Goal: Transaction & Acquisition: Purchase product/service

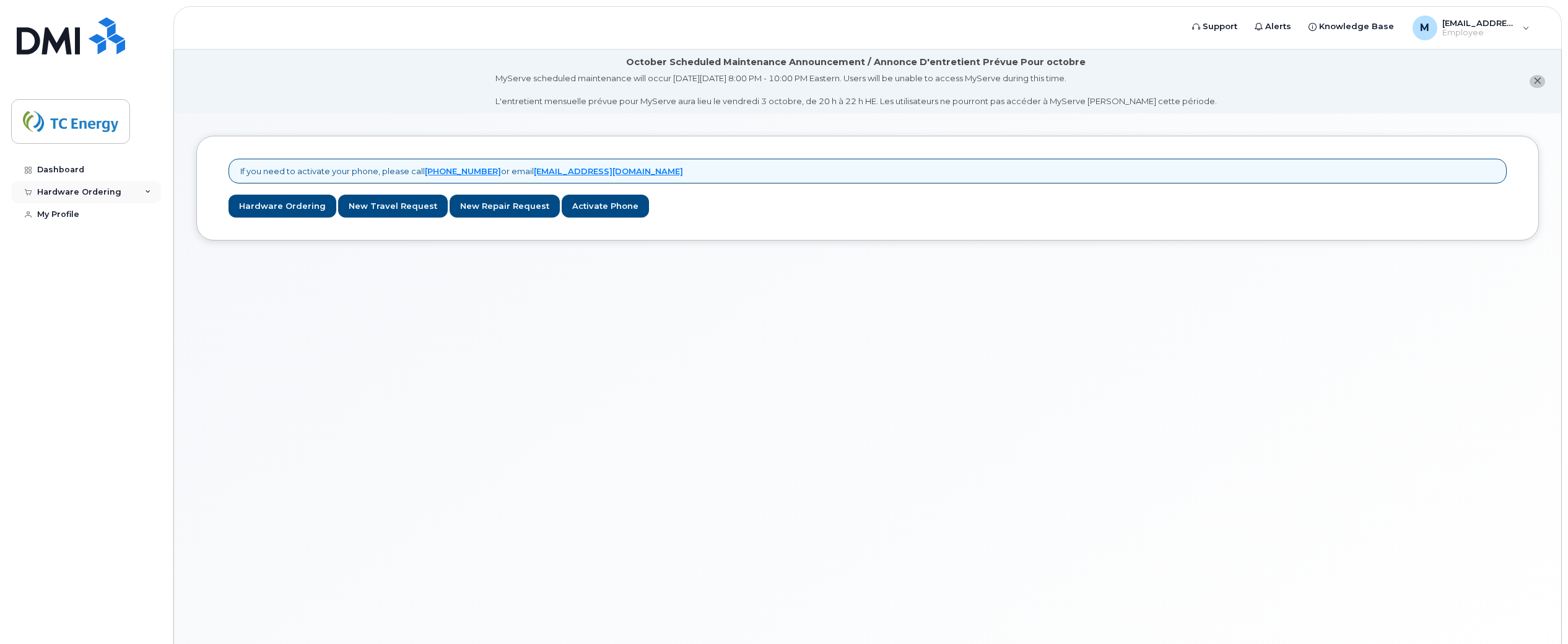
click at [104, 191] on div "Hardware Ordering" at bounding box center [79, 192] width 84 height 10
click at [83, 213] on div "New Order" at bounding box center [66, 215] width 47 height 12
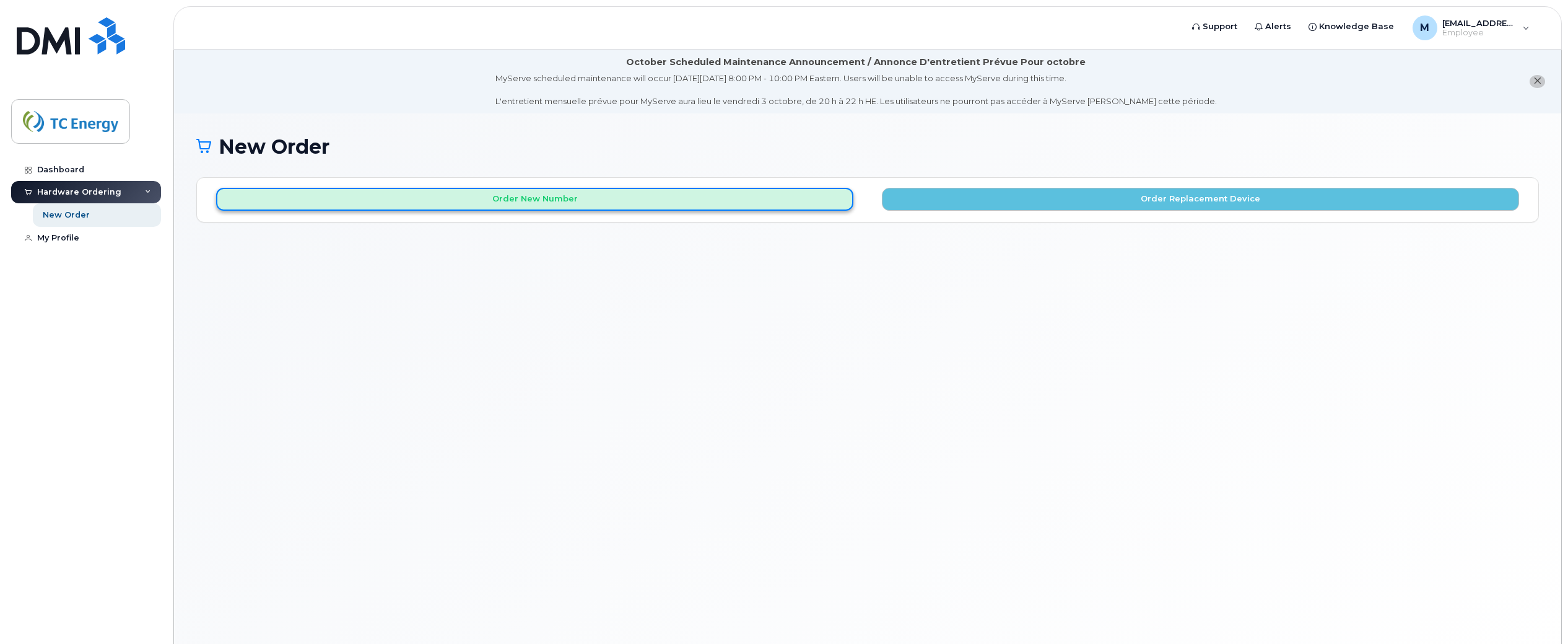
click at [558, 194] on button "Order New Number" at bounding box center [534, 200] width 637 height 23
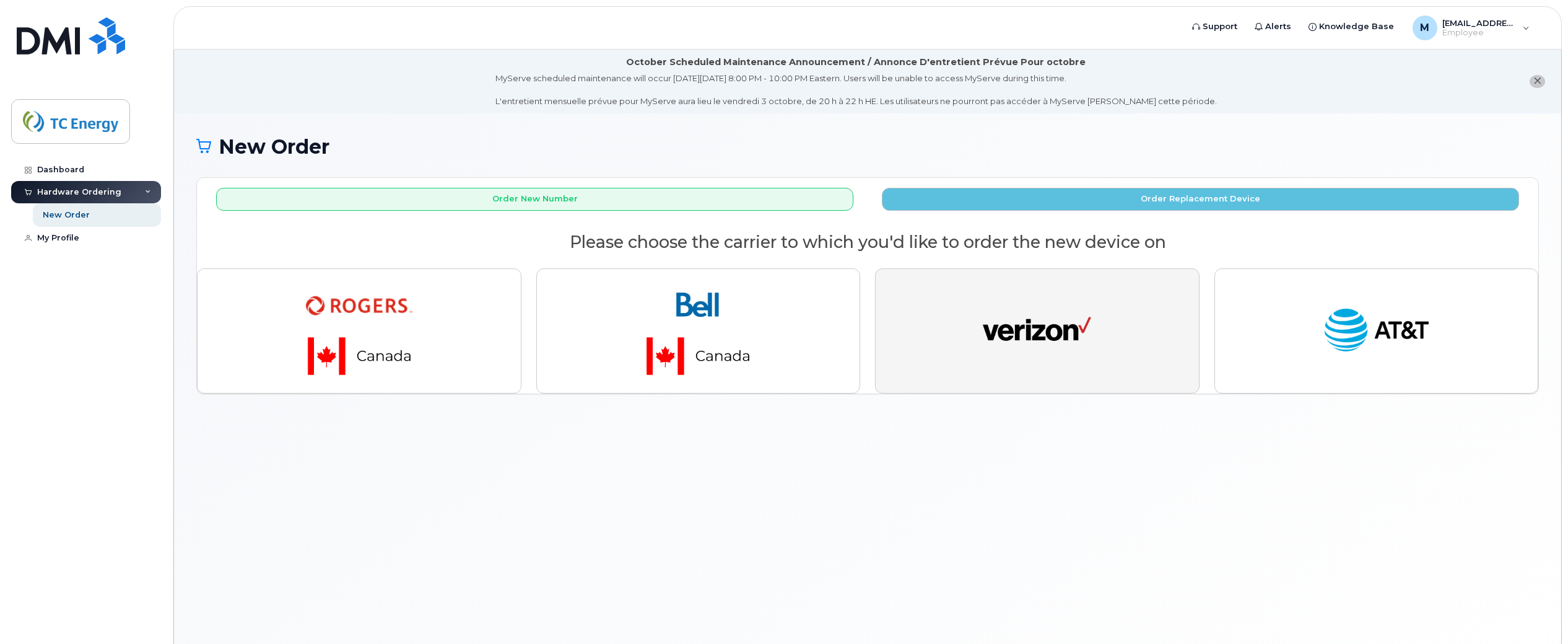
click at [1051, 323] on img "button" at bounding box center [1037, 331] width 108 height 56
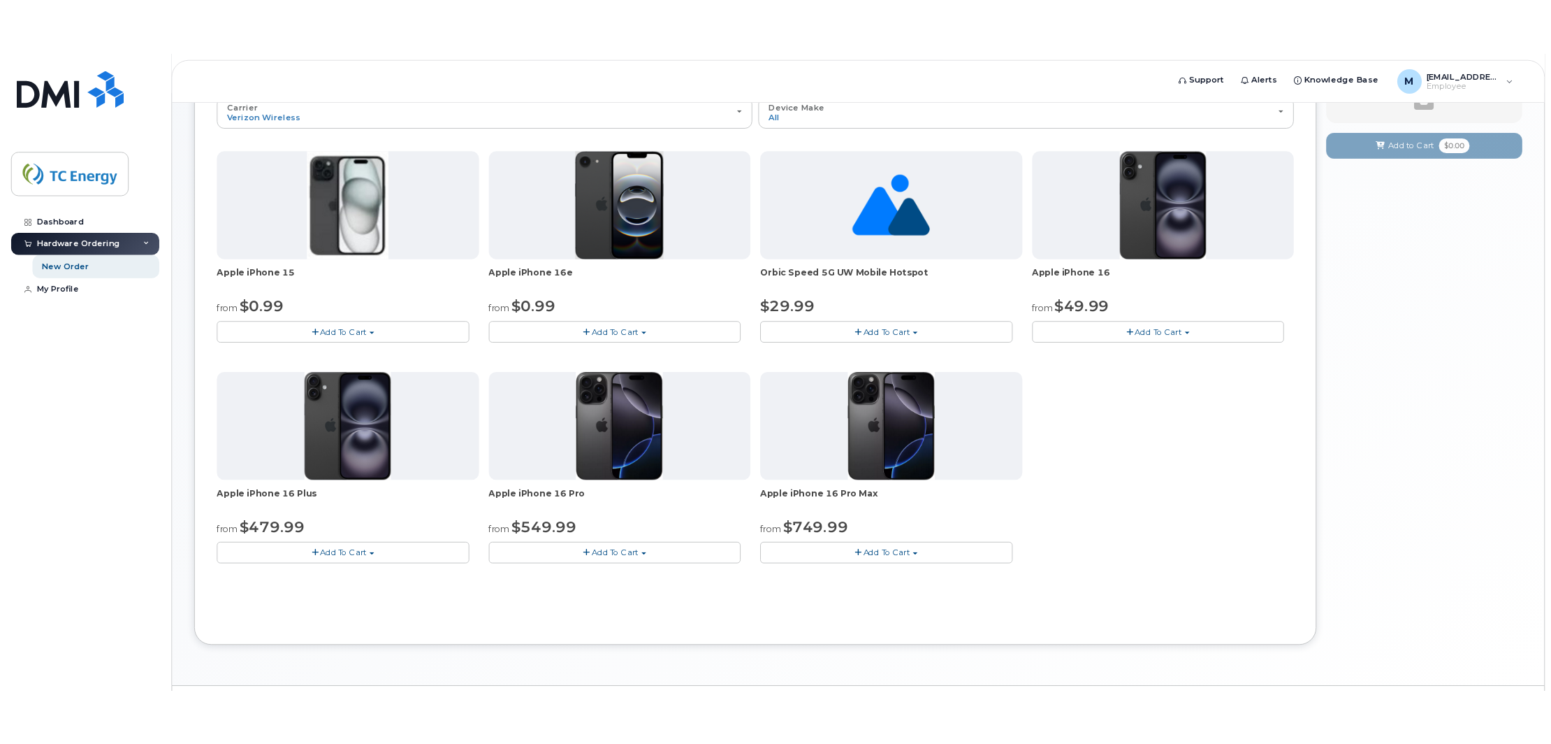
scroll to position [171, 0]
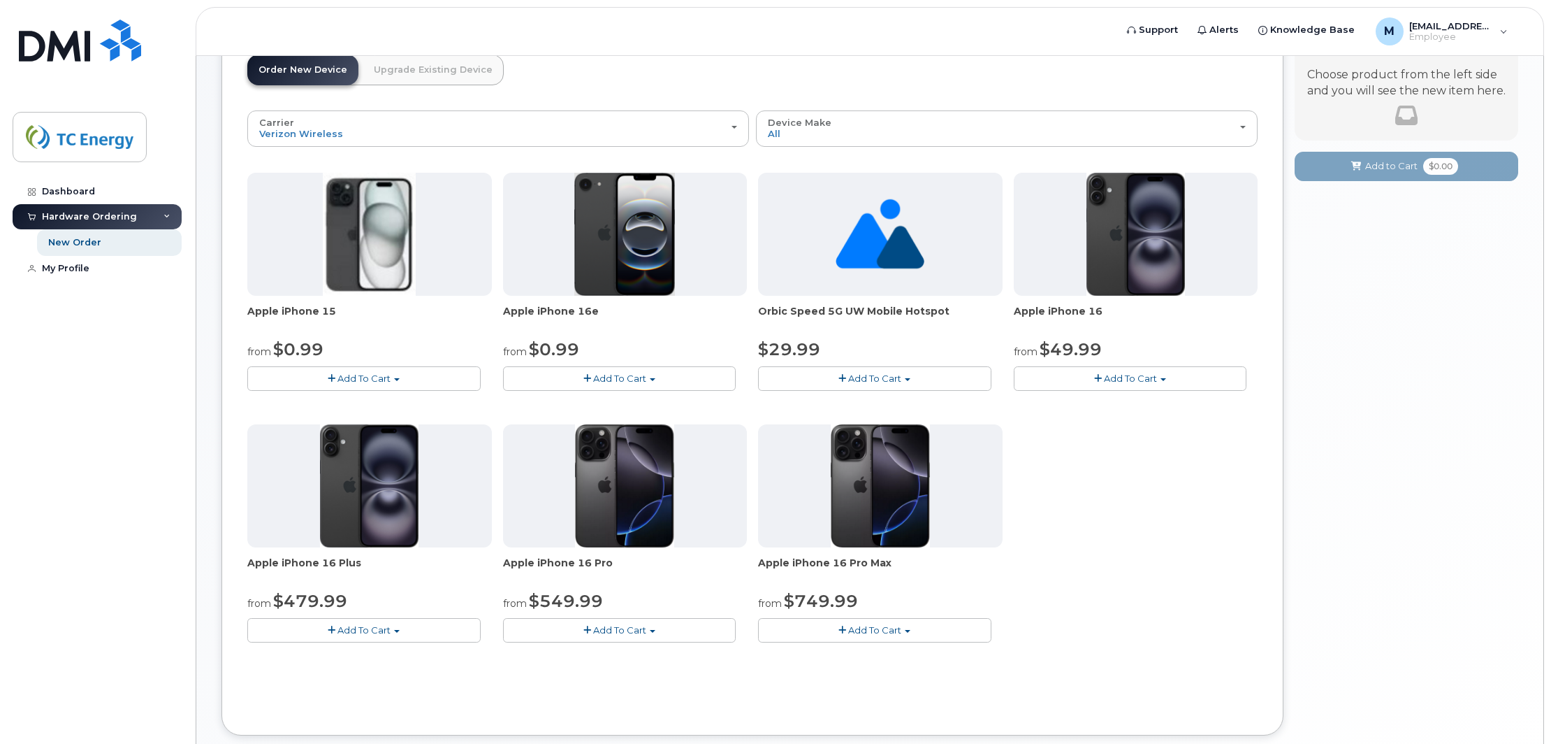
click at [449, 76] on link "Upgrade Existing Device" at bounding box center [433, 70] width 141 height 31
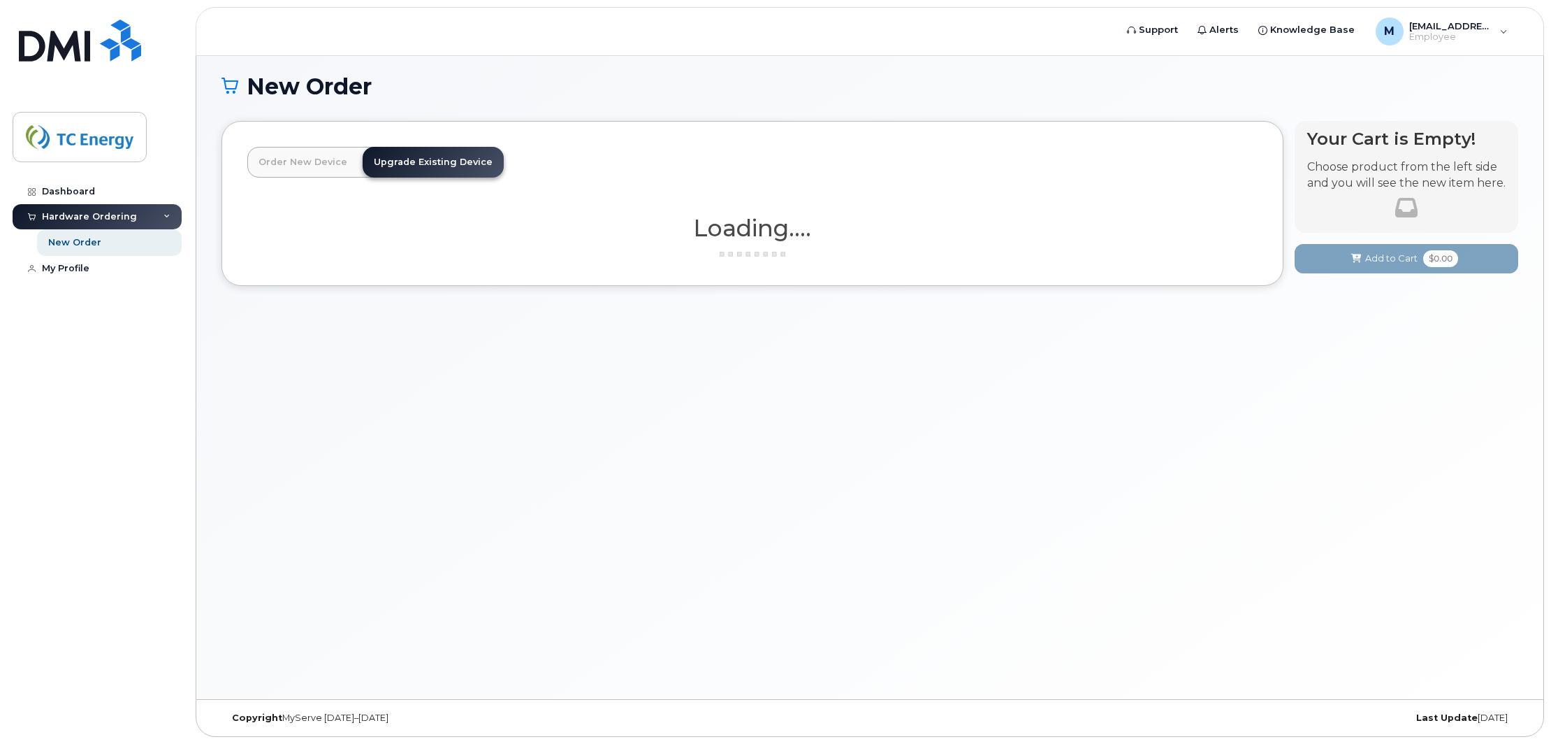
scroll to position [79, 0]
click at [317, 167] on link "Order New Device" at bounding box center [302, 162] width 111 height 31
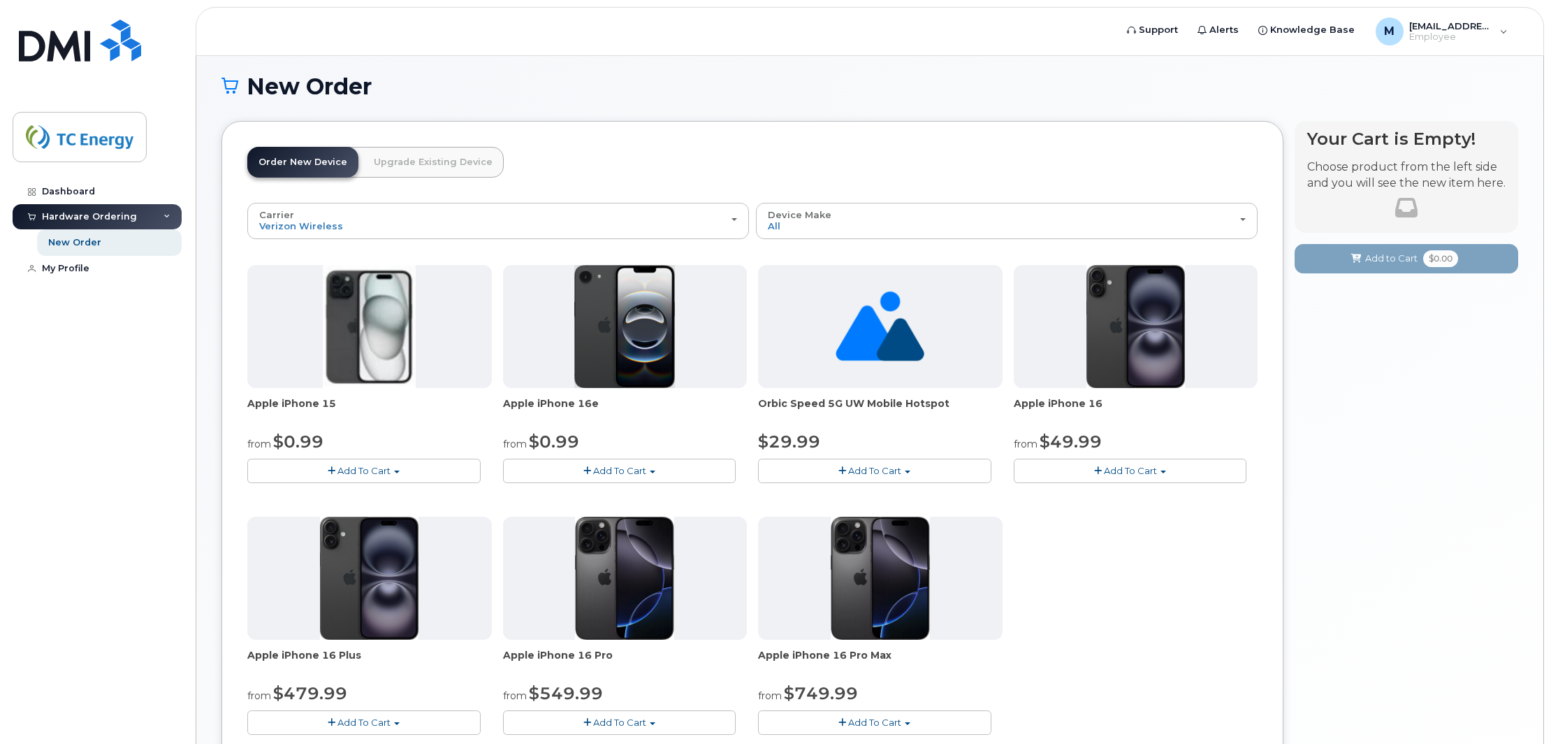
scroll to position [171, 0]
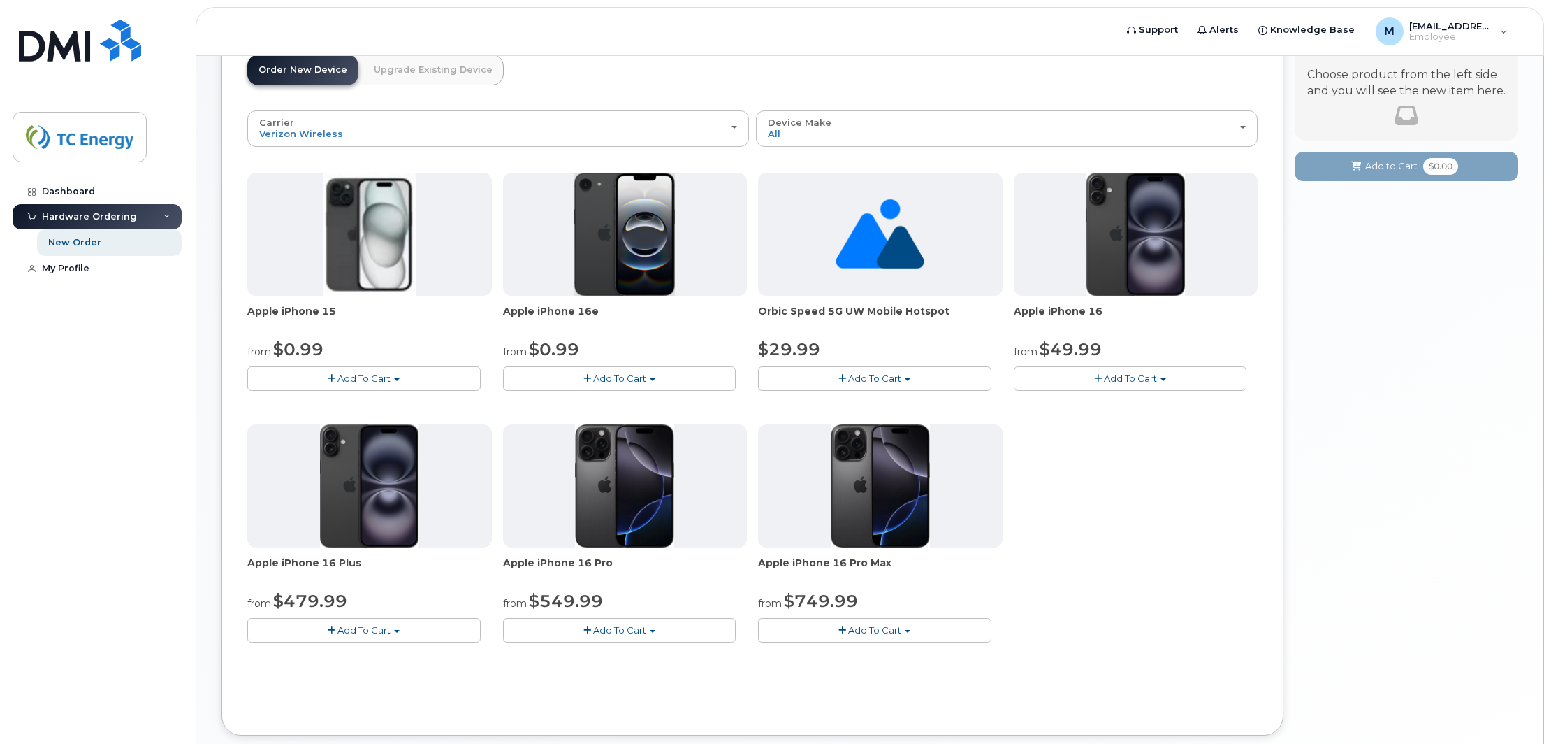
click at [343, 379] on span "Add To Cart" at bounding box center [364, 377] width 53 height 11
click at [1151, 411] on div "Apple iPhone 15 from $0.99 Add To Cart $100.99 - 2 Year Activation (256 GB) $30…" at bounding box center [752, 419] width 1010 height 492
click at [1134, 377] on span "Add To Cart" at bounding box center [1130, 377] width 53 height 11
click at [354, 376] on span "Add To Cart" at bounding box center [364, 377] width 53 height 11
click at [1136, 382] on span "Add To Cart" at bounding box center [1130, 377] width 53 height 11
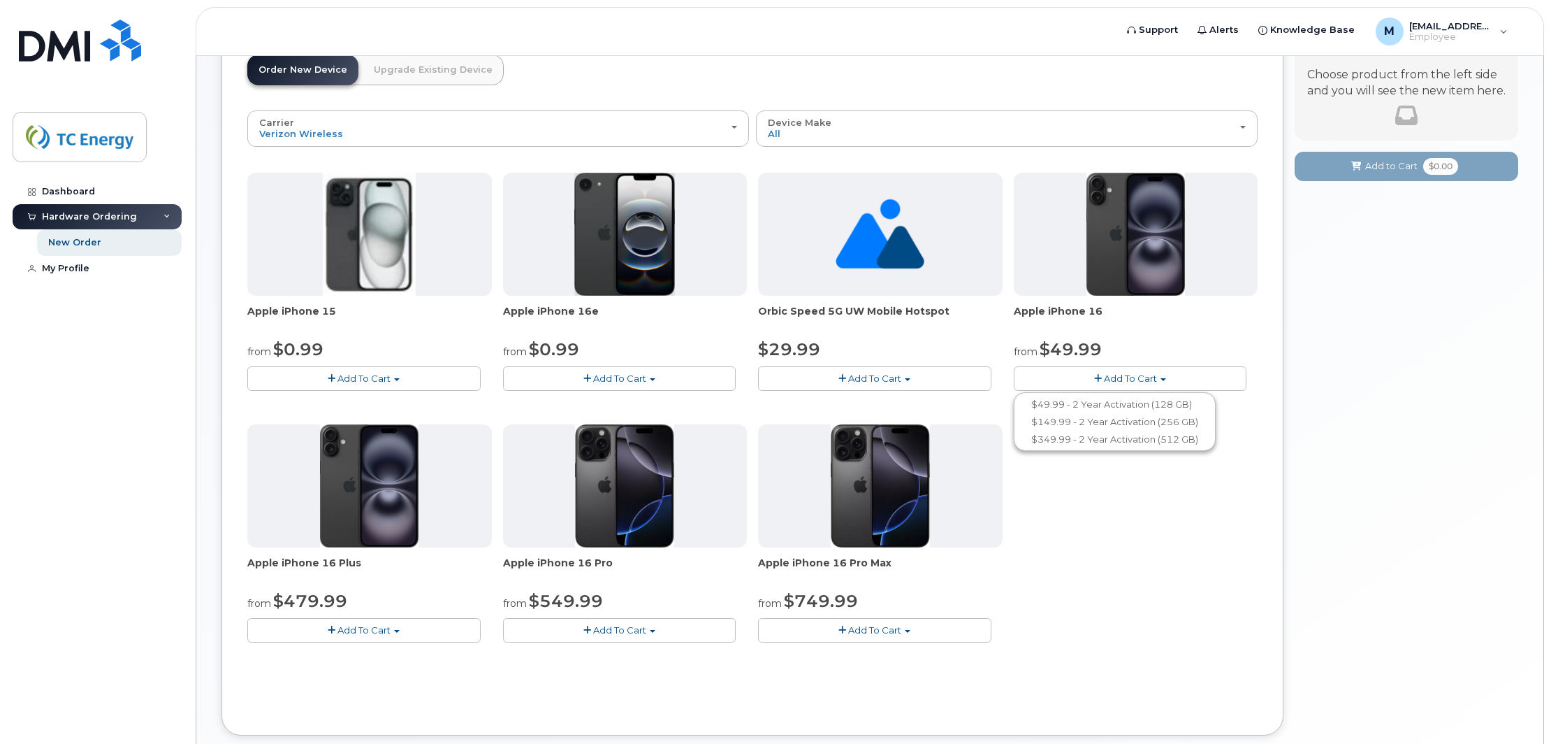
click at [386, 630] on span "Add To Cart" at bounding box center [364, 629] width 53 height 11
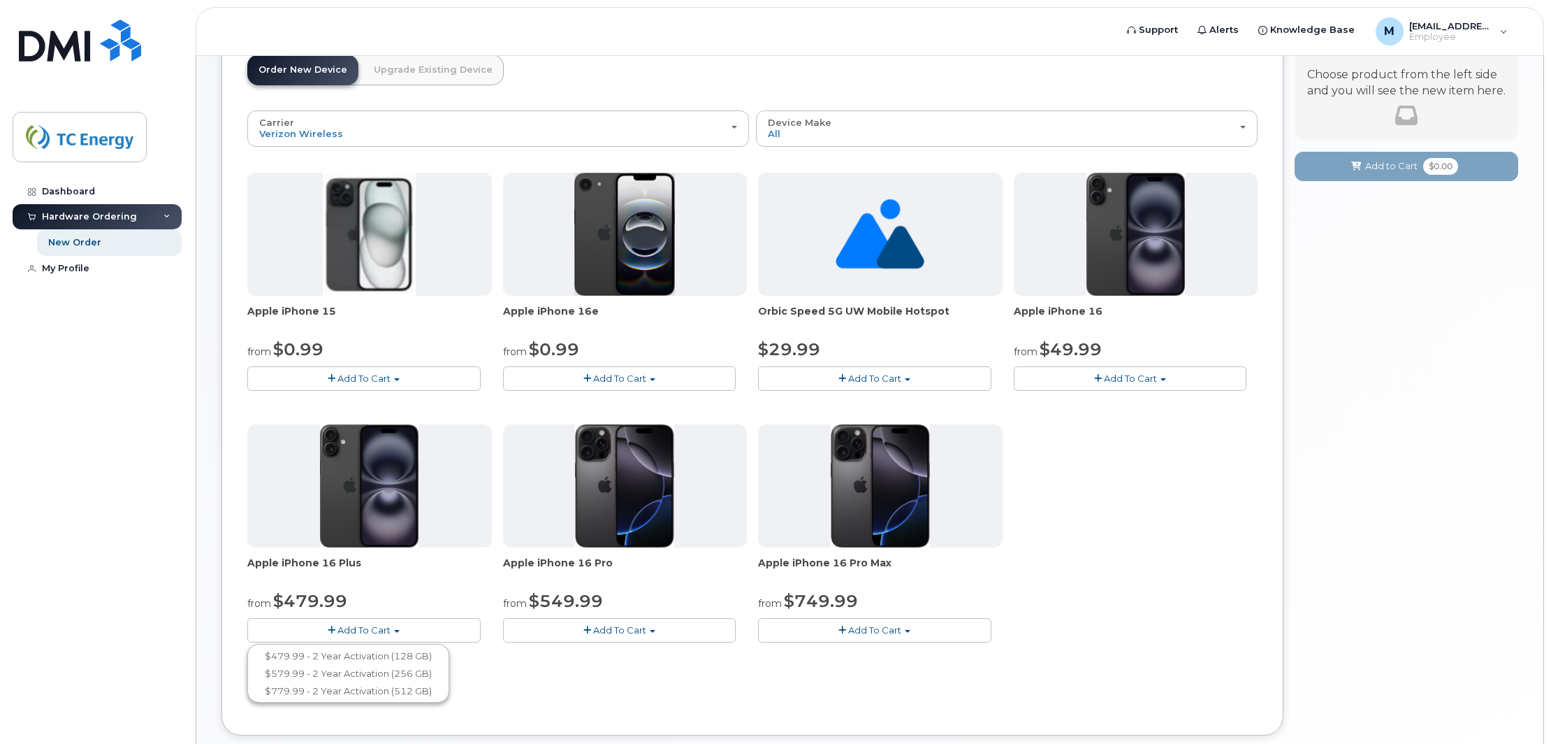
click at [1175, 511] on div "Apple iPhone 15 from $0.99 Add To Cart $100.99 - 2 Year Activation (256 GB) $30…" at bounding box center [752, 419] width 1010 height 492
click at [1340, 398] on div "Your Cart is Empty! Choose product from the left side and you will see the new …" at bounding box center [1407, 393] width 224 height 728
click at [1176, 378] on button "Add To Cart" at bounding box center [1130, 378] width 233 height 24
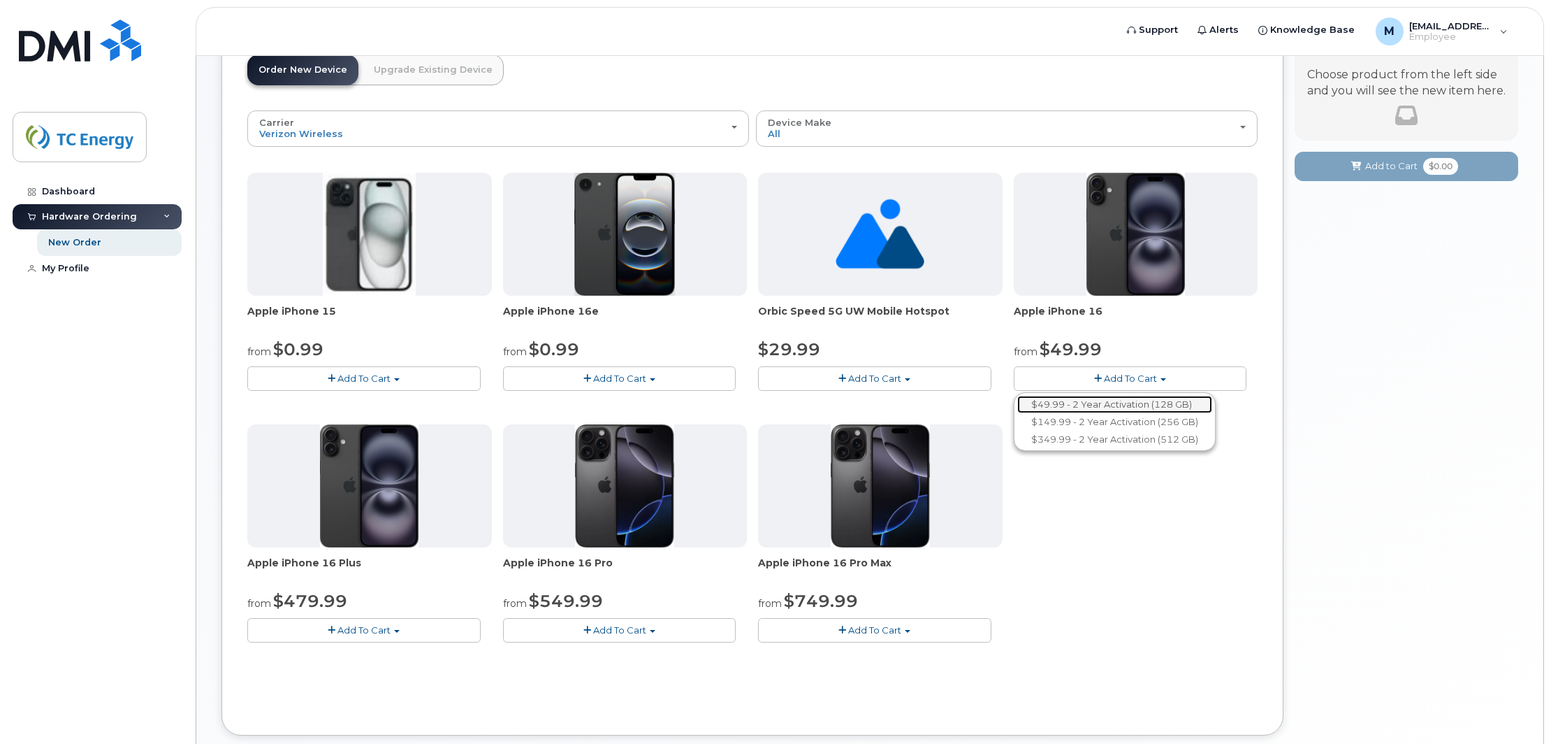
click at [1115, 407] on link "$49.99 - 2 Year Activation (128 GB)" at bounding box center [1114, 404] width 195 height 17
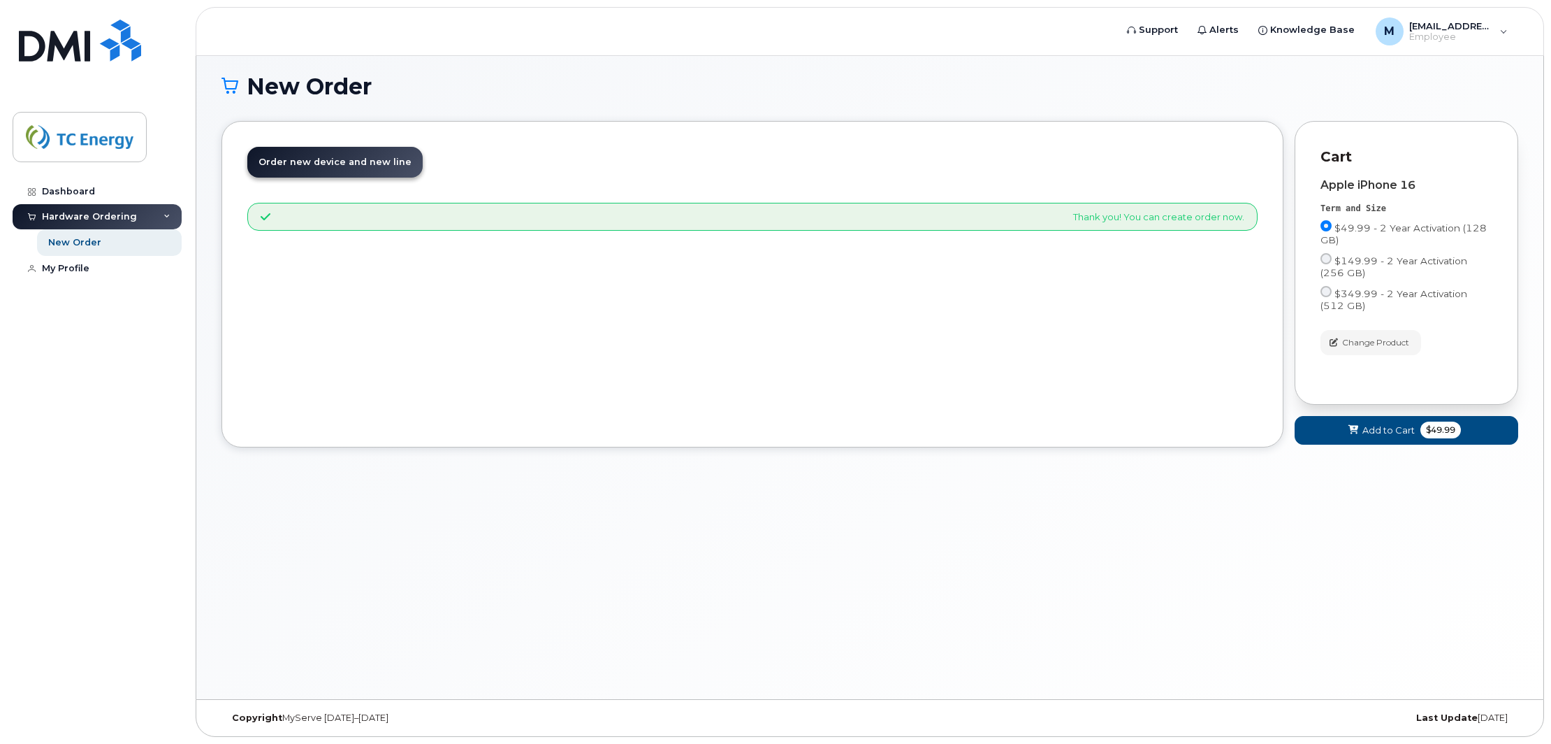
scroll to position [79, 0]
click at [1403, 428] on span "Add to Cart" at bounding box center [1389, 429] width 52 height 13
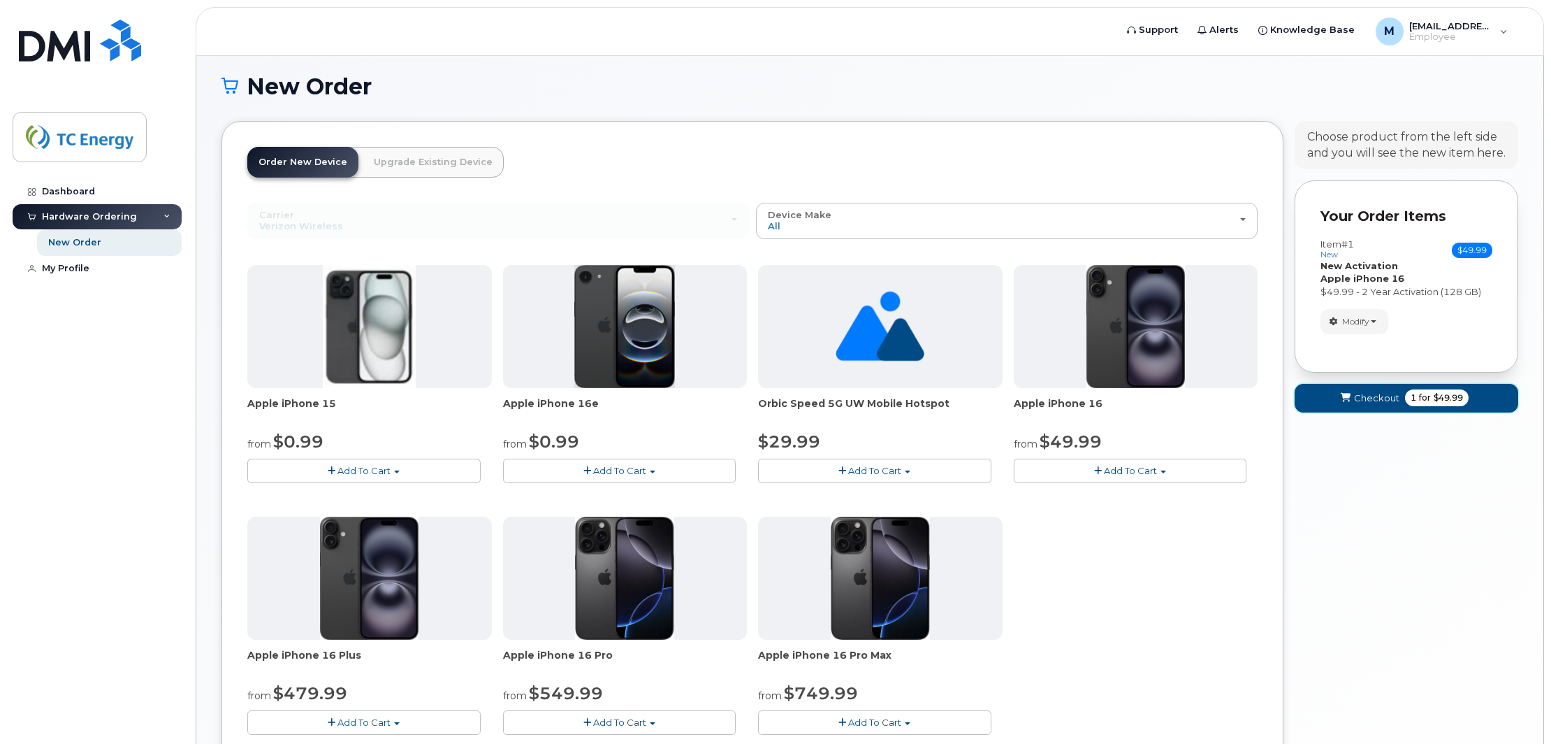
click at [1364, 397] on span "Checkout" at bounding box center [1376, 397] width 45 height 13
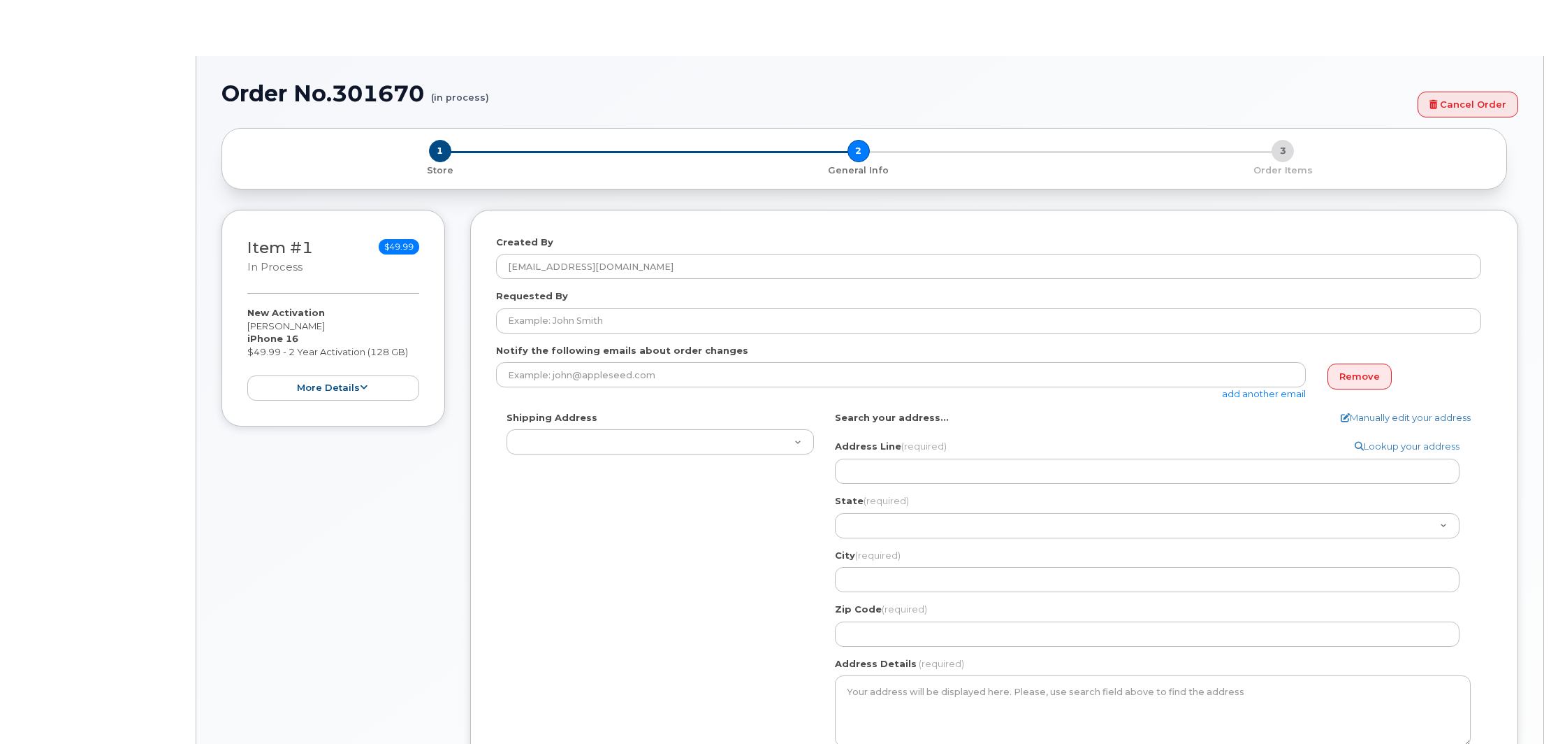
select select
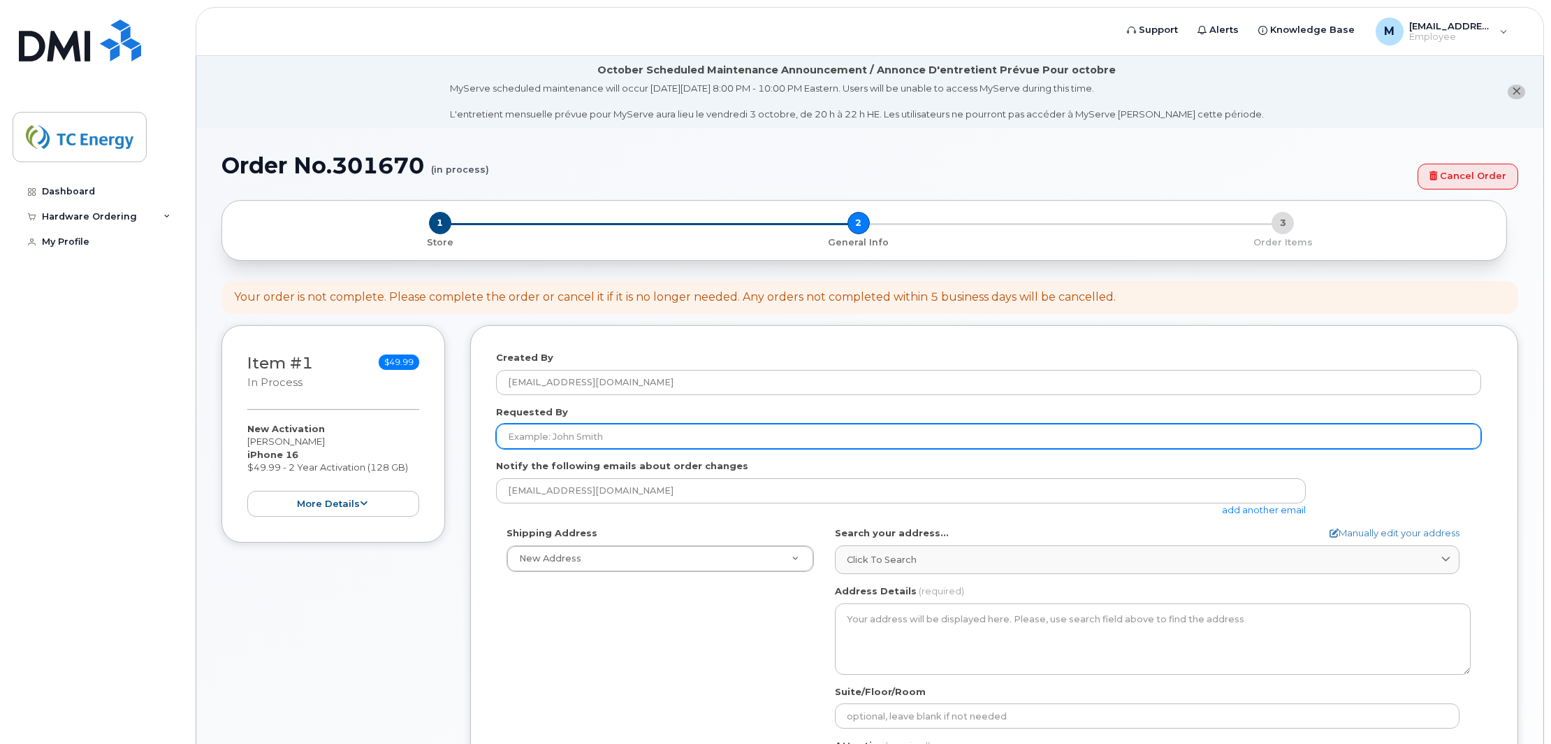
click at [629, 430] on input "Requested By" at bounding box center [988, 435] width 985 height 25
type input "Richard Hayes"
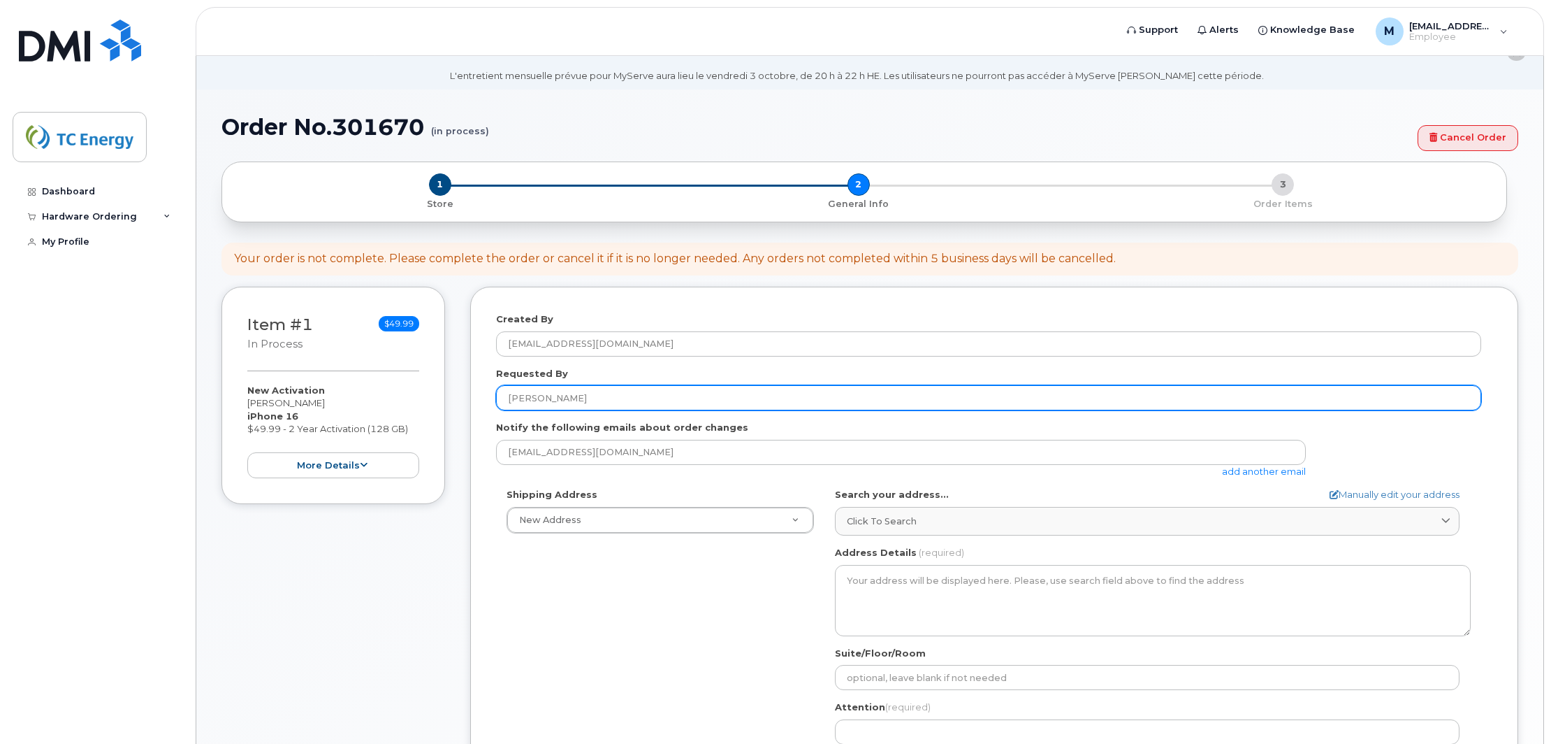
click at [639, 399] on input "[PERSON_NAME]" at bounding box center [988, 397] width 985 height 25
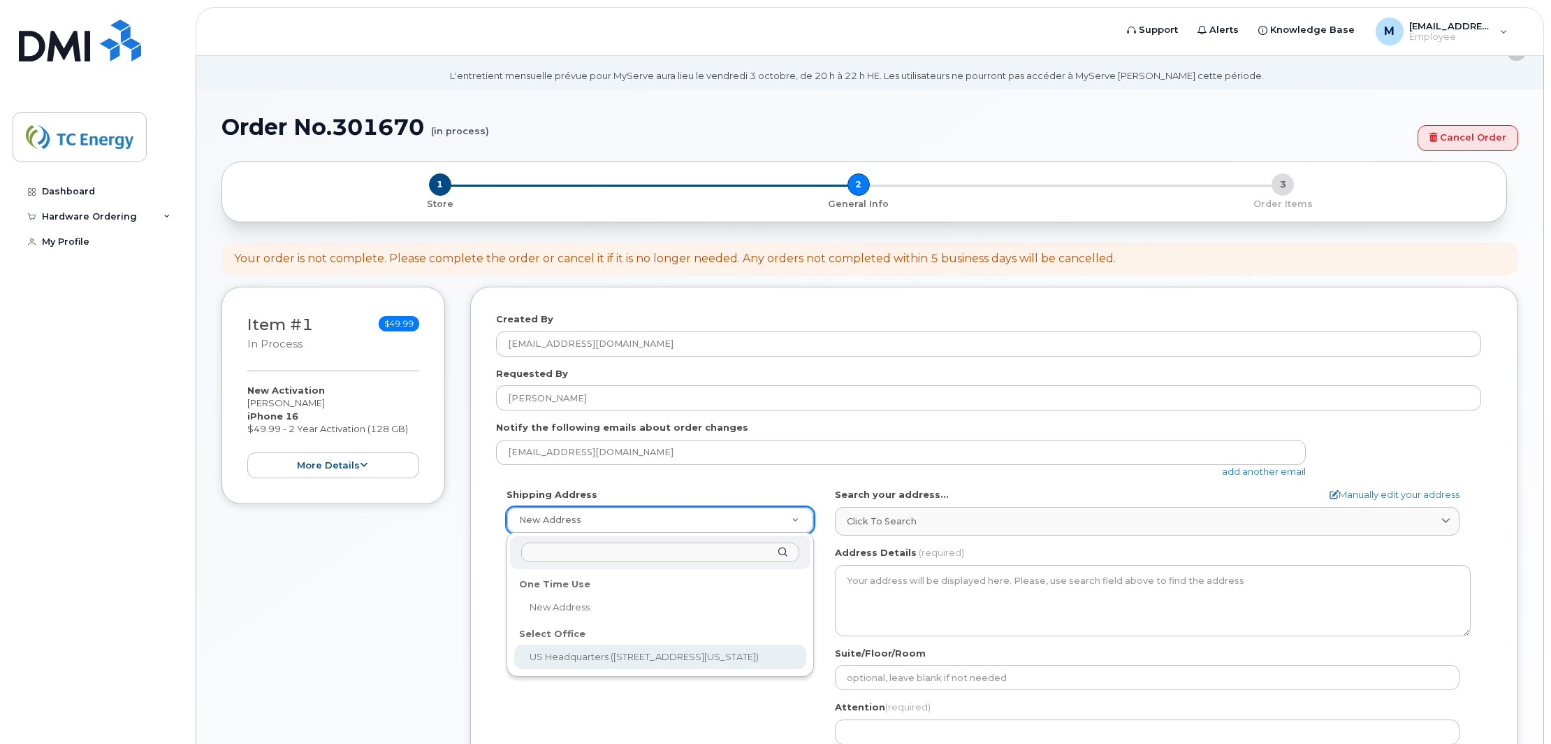
select select
type textarea "700 Louisiana St Houston Texas 77002-2702"
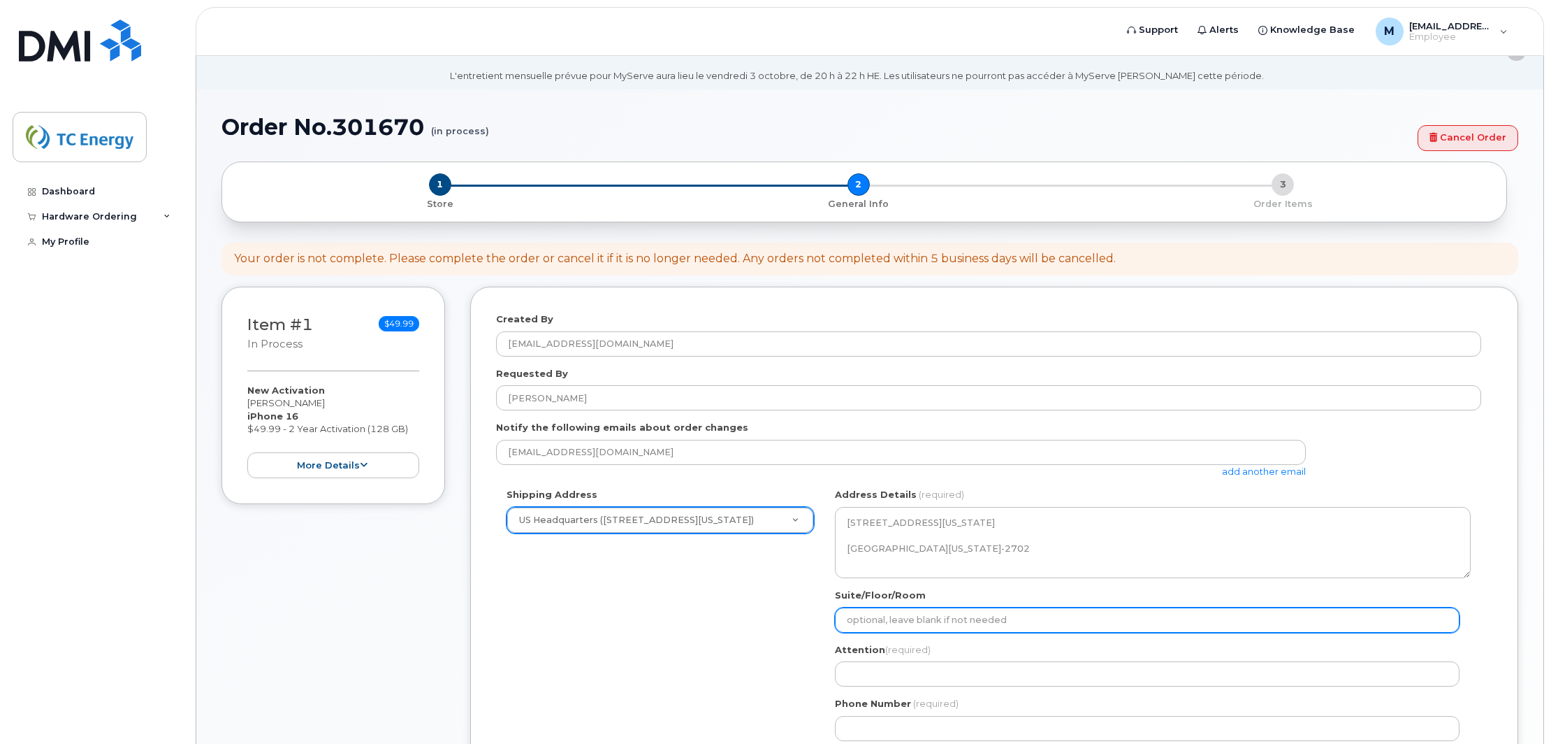
click at [1080, 628] on input "Suite/Floor/Room" at bounding box center [1147, 619] width 625 height 25
type input "2"
select select
type input "22"
select select
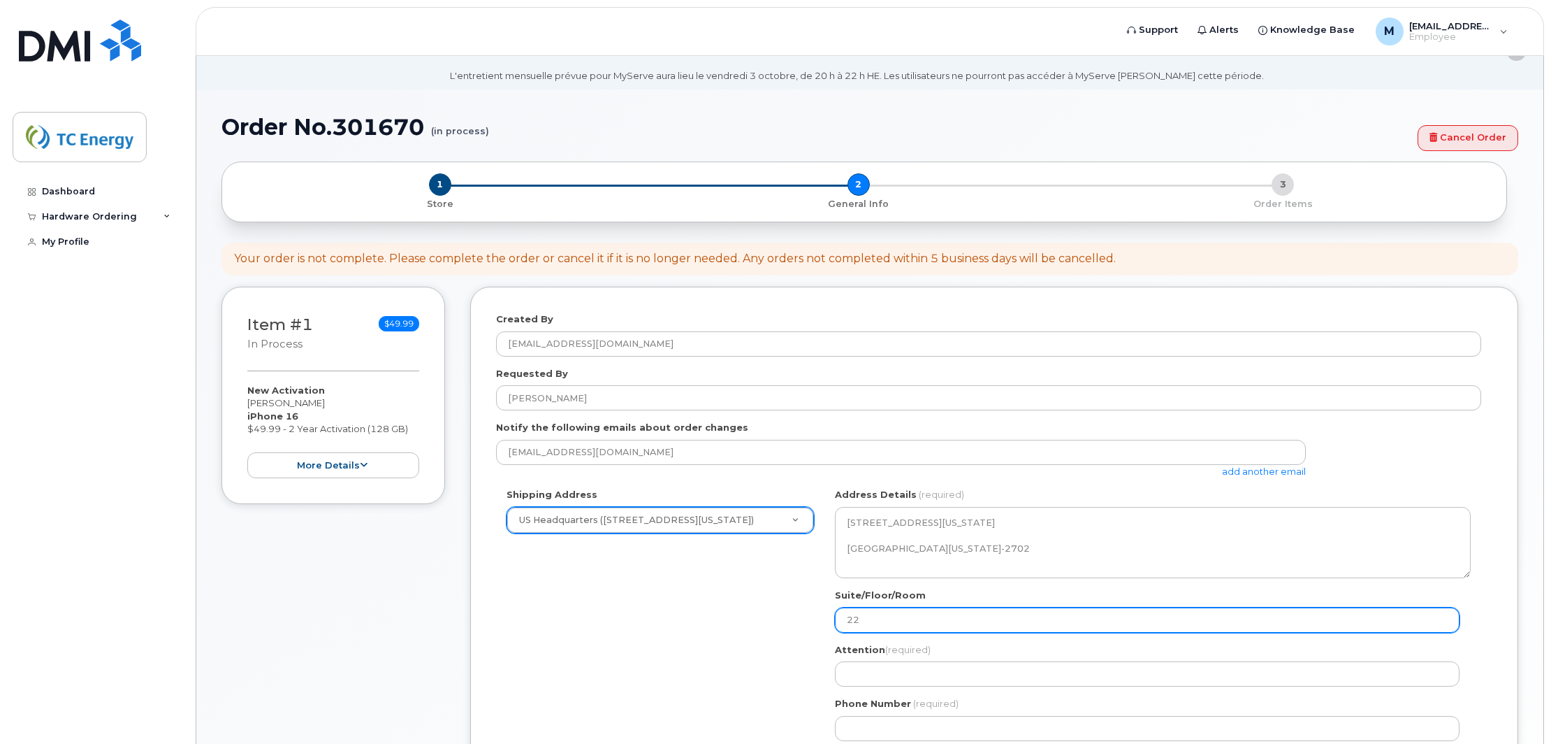
type input "22n"
select select
type input "22nf F"
select select
type input "22nf Fl"
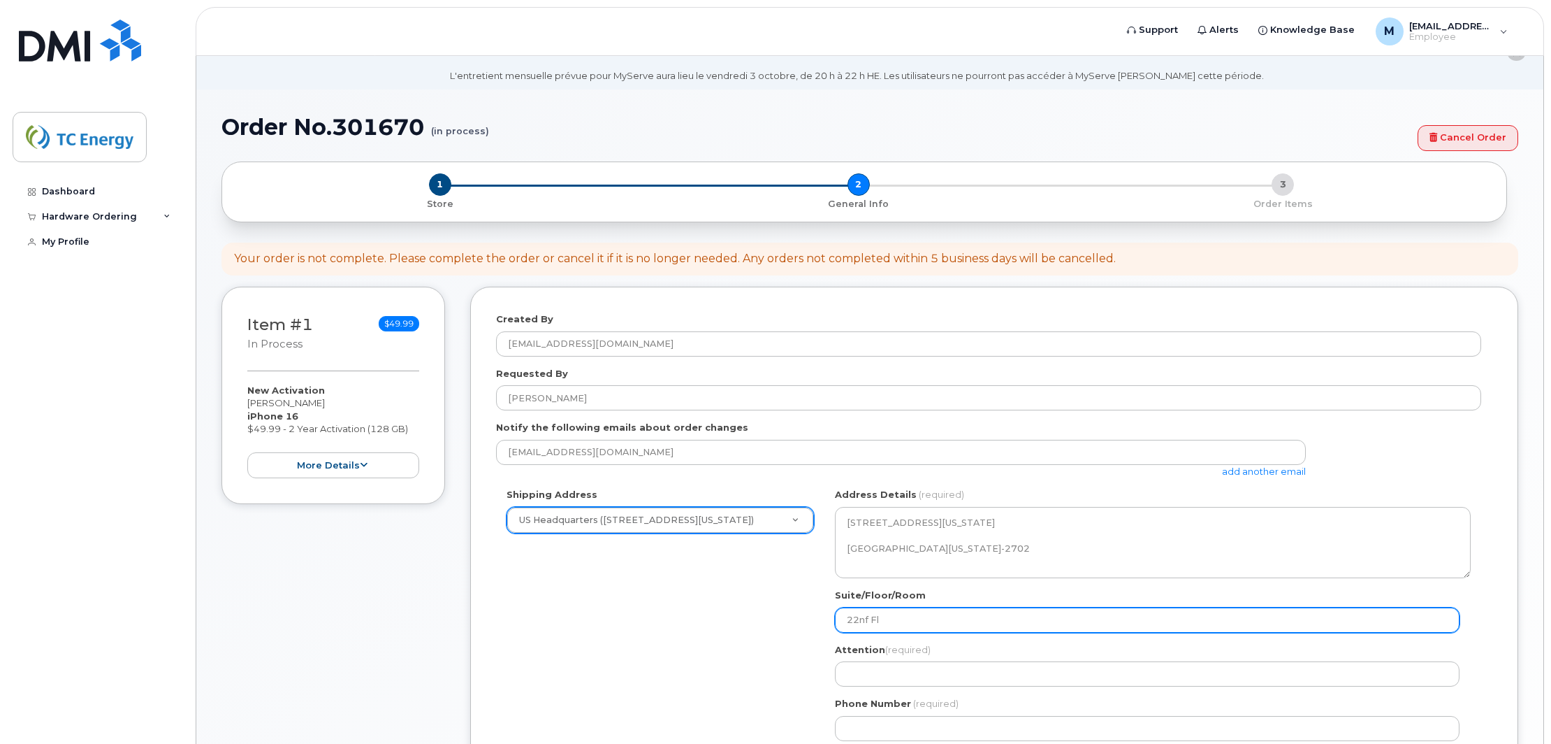
select select
type input "22nf Flk"
select select
type input "22nf Fl"
select select
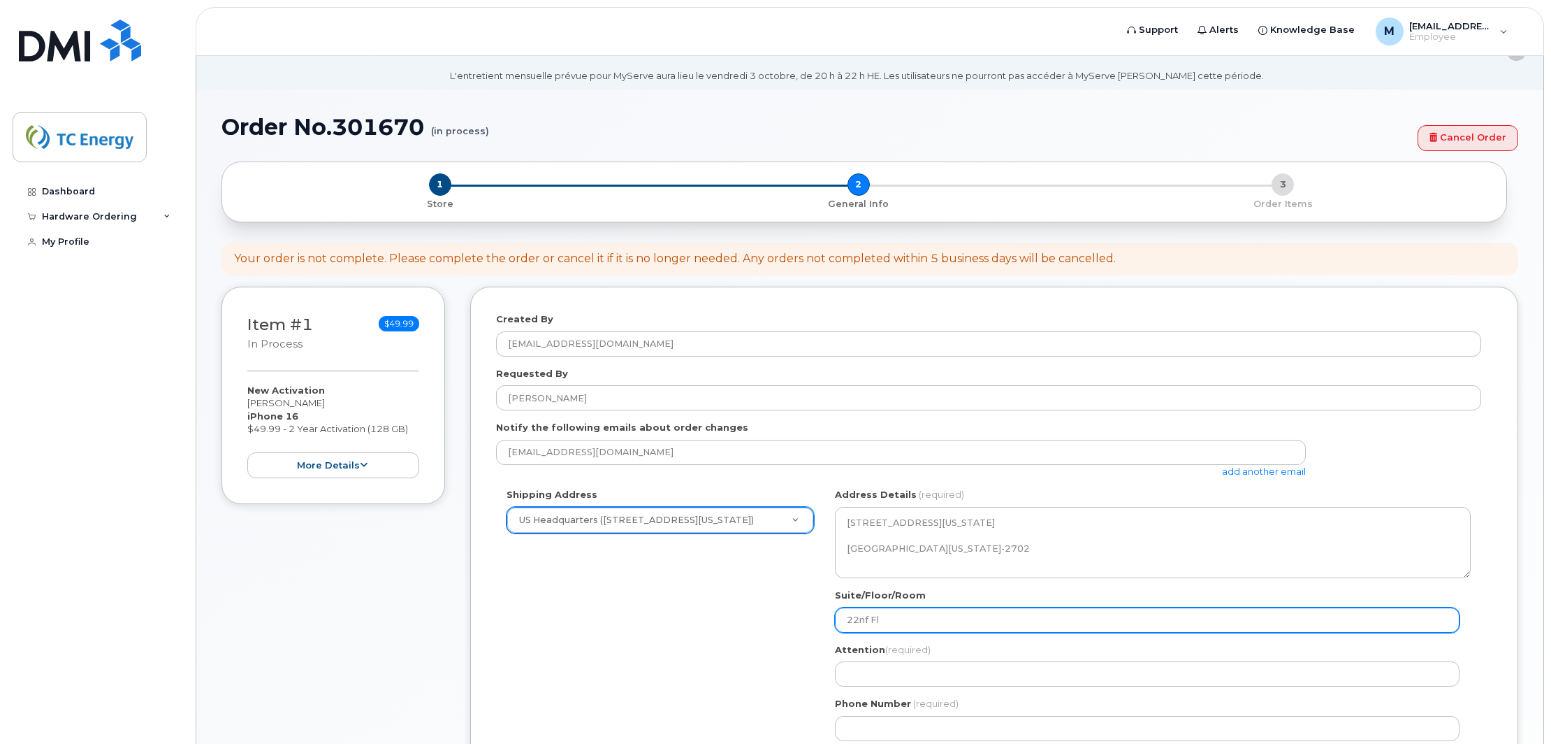
type input "22nf F"
select select
type input "22nf"
select select
type input "22nfd"
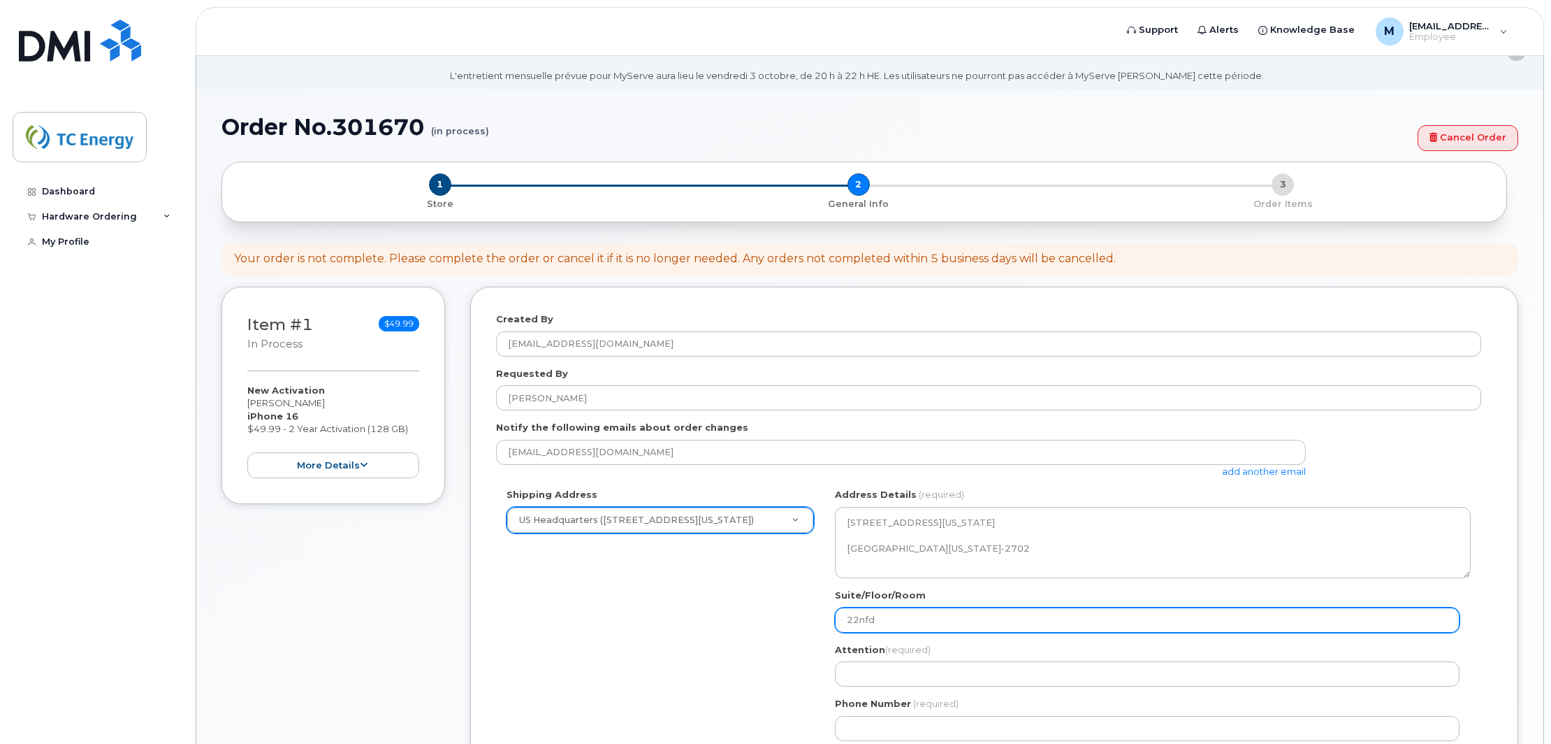
select select
type input "22nf"
select select
type input "22n"
select select
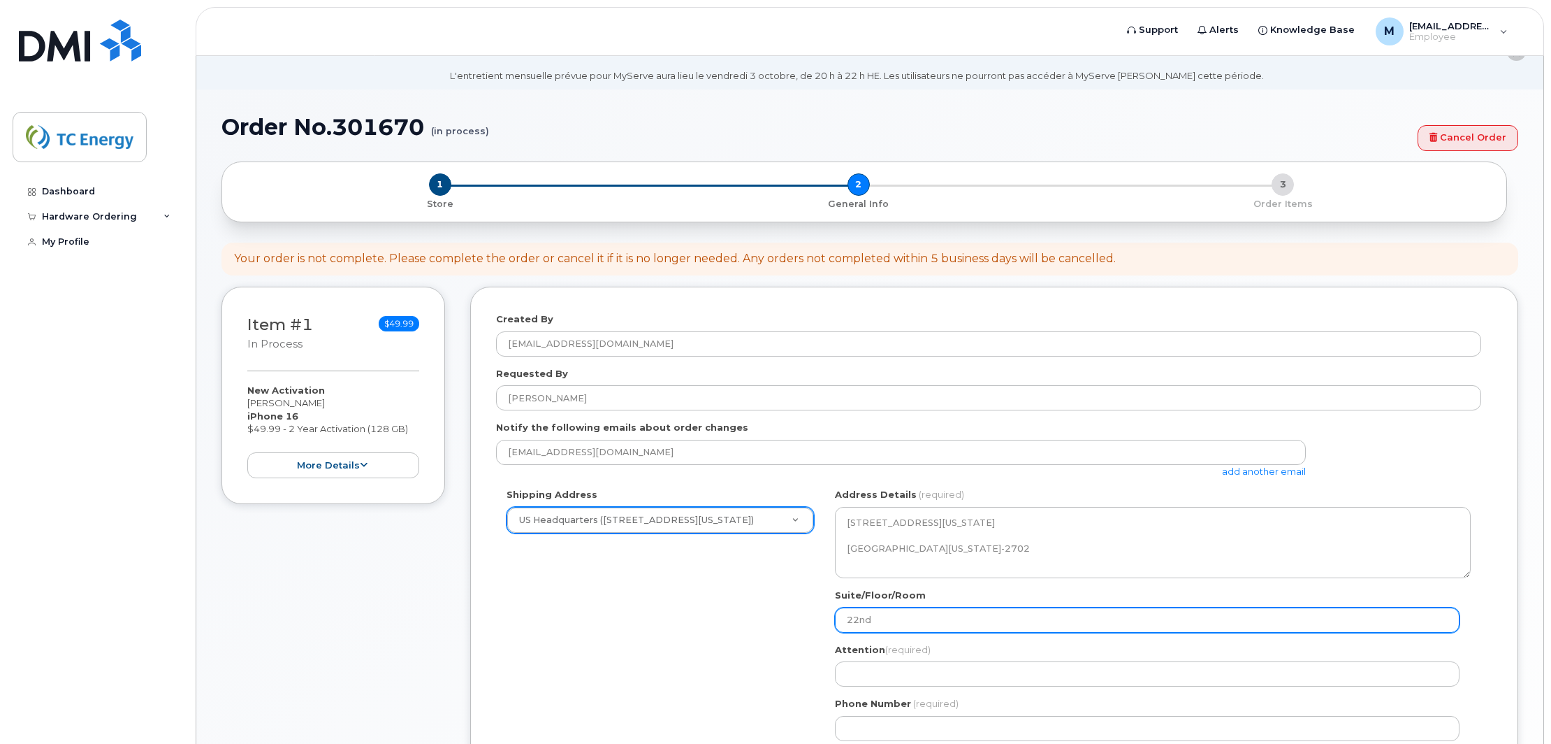
type input "22nd"
select select
type input "22nd F"
select select
type input "22nd Fl"
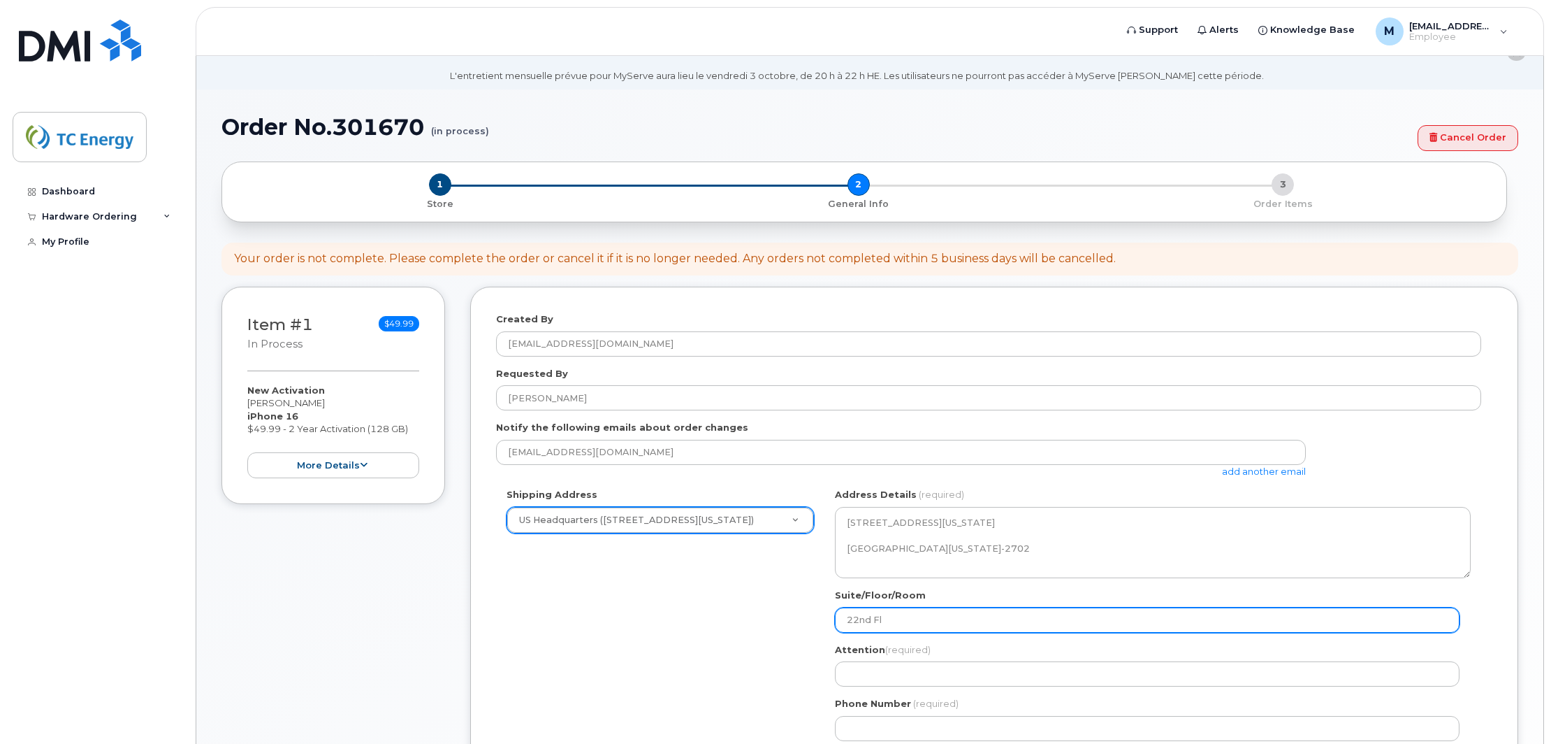
select select
type input "22nd Flo"
select select
type input "22nd Floo"
select select
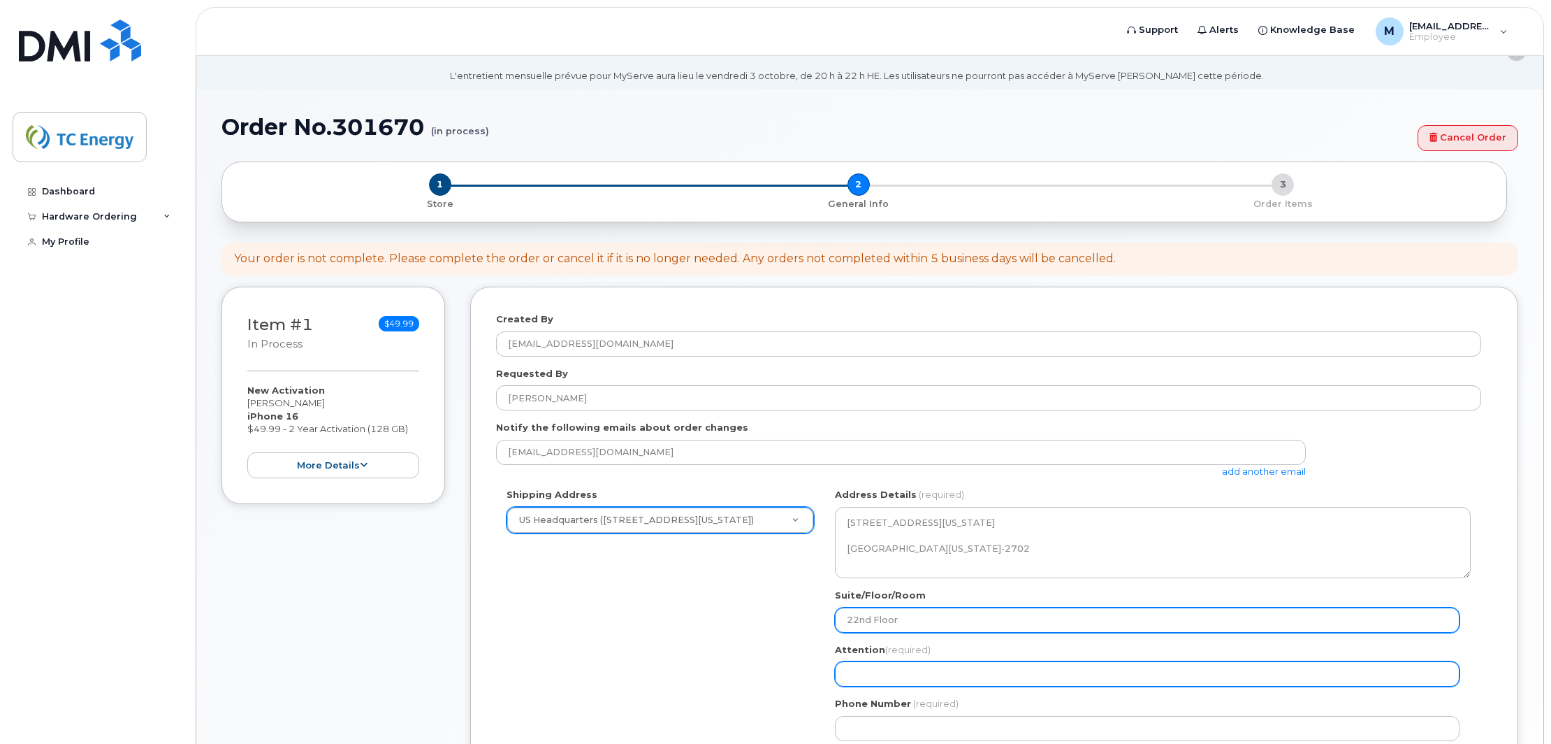
type input "22nd Floor"
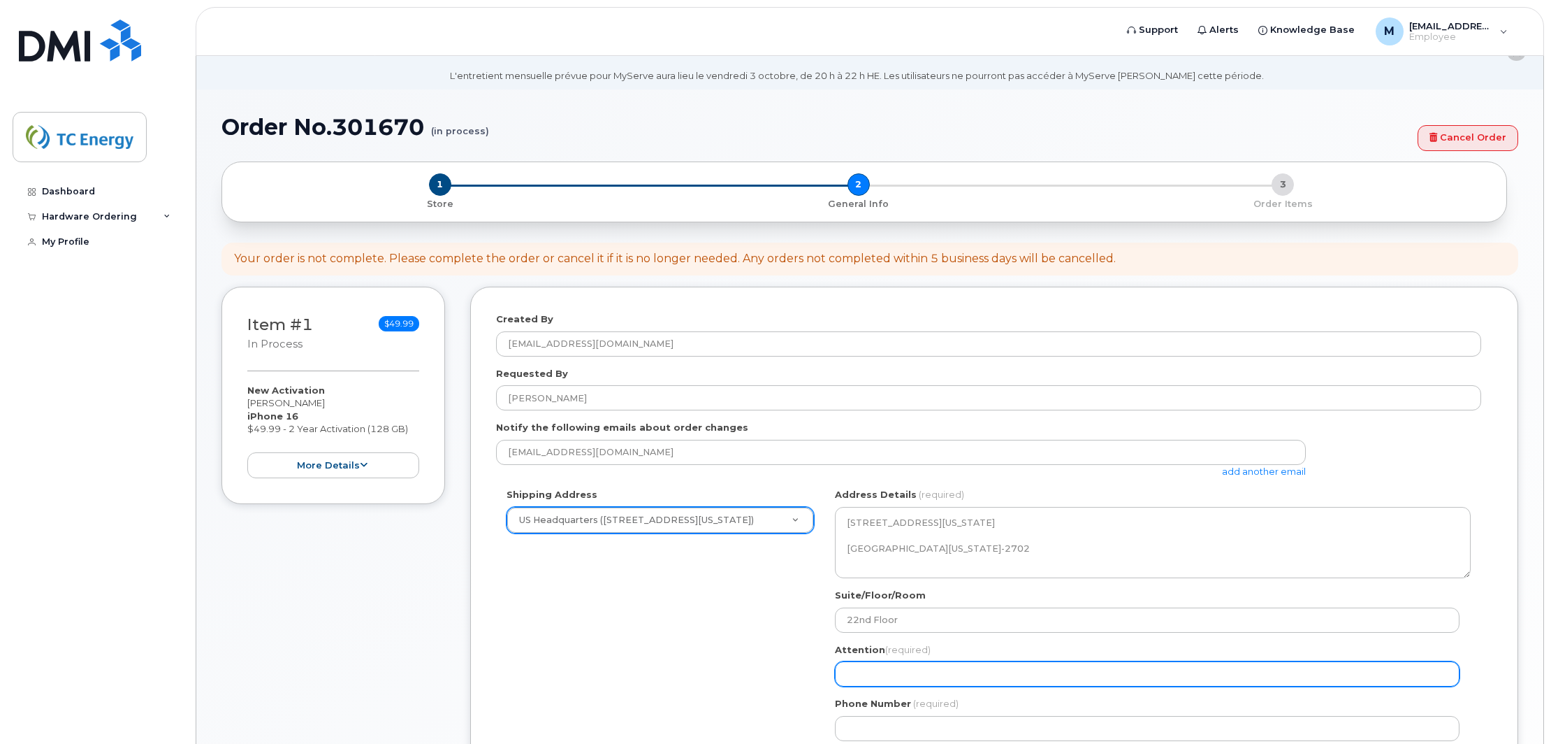
click at [1073, 676] on input "Attention (required)" at bounding box center [1147, 673] width 625 height 25
select select
type input "M"
select select
type input "Ma"
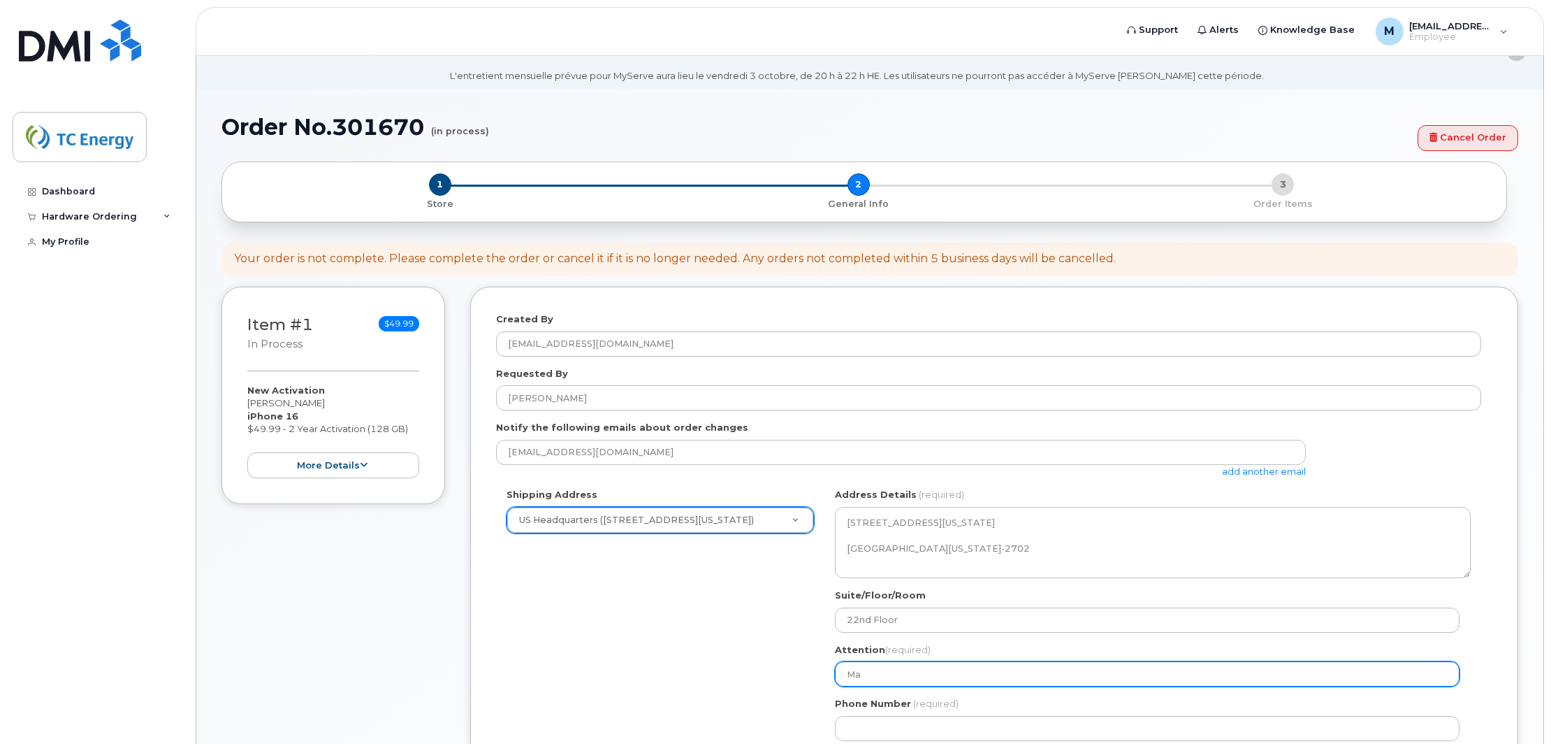
select select
type input "Mar"
select select
type input "Mary"
select select
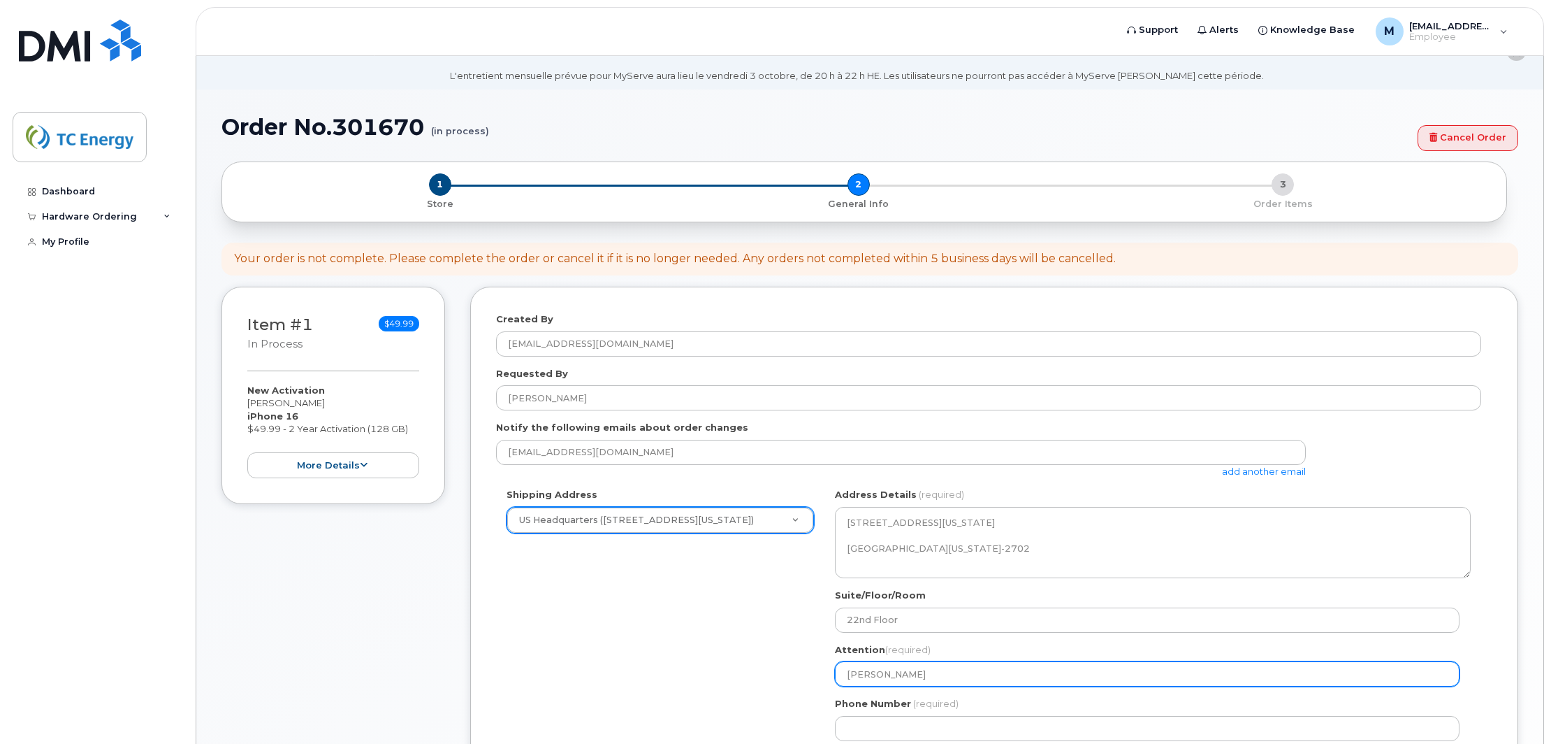
type input "Mary W"
select select
type input "Mary We"
select select
type input "Mary Wes"
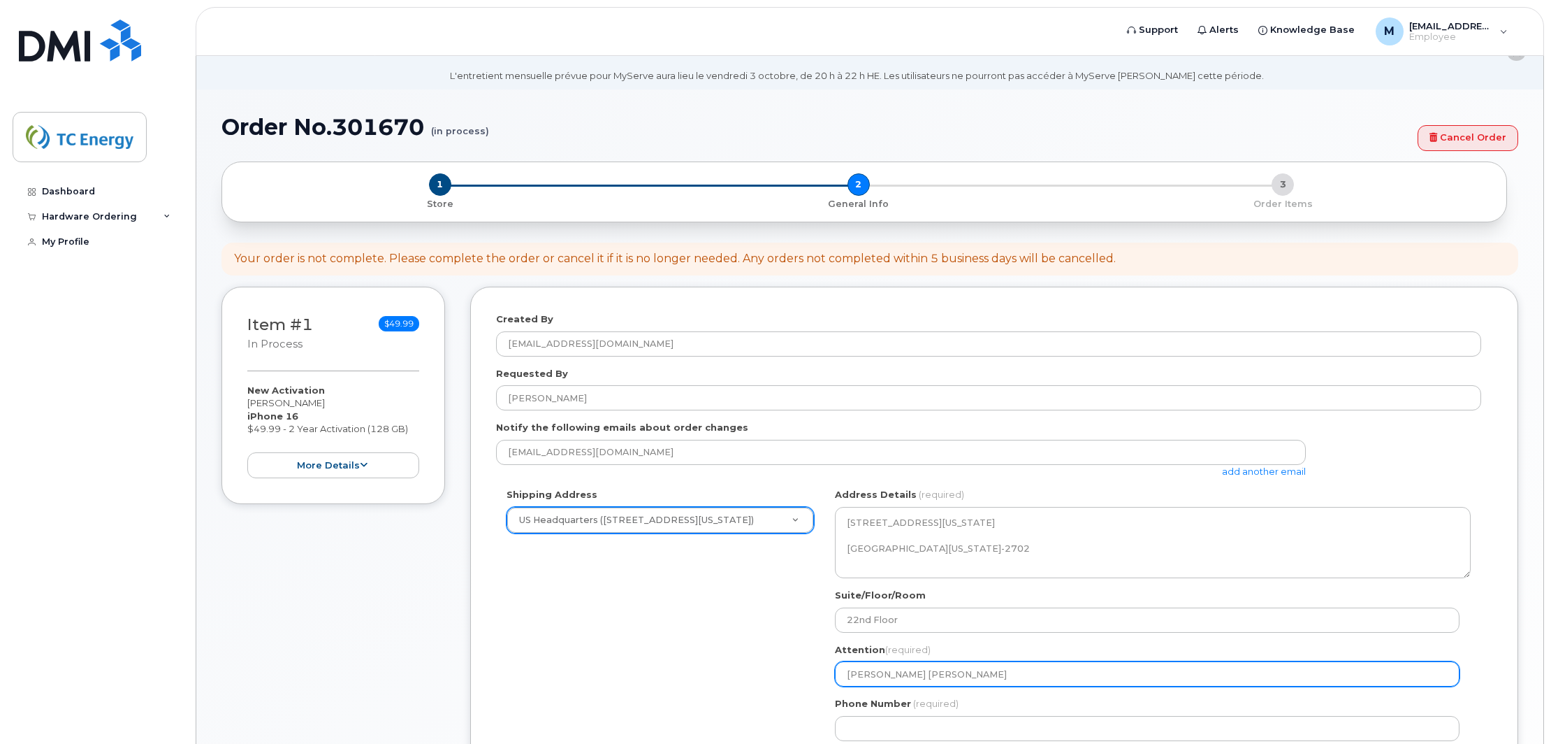
select select
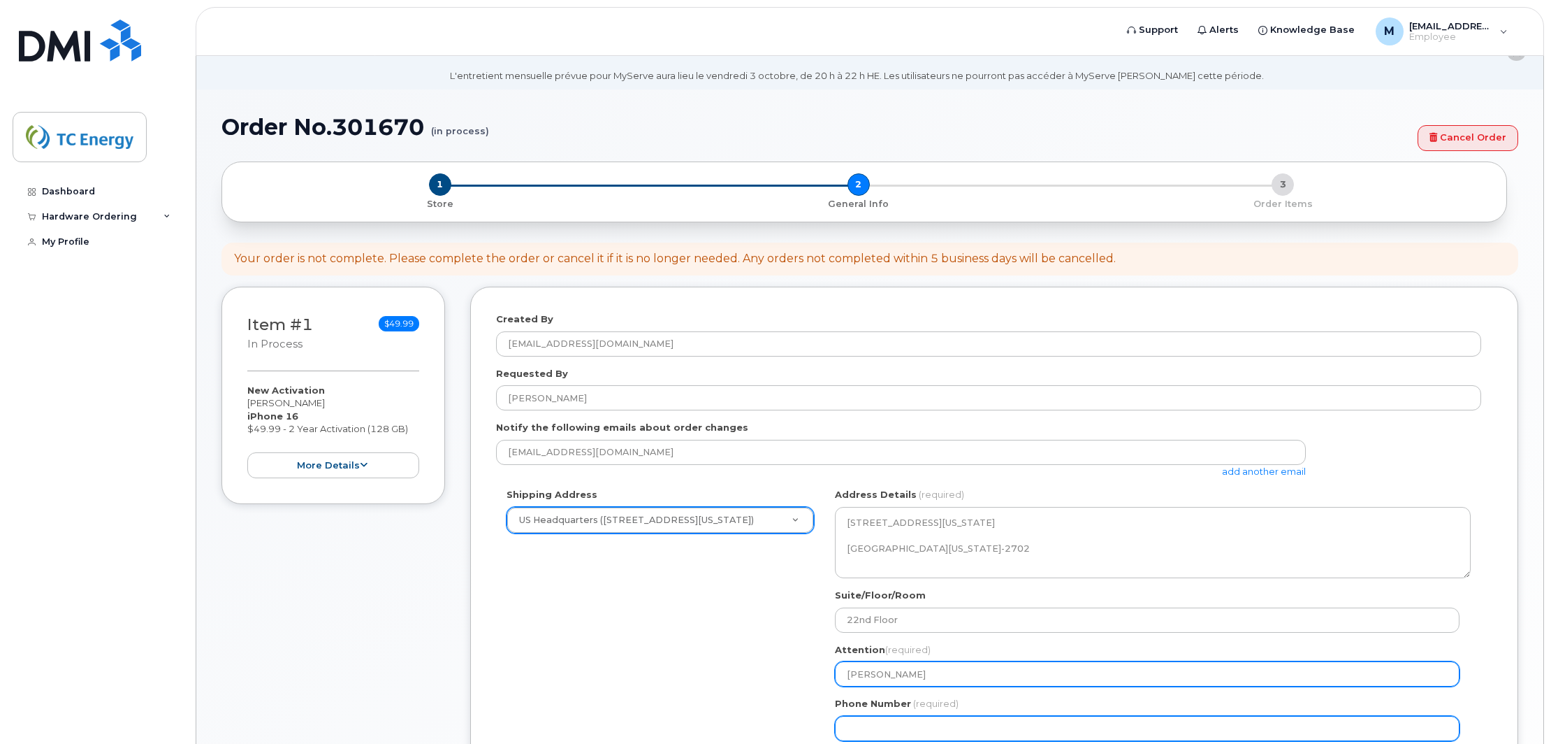
type input "Mary West"
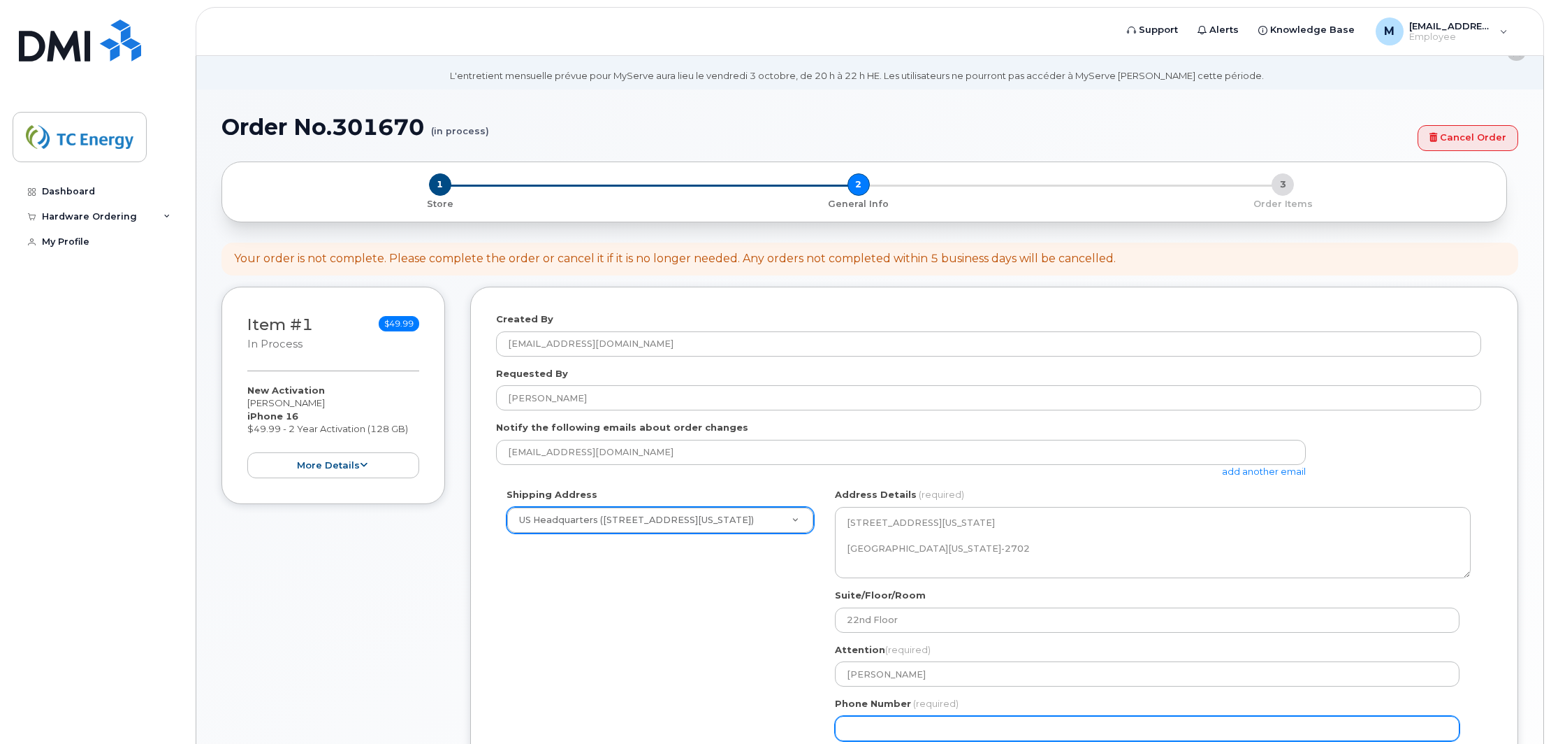
click at [1050, 722] on input "Phone Number" at bounding box center [1147, 728] width 625 height 25
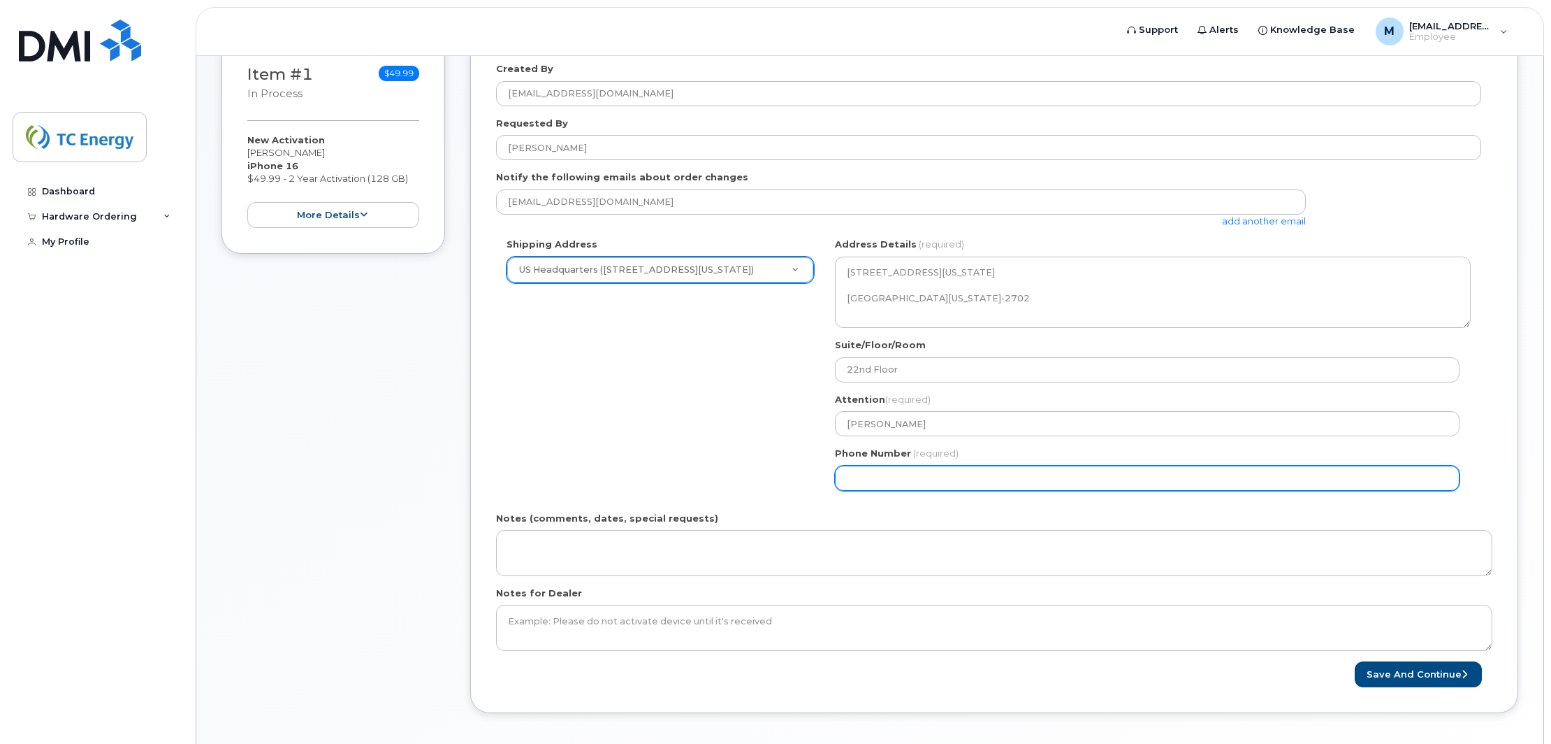
scroll to position [326, 0]
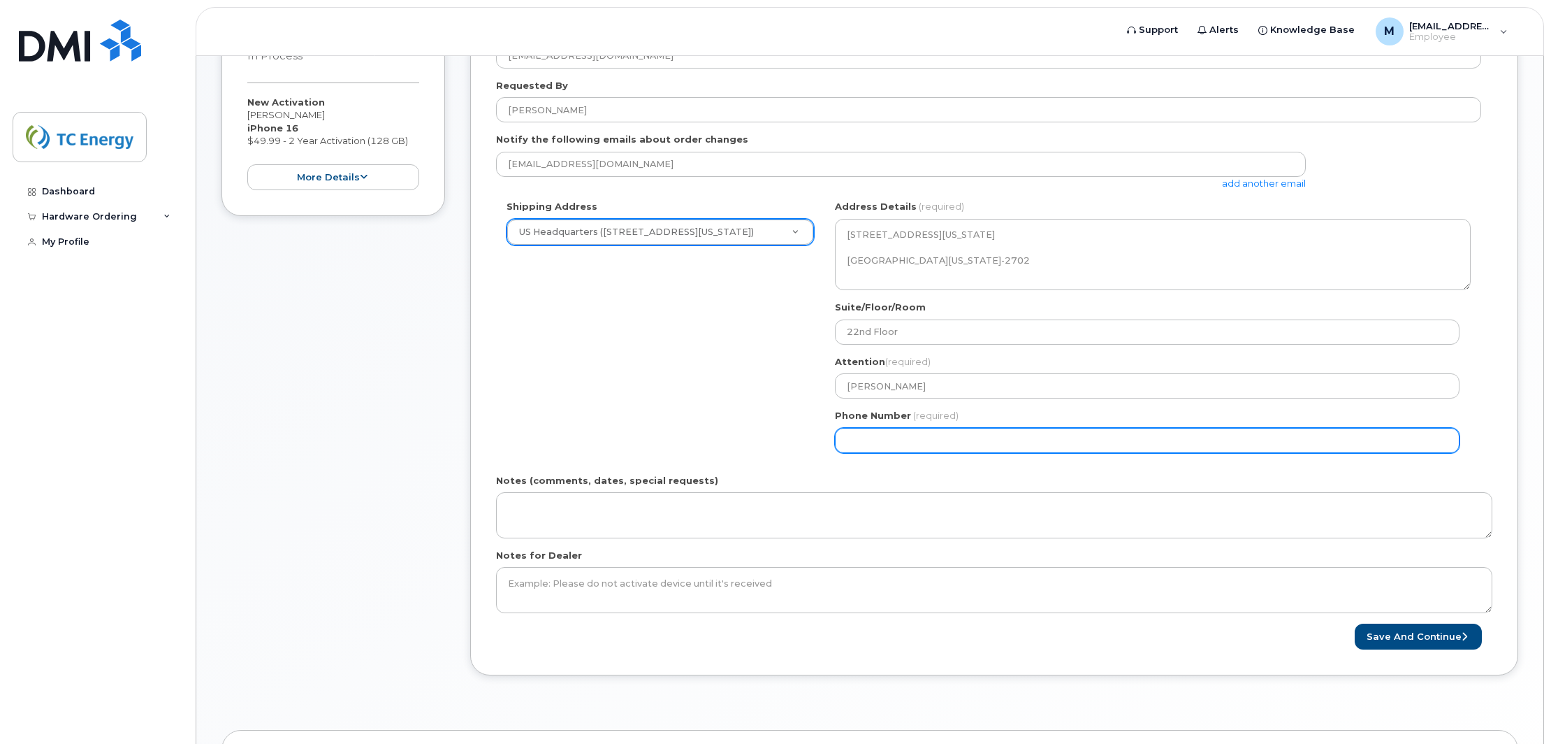
click at [951, 444] on input "Phone Number" at bounding box center [1147, 440] width 625 height 25
select select
type input "832.32054"
select select
type input "832.320548"
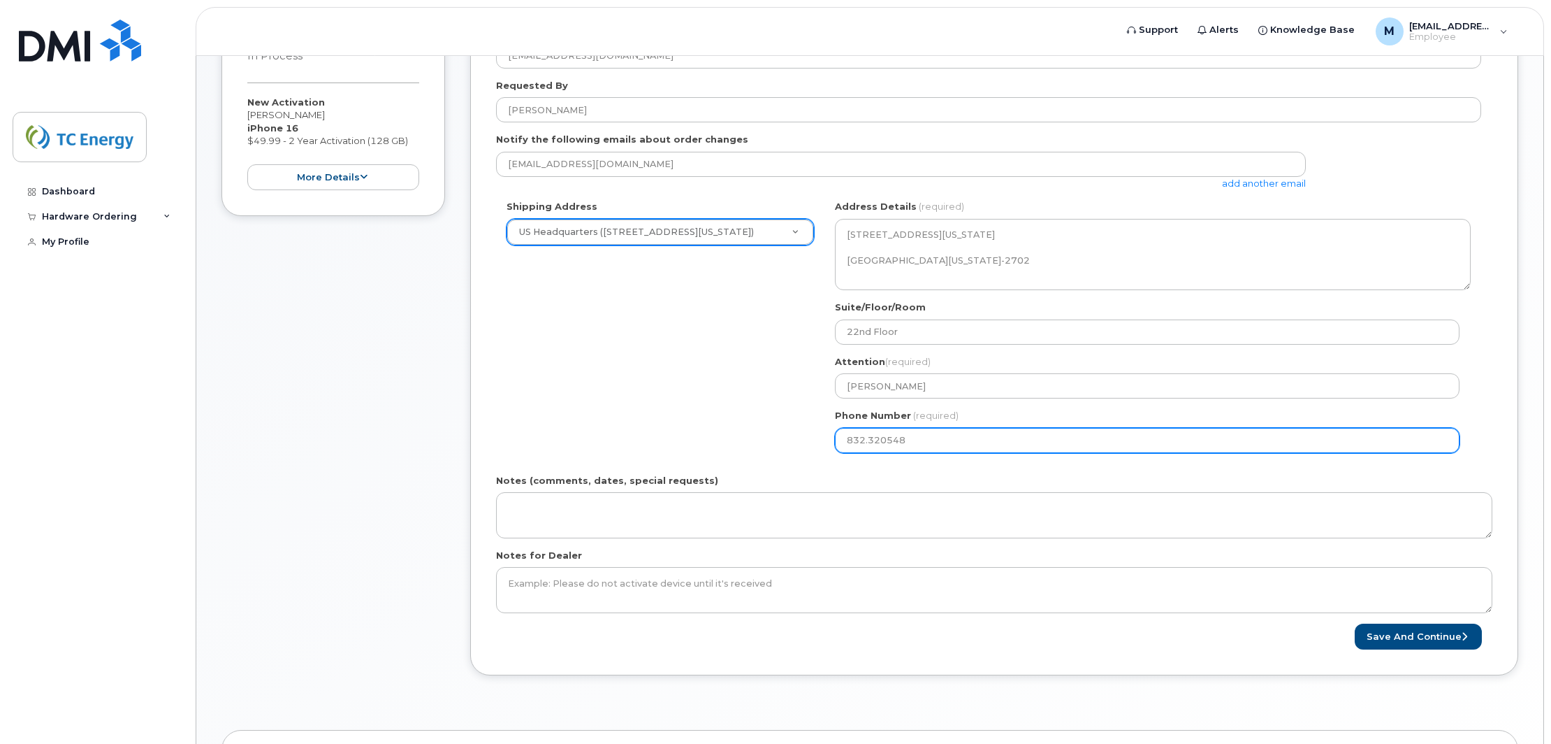
select select
type input "832.3205488"
select select
type input "832.325488"
select select
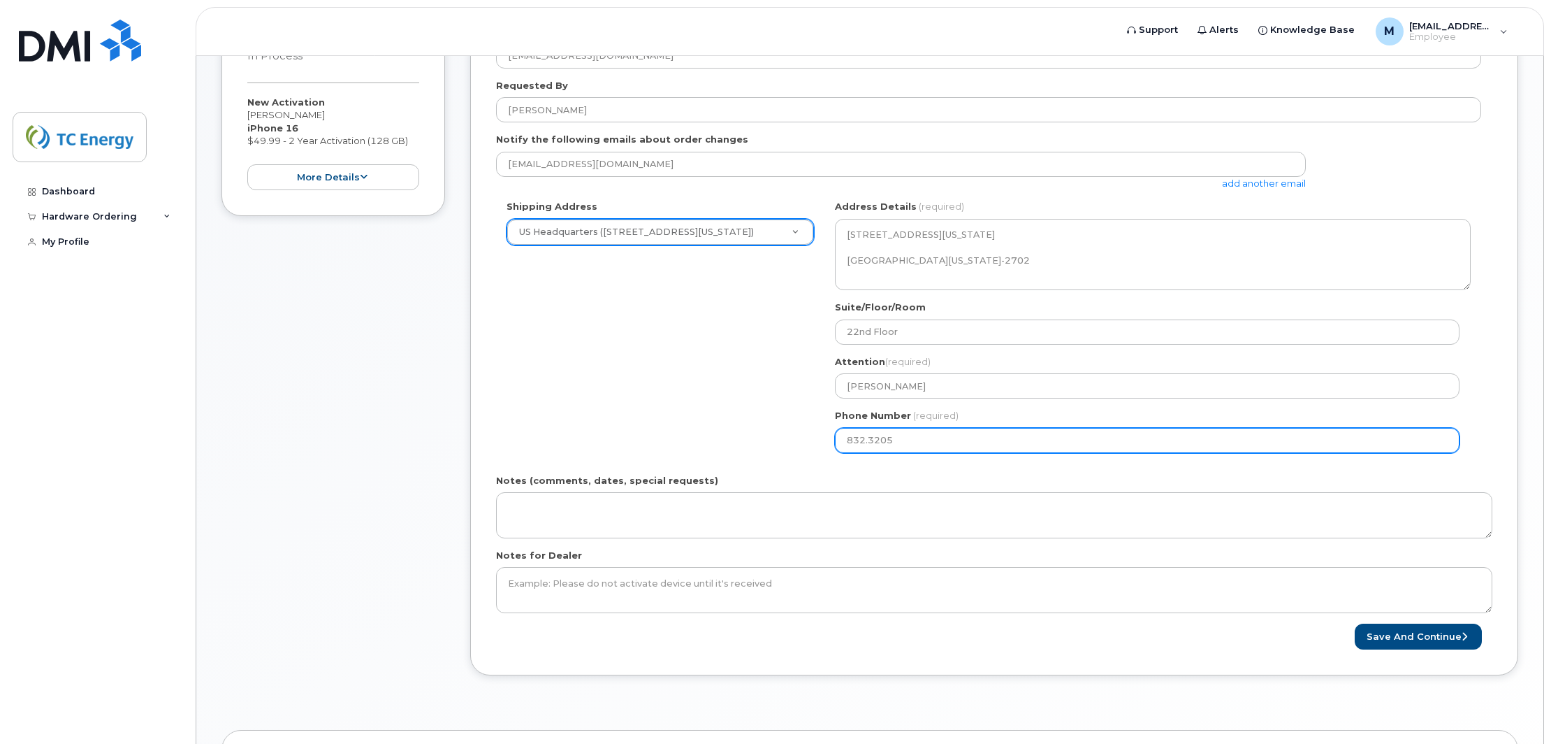
type input "832.32054"
select select
type input "832.320548"
select select
type input "832.3205488"
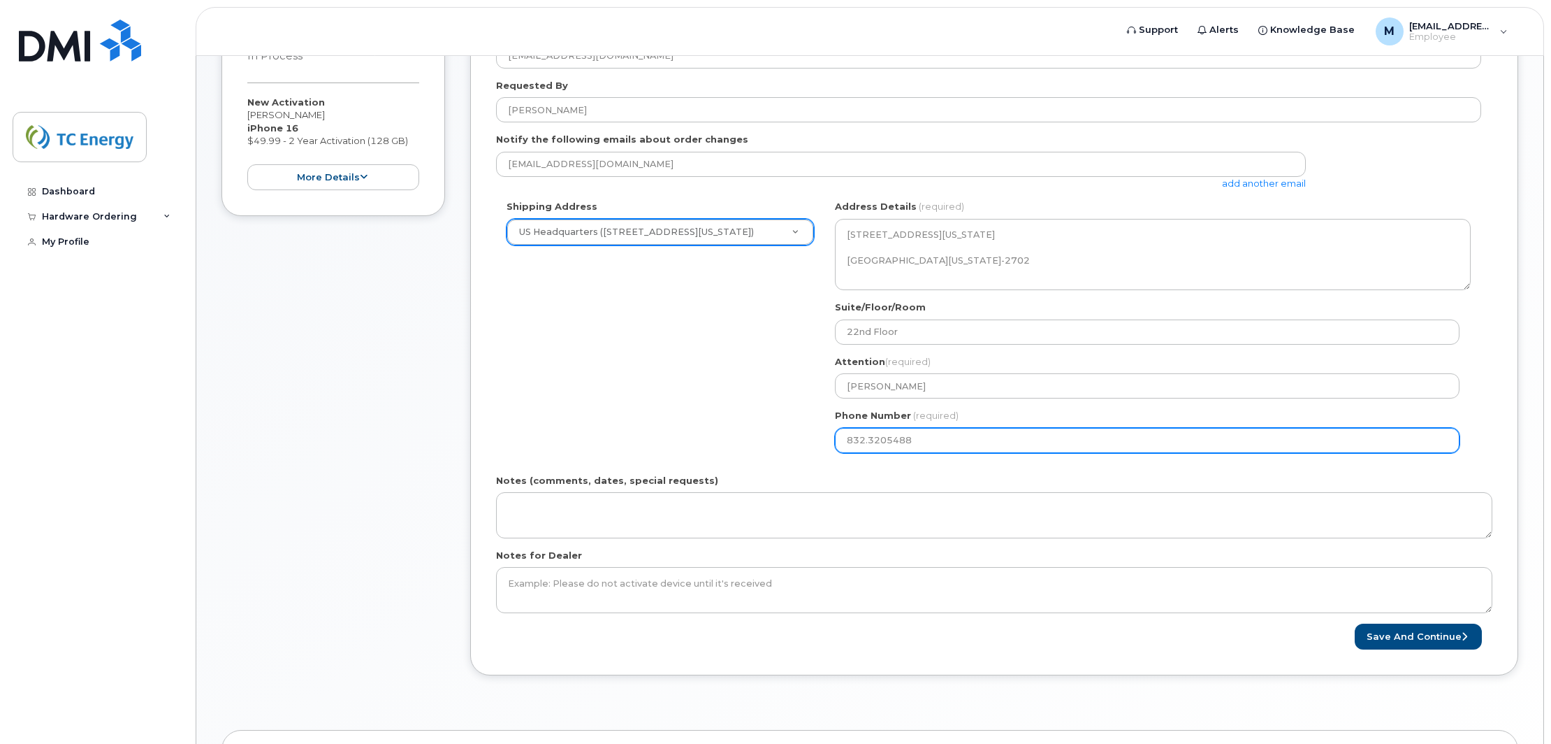
select select
type input "832.320548"
select select
type input "832320548"
select select
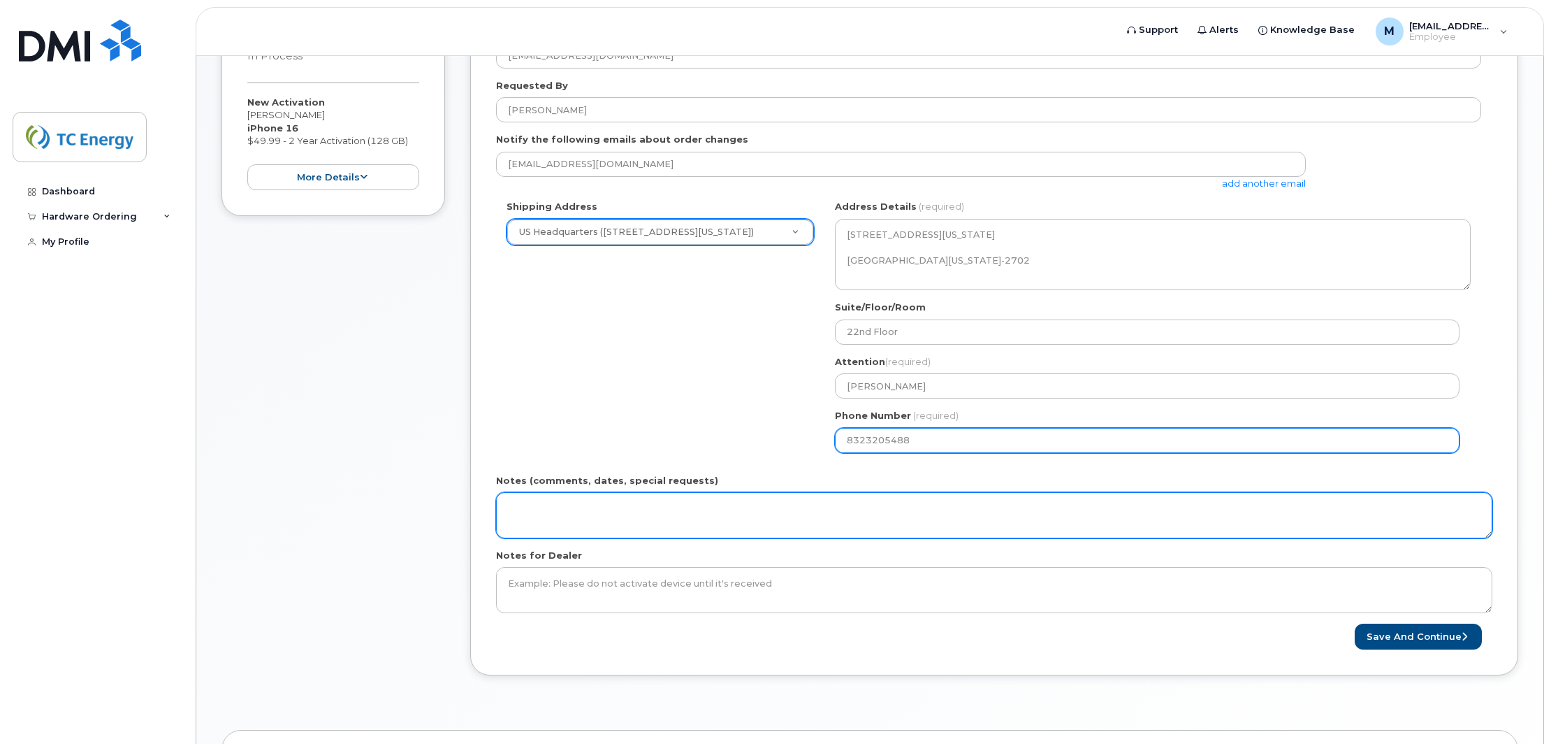
type input "8323205488"
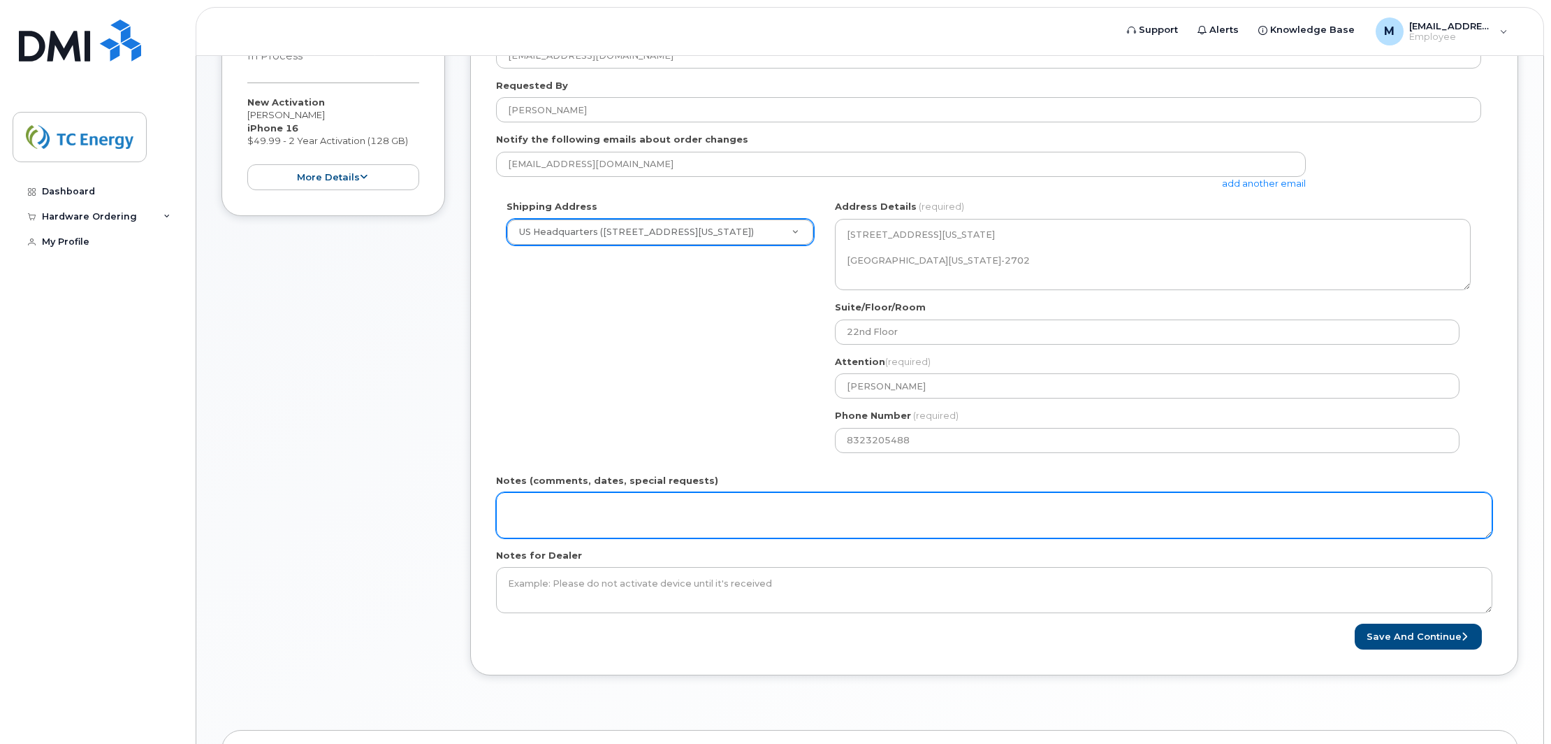
click at [894, 501] on textarea "Notes (comments, dates, special requests)" at bounding box center [994, 515] width 996 height 46
type textarea "p"
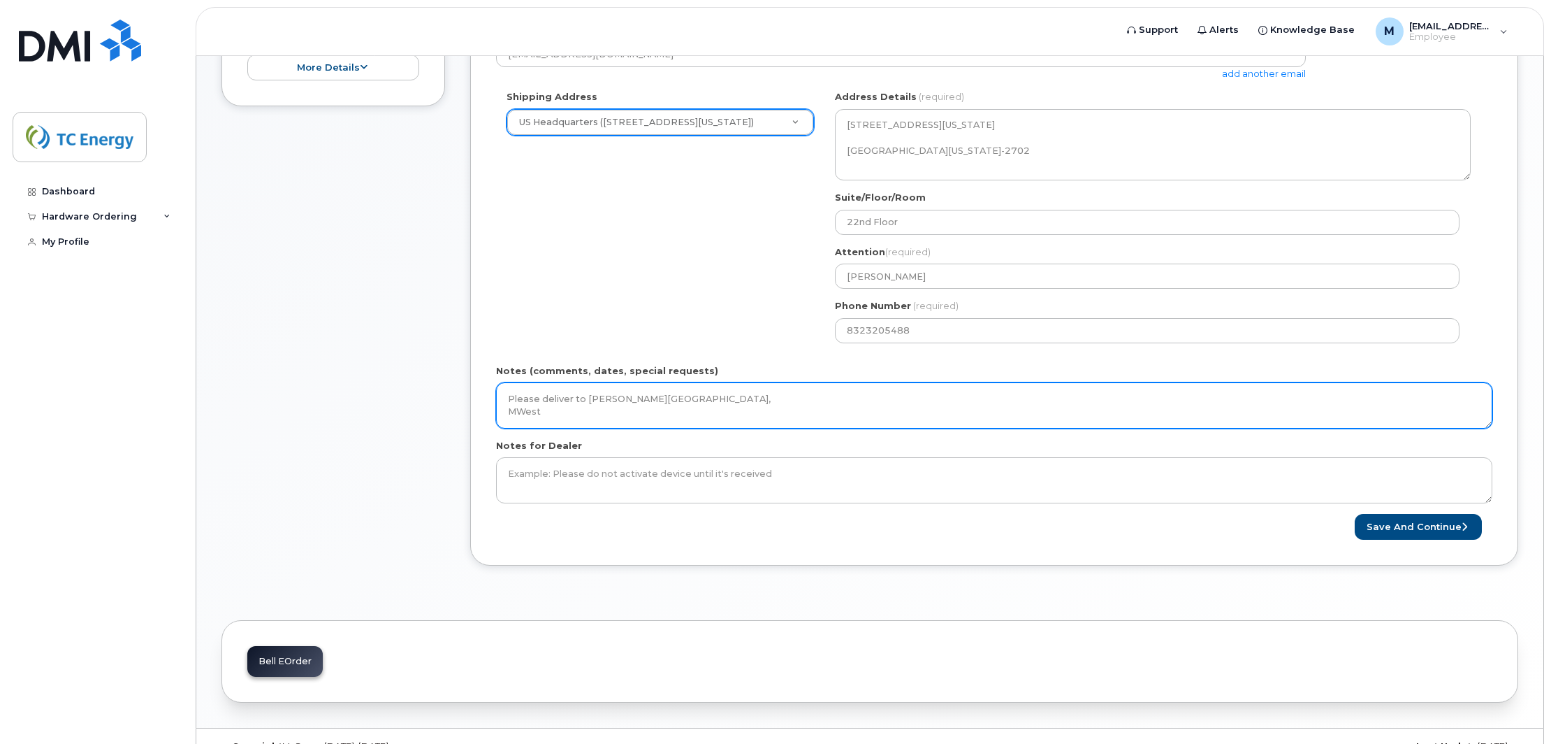
scroll to position [437, 0]
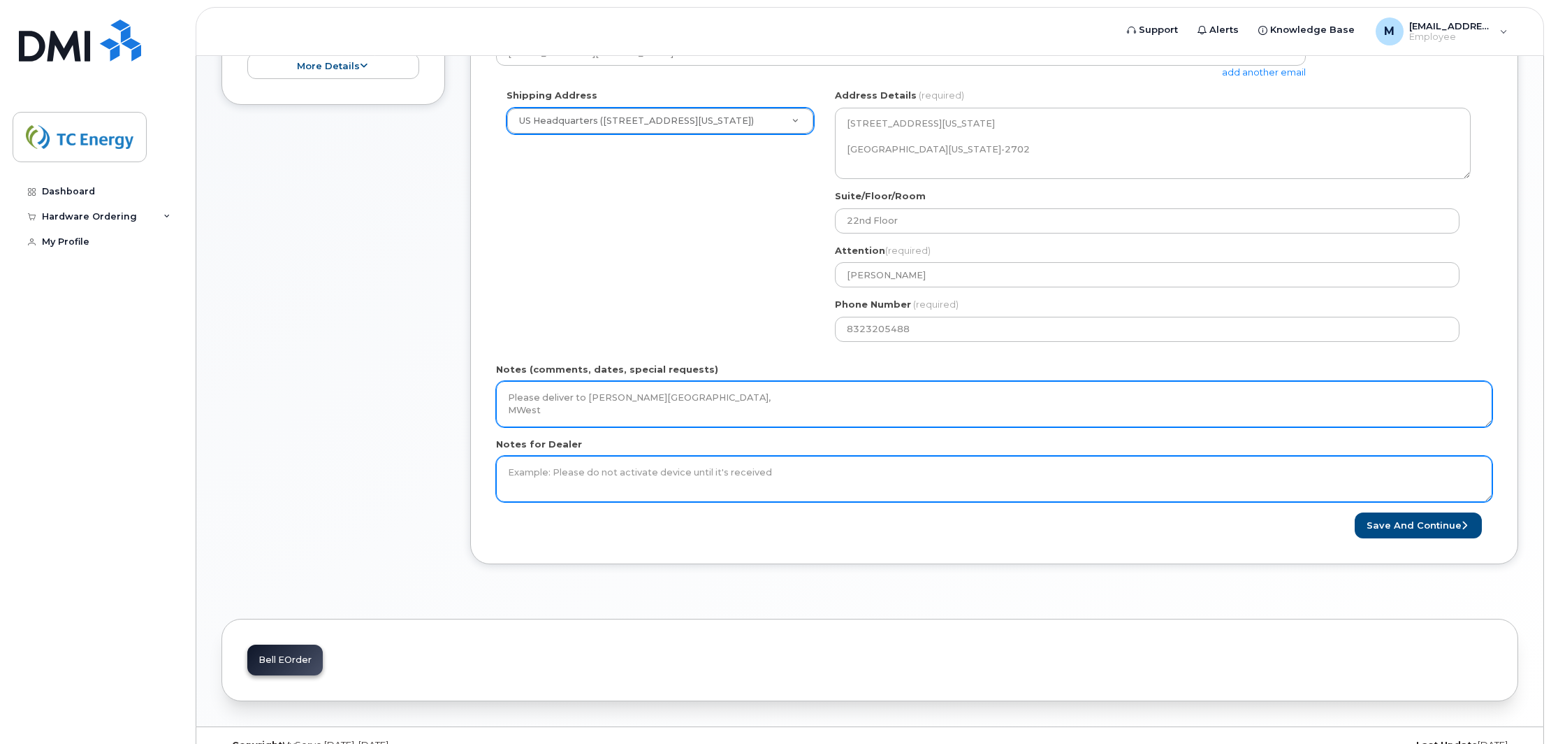
type textarea "Please deliver to Mary West Thanx, MWest"
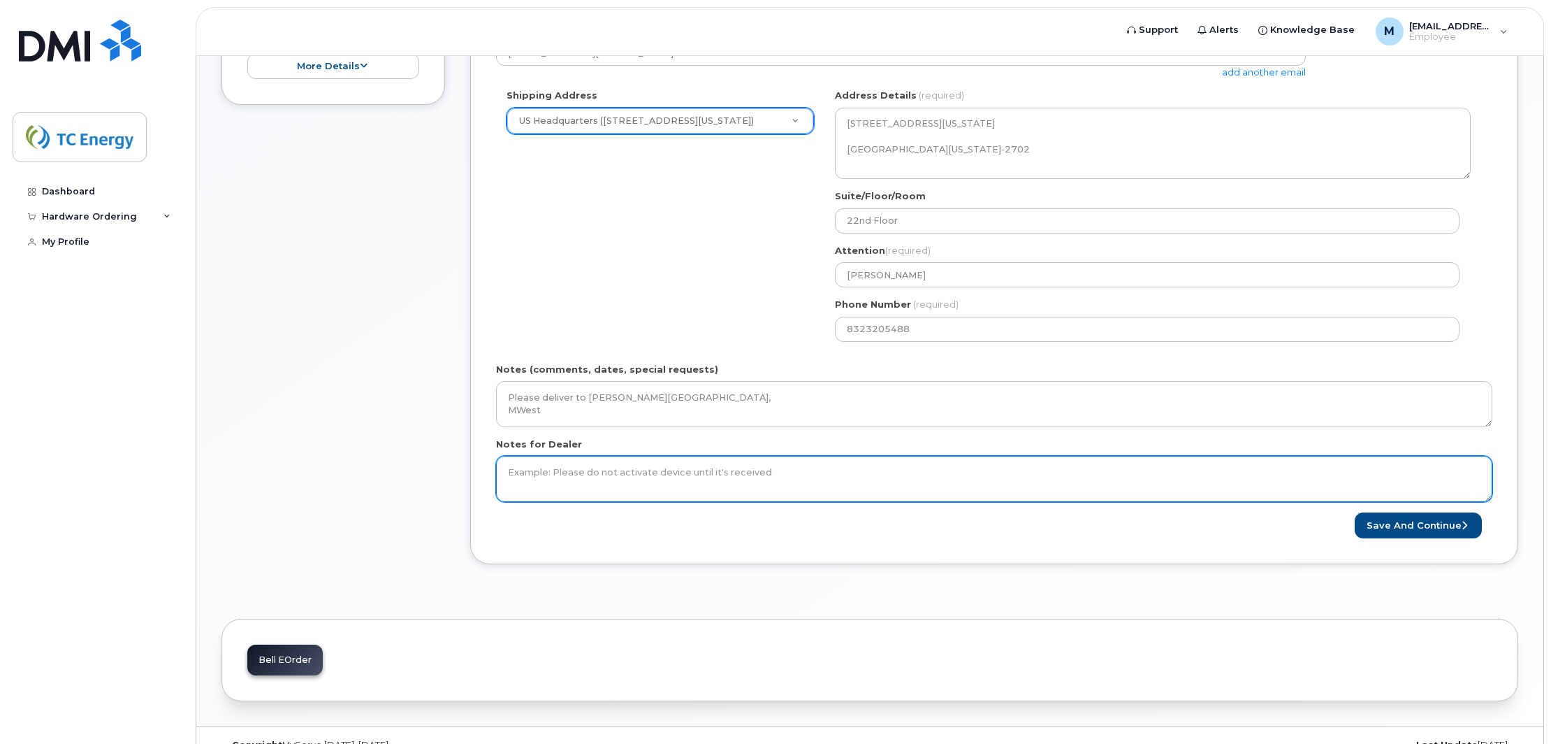
click at [973, 484] on textarea "Notes for Dealer" at bounding box center [994, 479] width 996 height 46
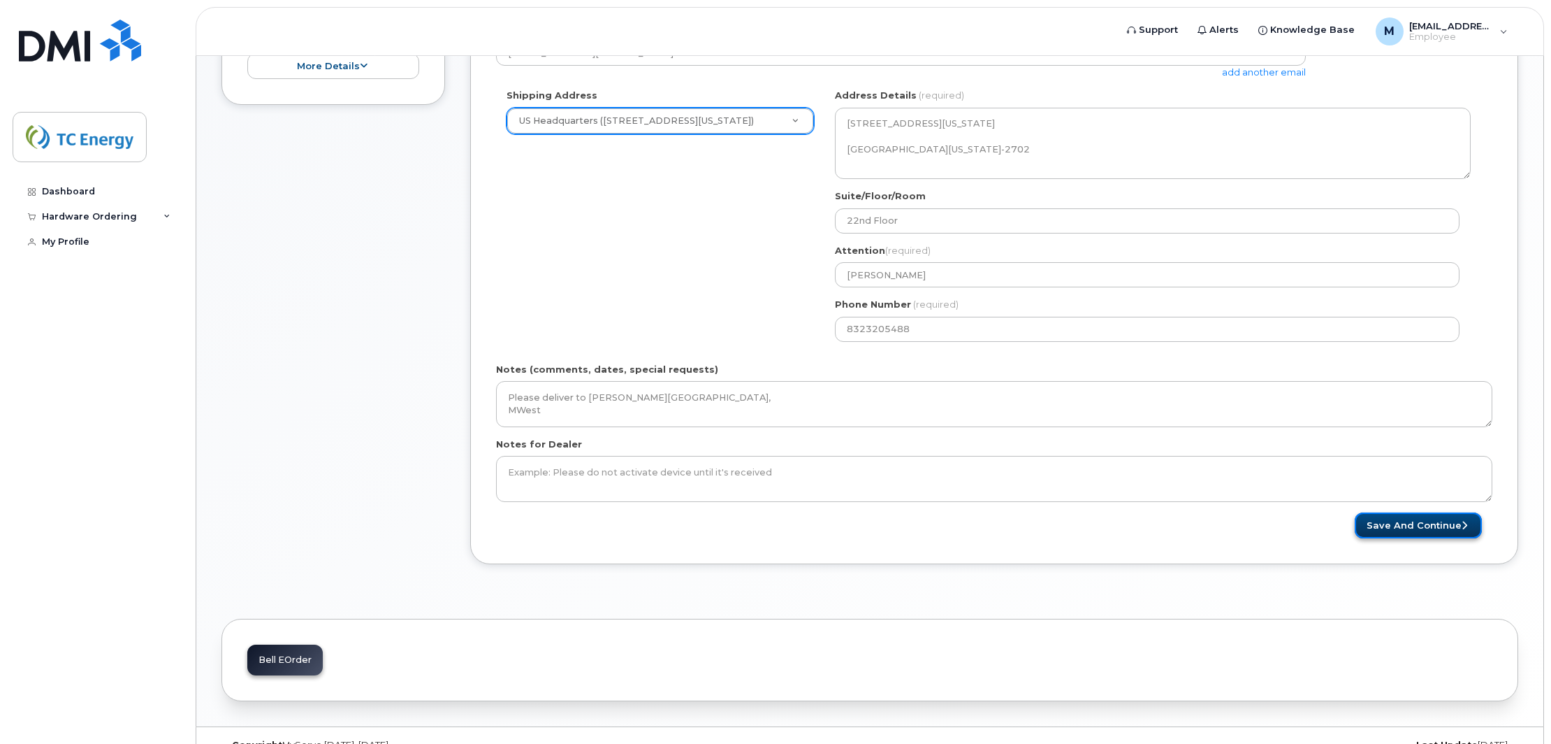
click at [1452, 526] on button "Save and Continue" at bounding box center [1418, 525] width 127 height 26
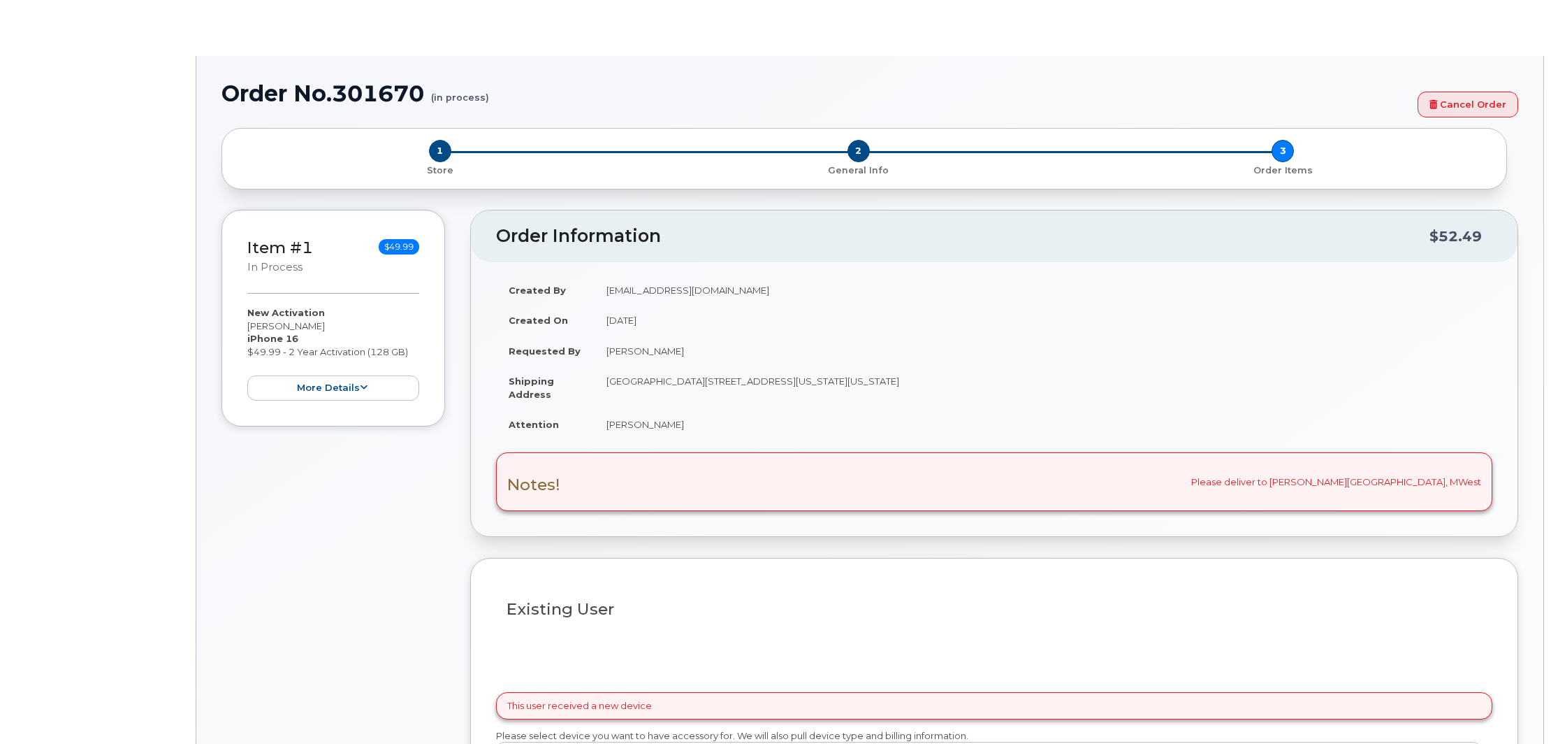
select select "1120196"
radio input "true"
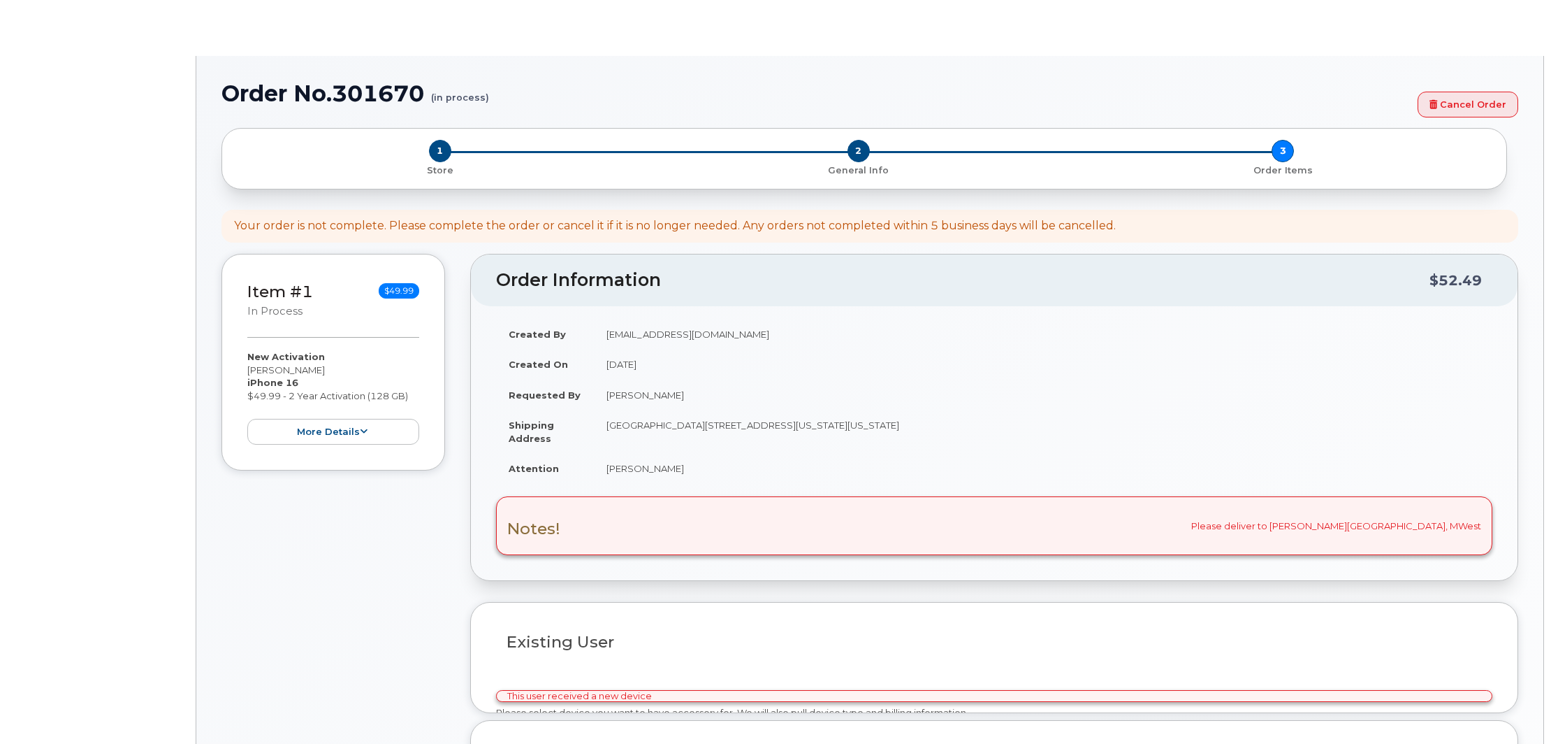
type input "1398643"
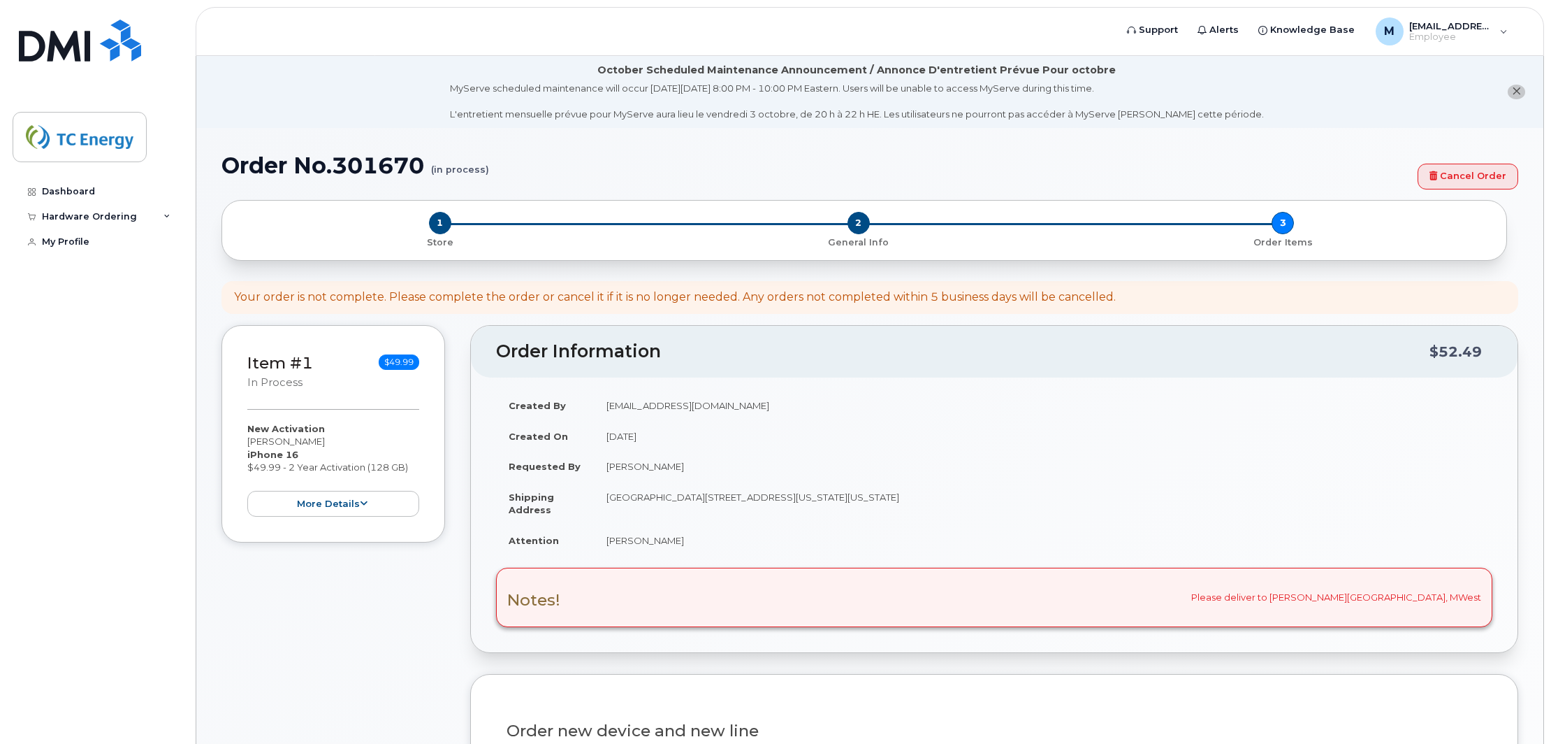
drag, startPoint x: 1551, startPoint y: 260, endPoint x: 1550, endPoint y: 319, distance: 58.7
drag, startPoint x: 1550, startPoint y: 319, endPoint x: 1485, endPoint y: 303, distance: 66.8
click at [1480, 303] on div "Your order is not complete. Please complete the order or cancel it if it is no …" at bounding box center [870, 297] width 1297 height 33
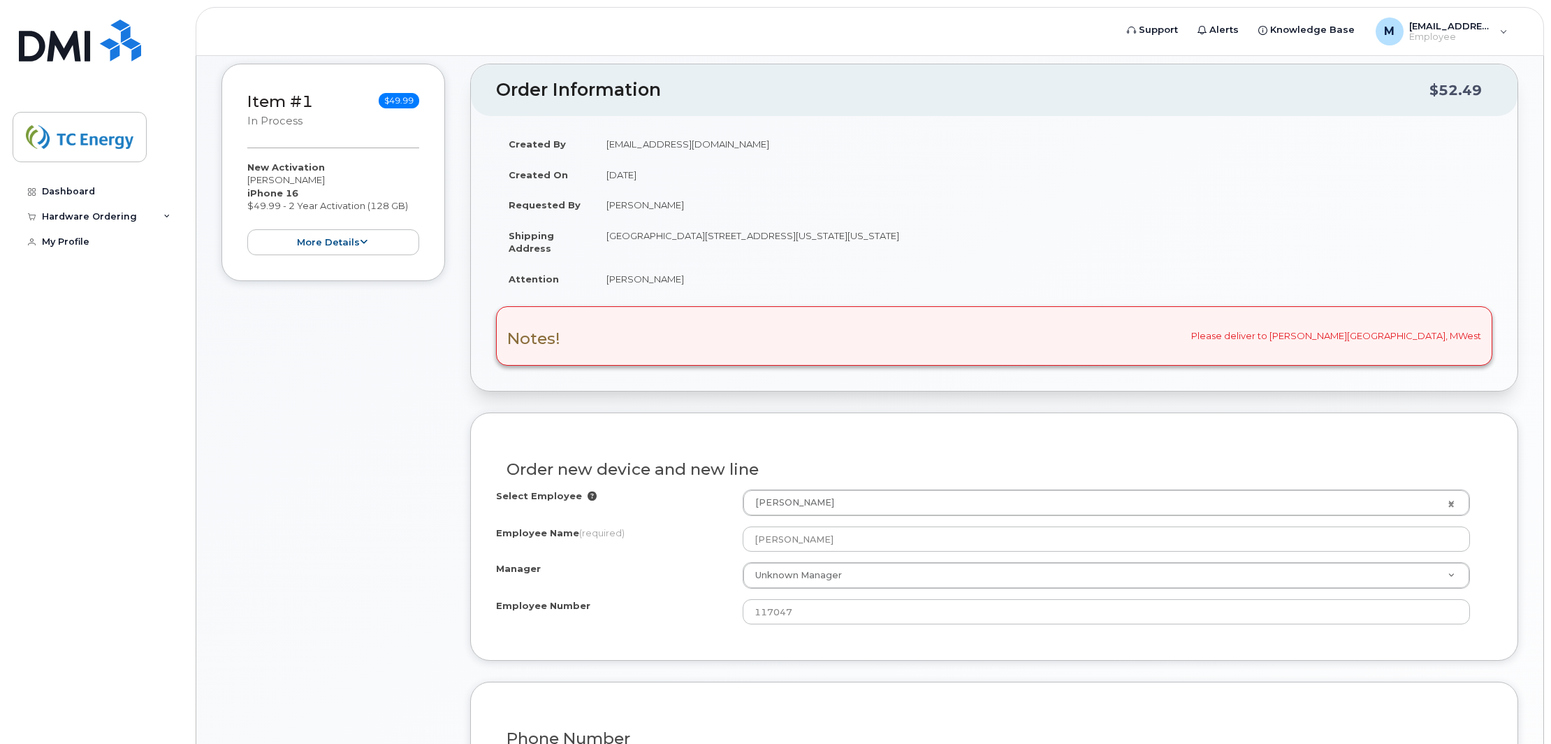
scroll to position [273, 0]
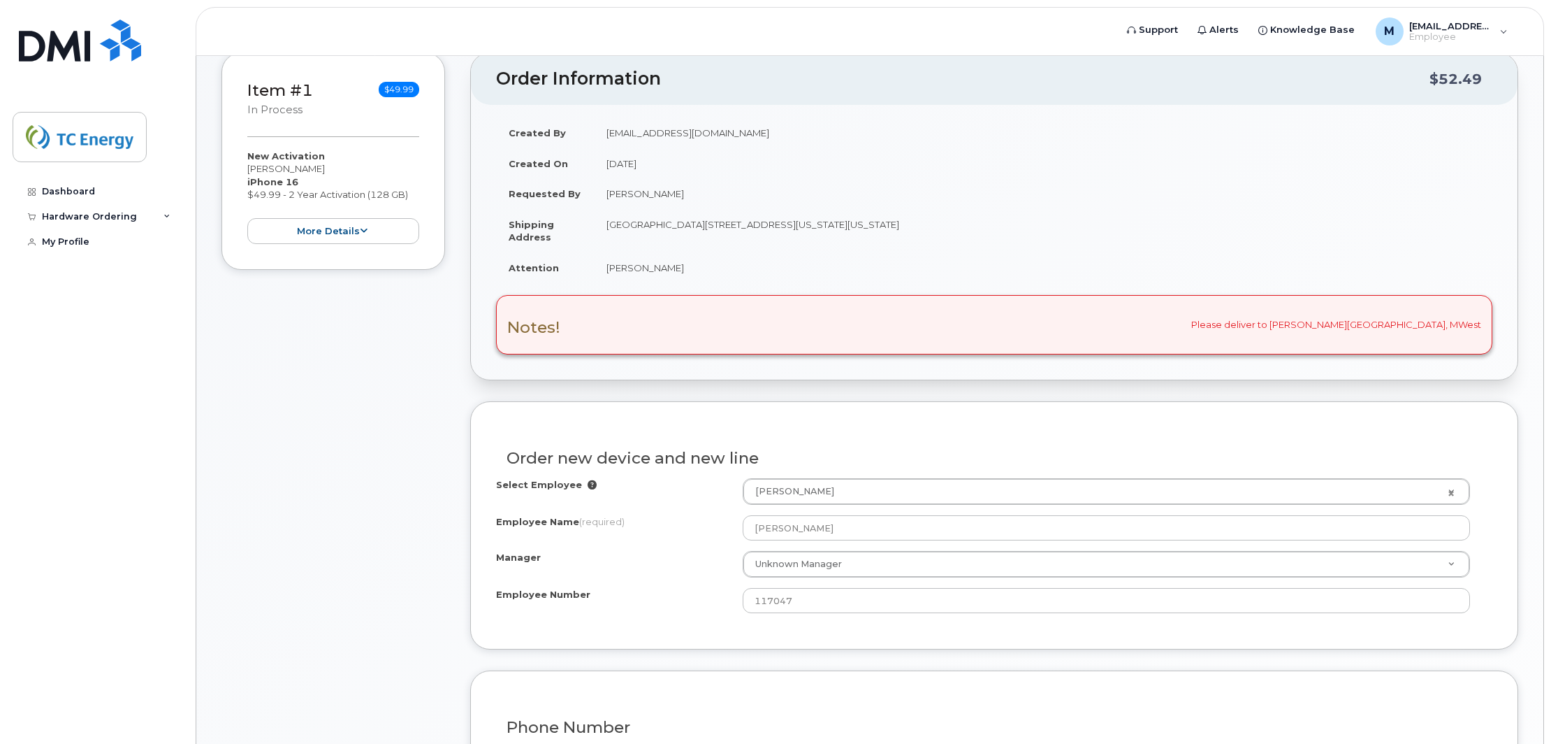
click at [1209, 330] on div "Notes! Please deliver to Mary West Thanx, MWest" at bounding box center [994, 324] width 996 height 59
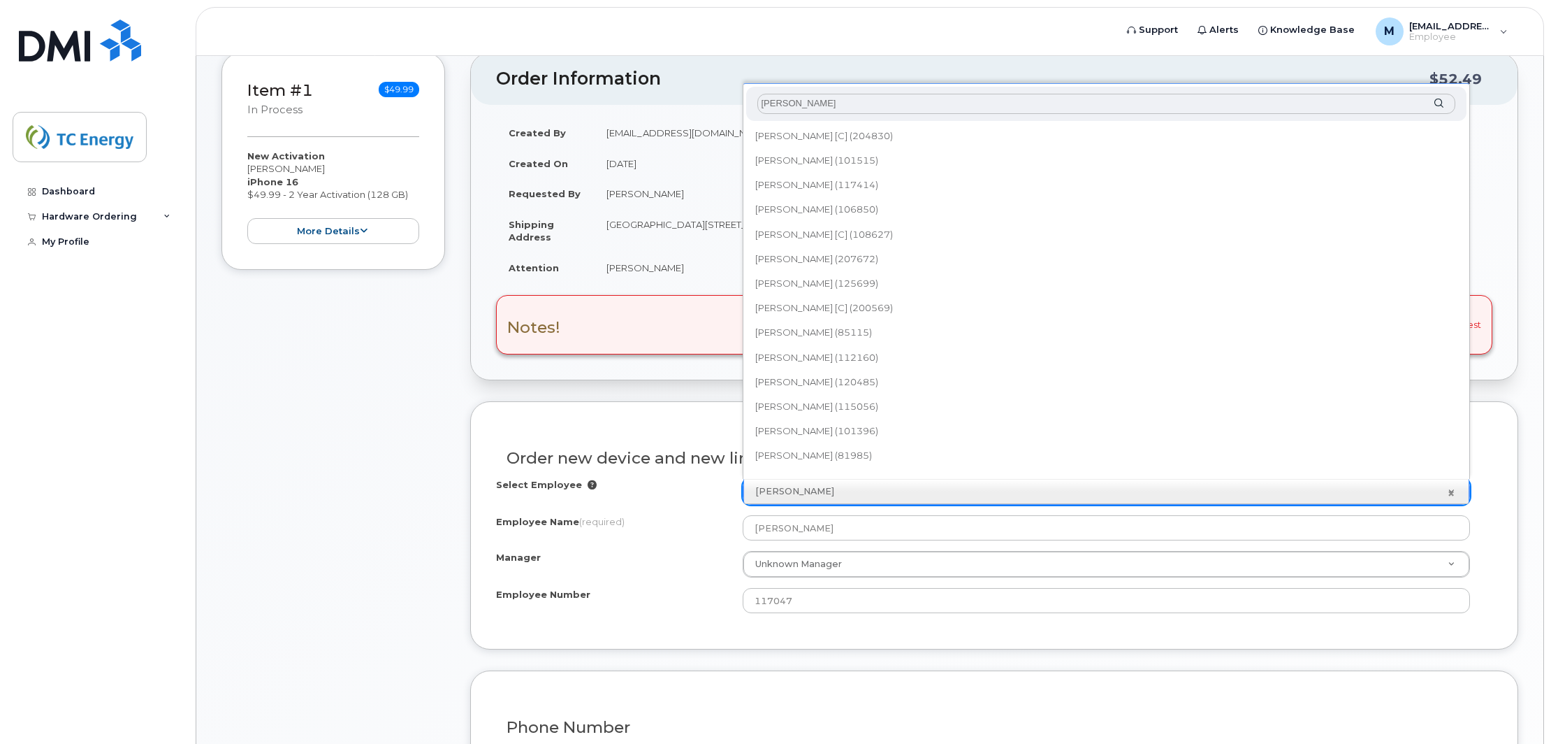
type input "[PERSON_NAME]"
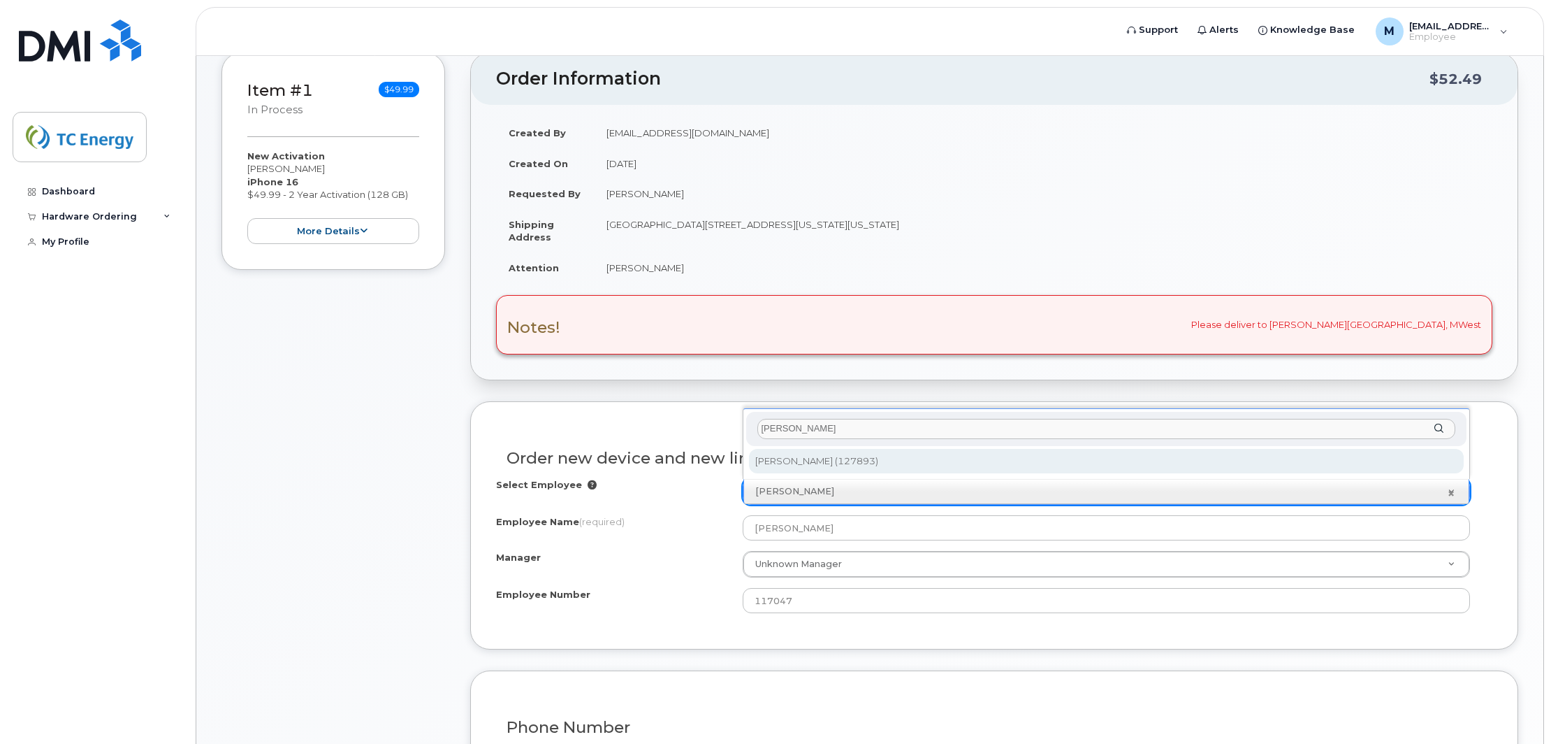
type input "1434748"
type input "[PERSON_NAME]"
type input "127893"
type input "Houston Office TC Energy Center"
select select "1403795"
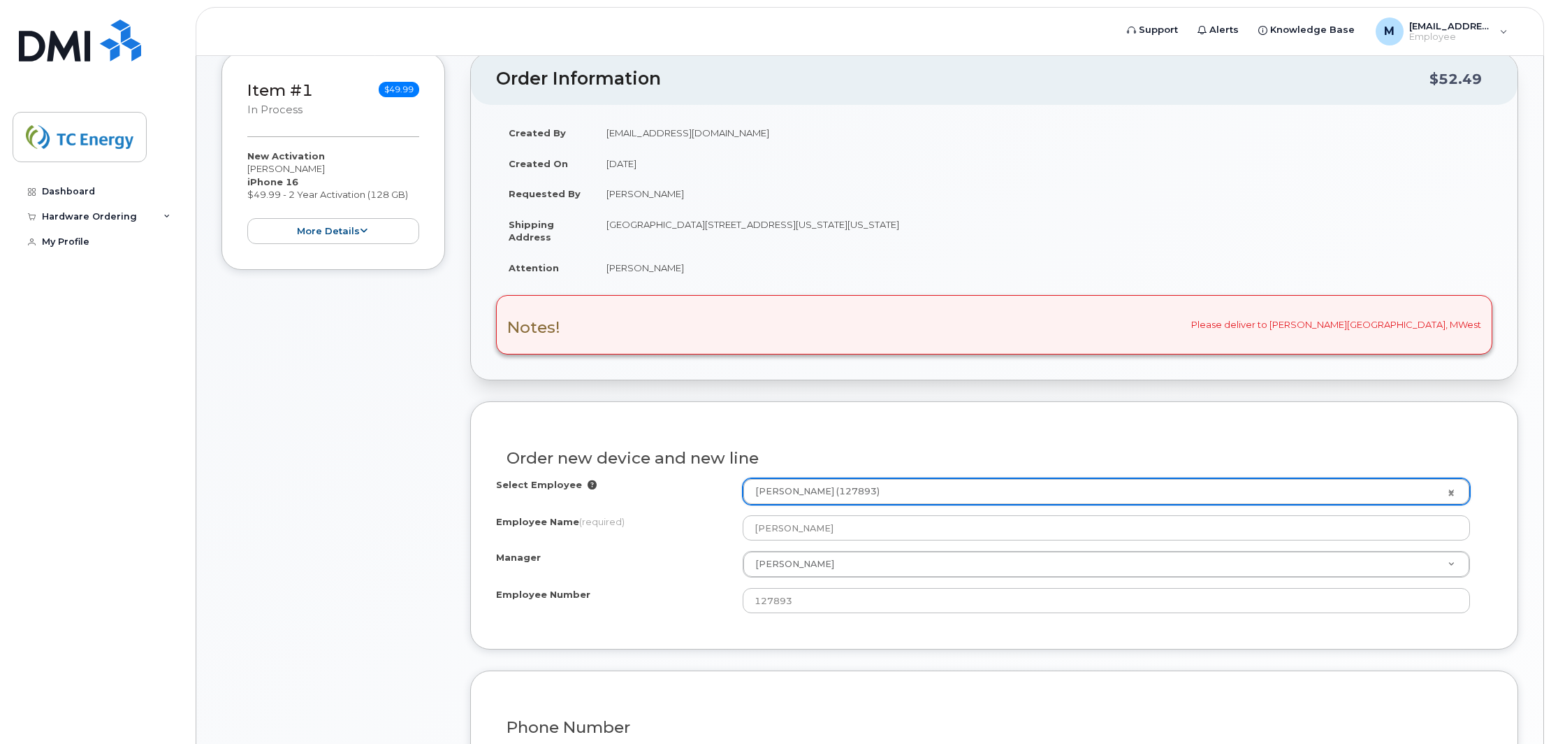
click at [665, 194] on td "[PERSON_NAME]" at bounding box center [1043, 193] width 899 height 31
click at [604, 192] on td "[PERSON_NAME]" at bounding box center [1043, 193] width 899 height 31
drag, startPoint x: 612, startPoint y: 198, endPoint x: 684, endPoint y: 194, distance: 72.1
click at [684, 194] on td "[PERSON_NAME]" at bounding box center [1043, 193] width 899 height 31
click at [684, 194] on td "Richard Hayes" at bounding box center [1043, 193] width 899 height 31
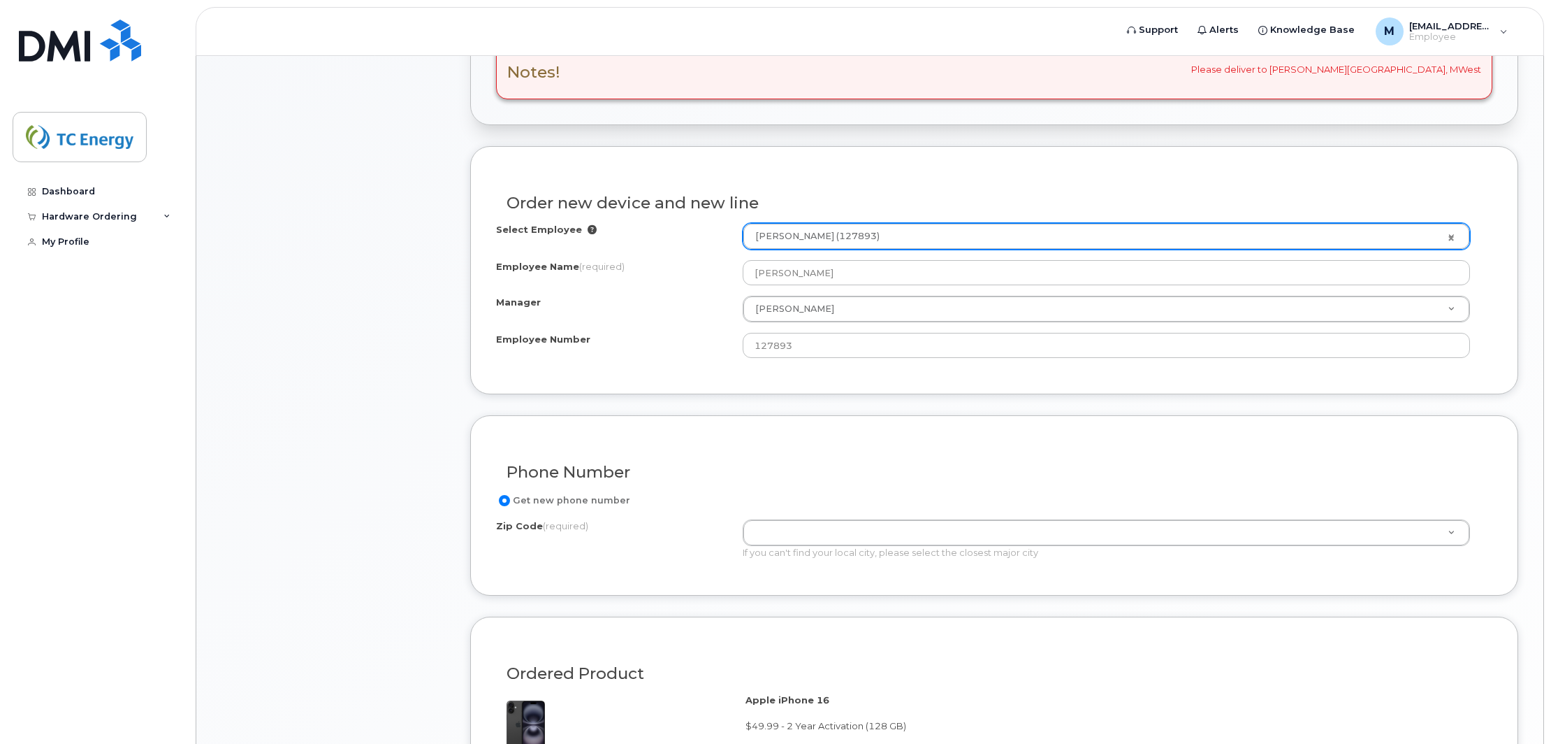
scroll to position [532, 0]
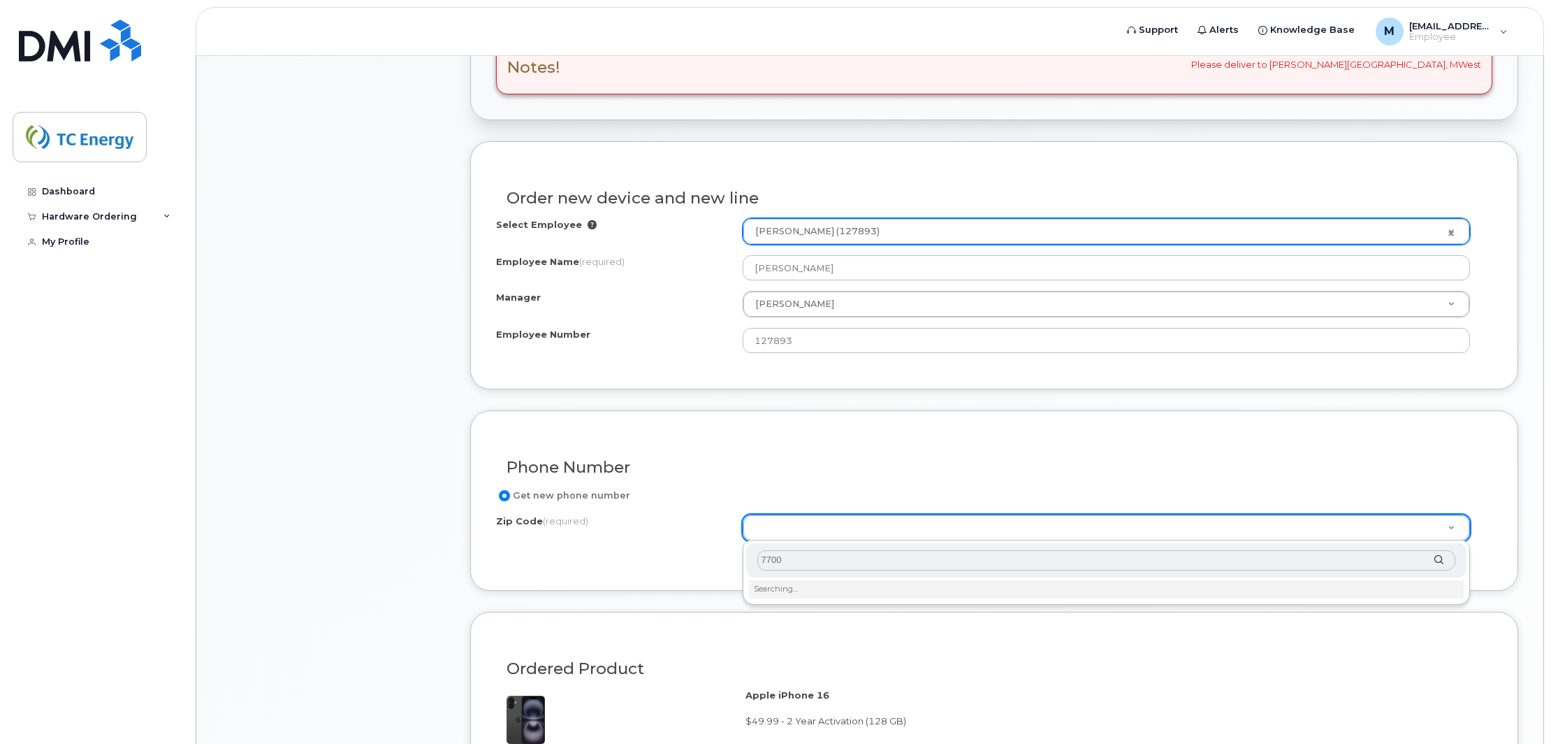
type input "77002"
type input "77002 (Houston, TX)"
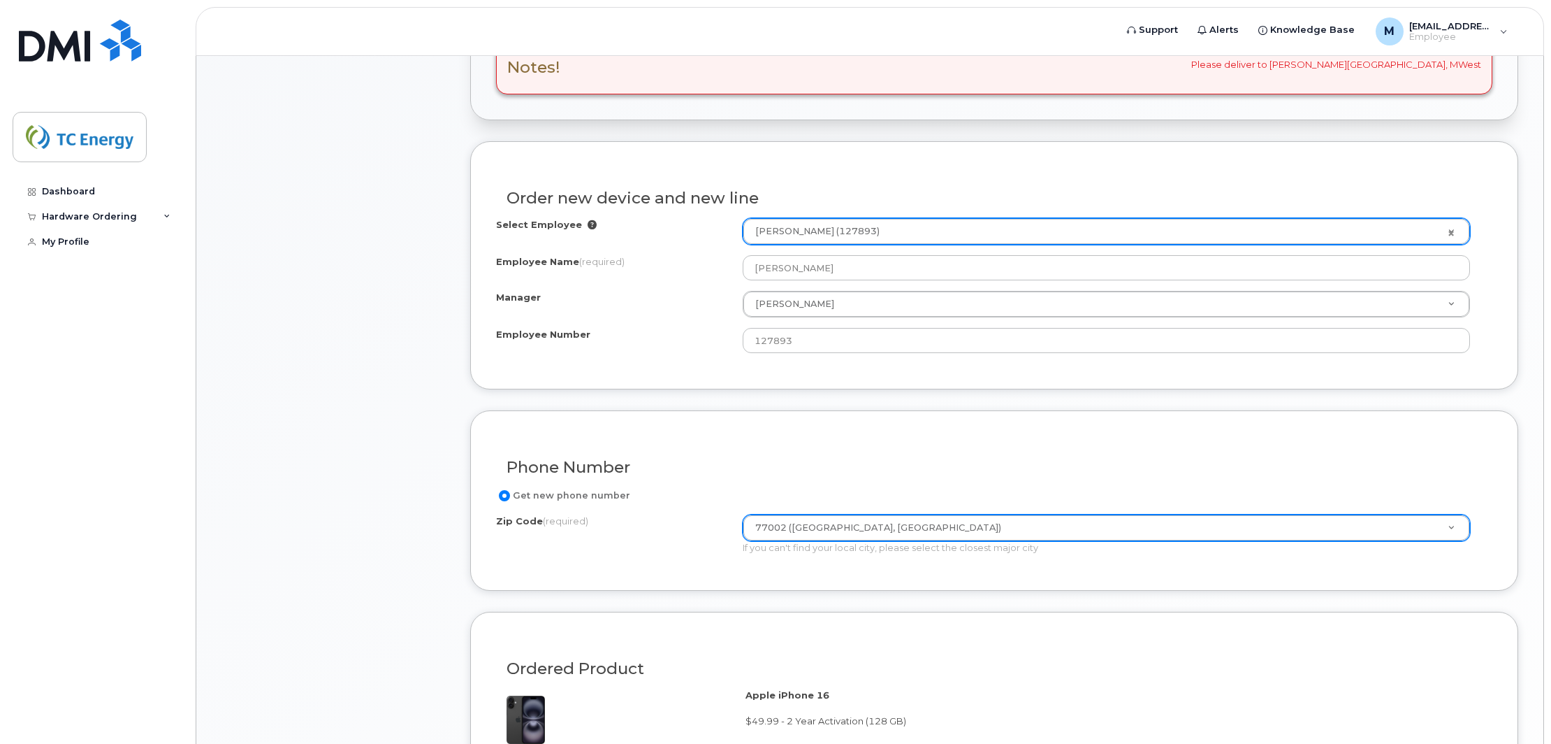
click at [1099, 473] on h3 "Phone Number" at bounding box center [995, 466] width 976 height 17
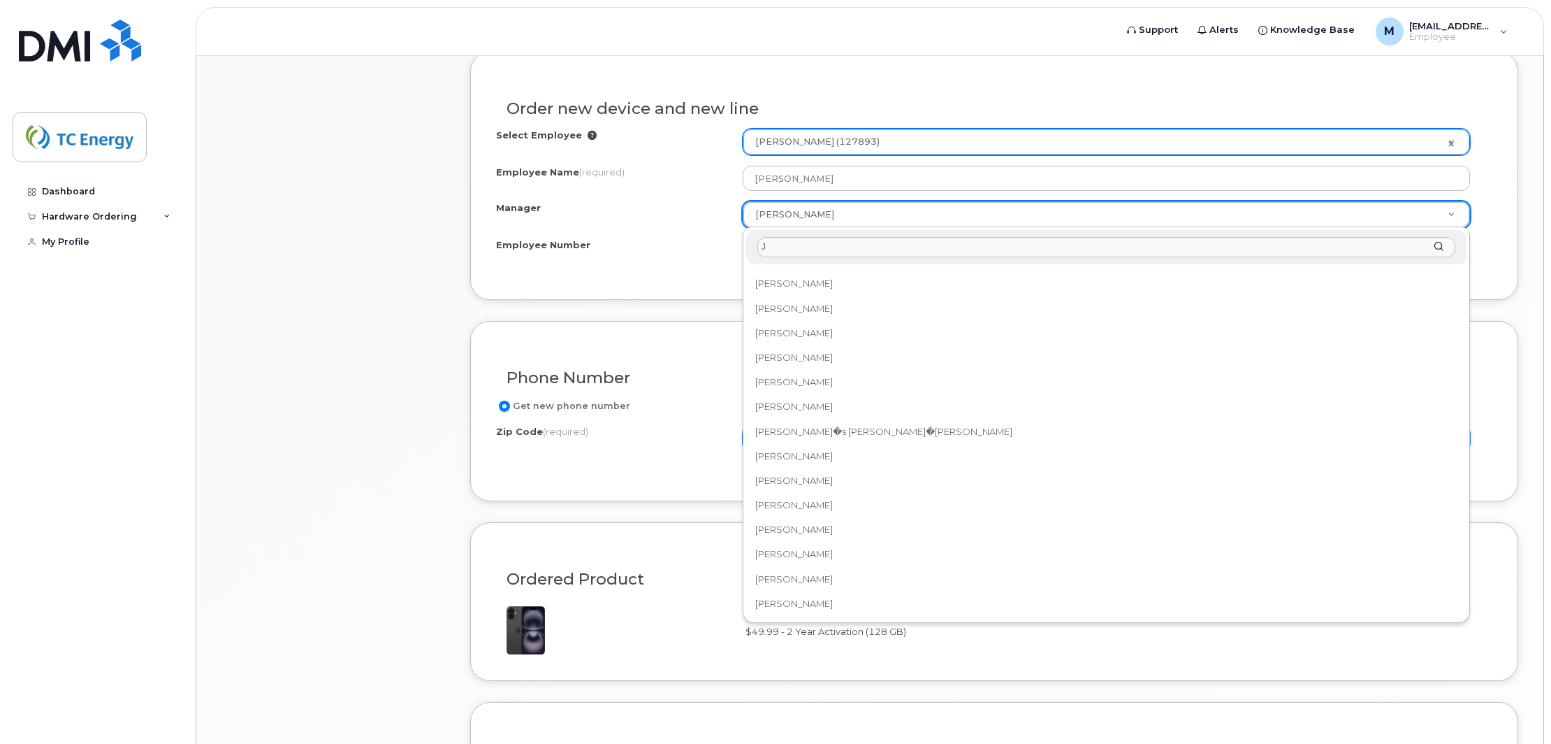
scroll to position [0, 0]
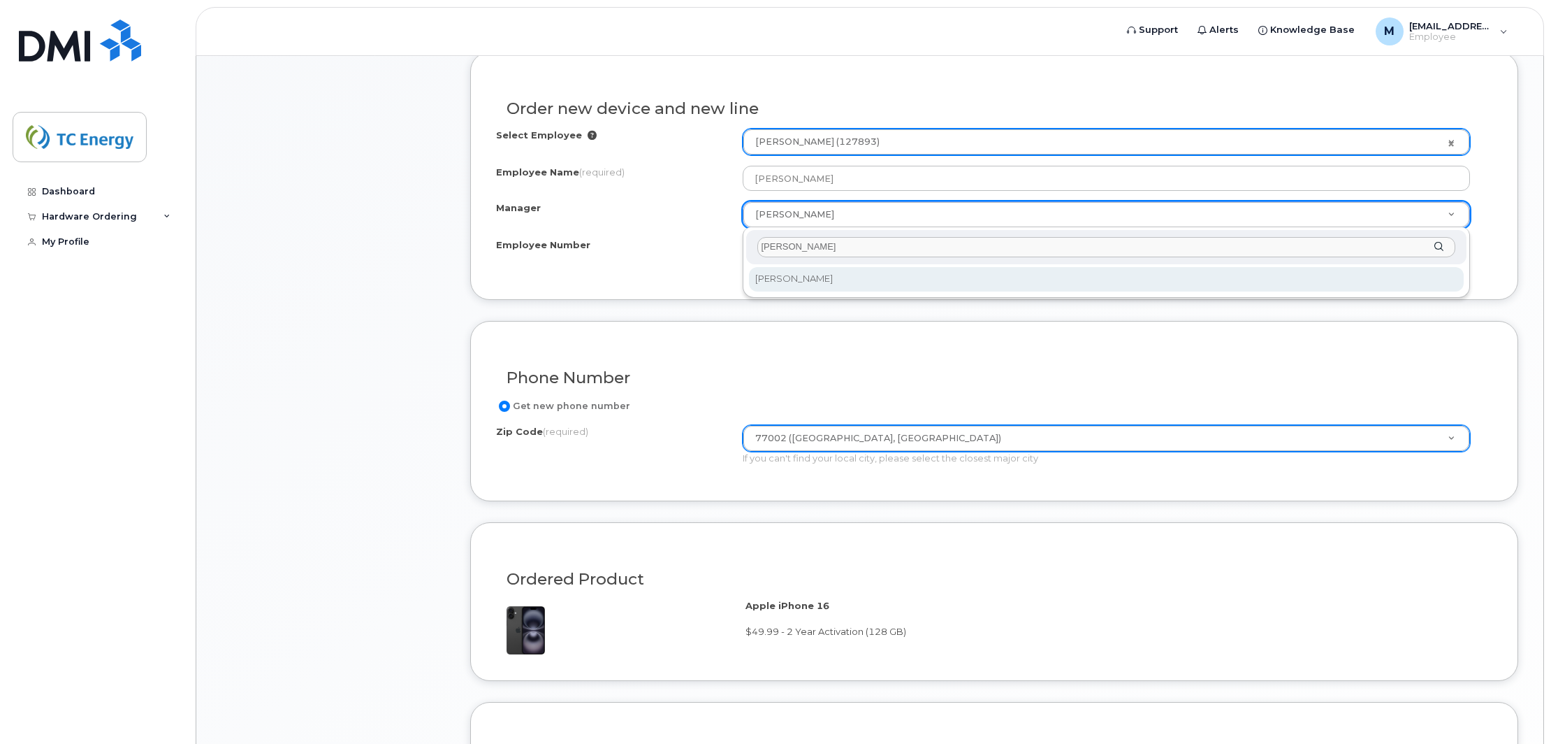
type input "Jamie Hendr"
select select "1542982"
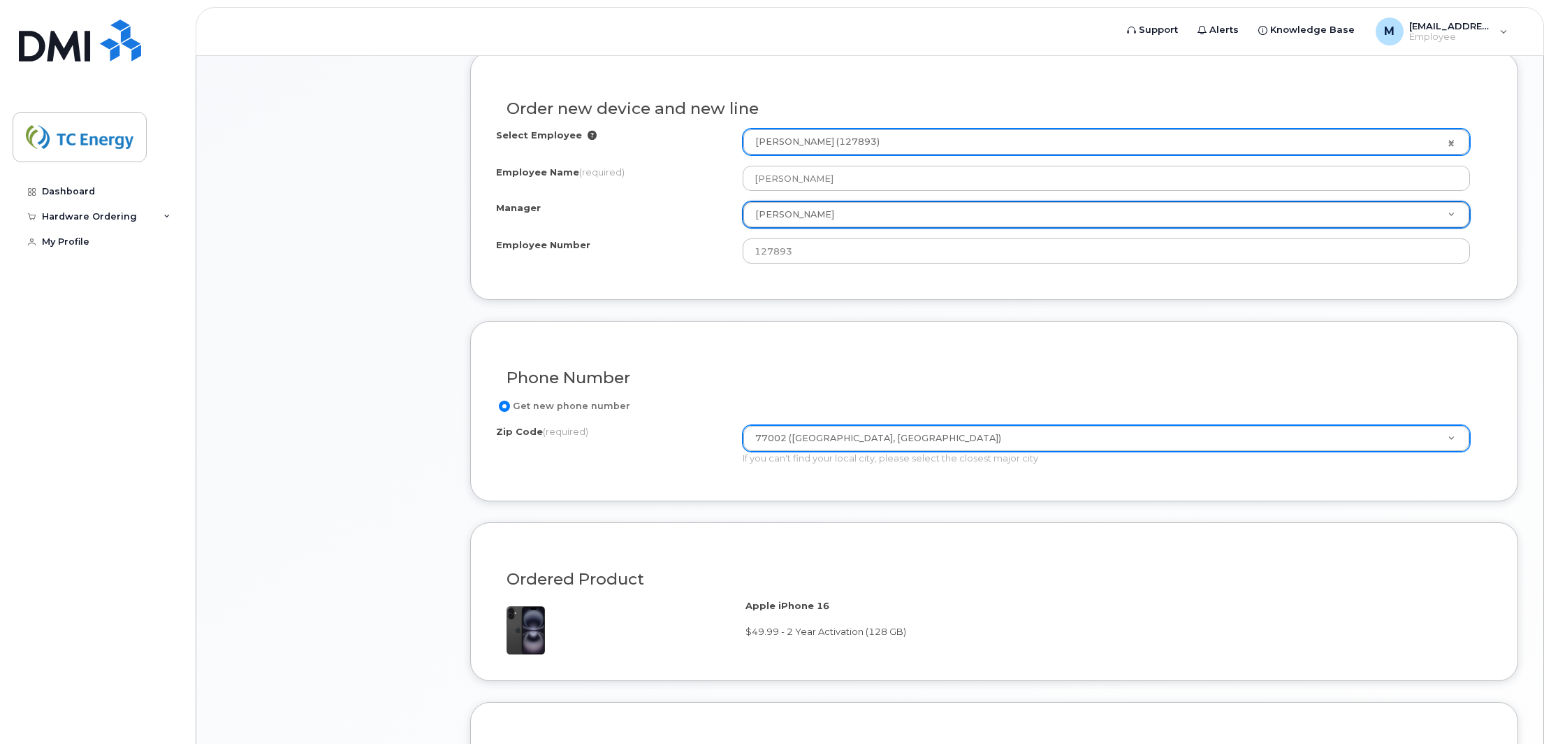
click at [833, 313] on form "Existing User Additional cost to upgrading the device Selected device is Eligib…" at bounding box center [994, 501] width 1048 height 899
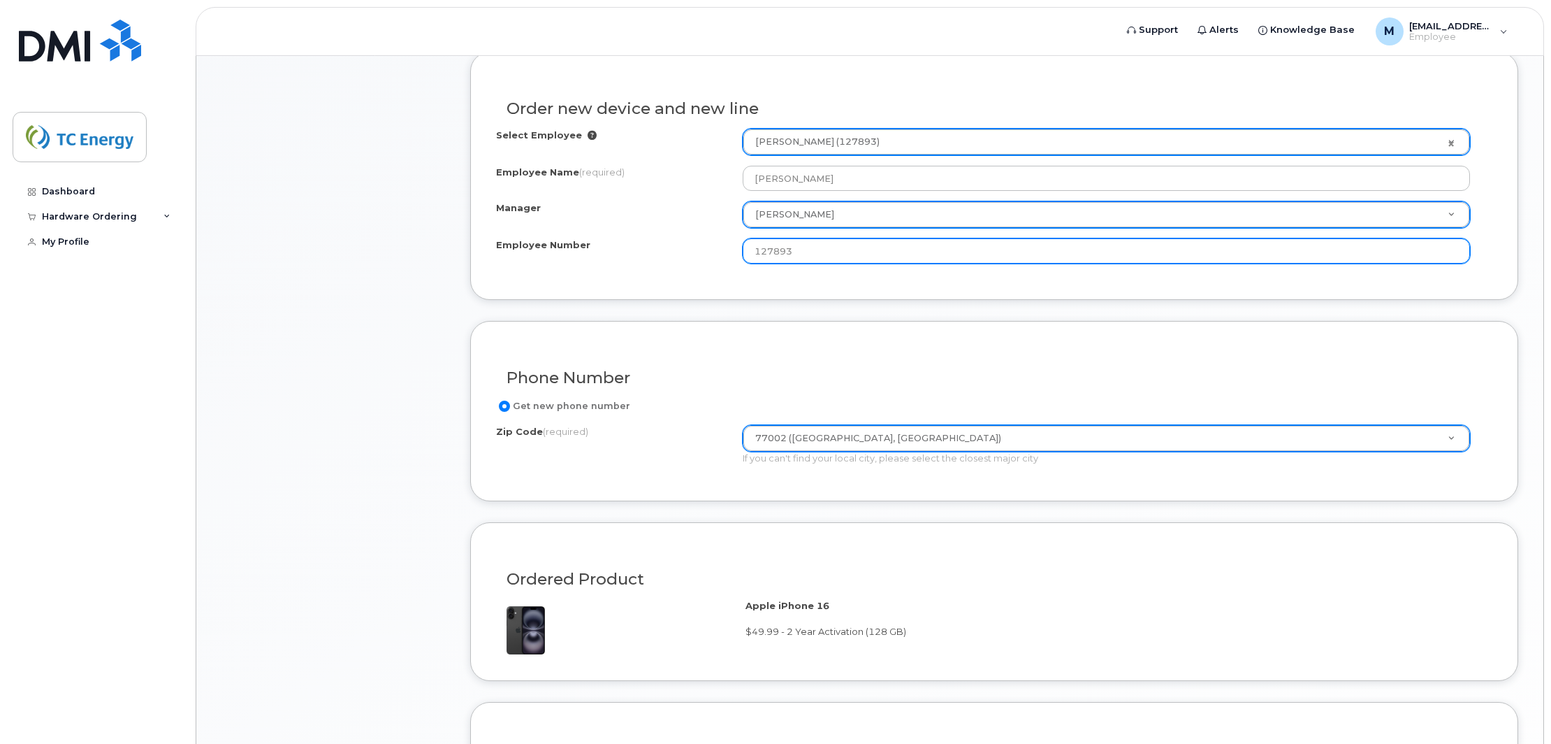
drag, startPoint x: 798, startPoint y: 251, endPoint x: 696, endPoint y: 242, distance: 102.4
click at [696, 242] on div "Employee Number 127893" at bounding box center [994, 250] width 996 height 25
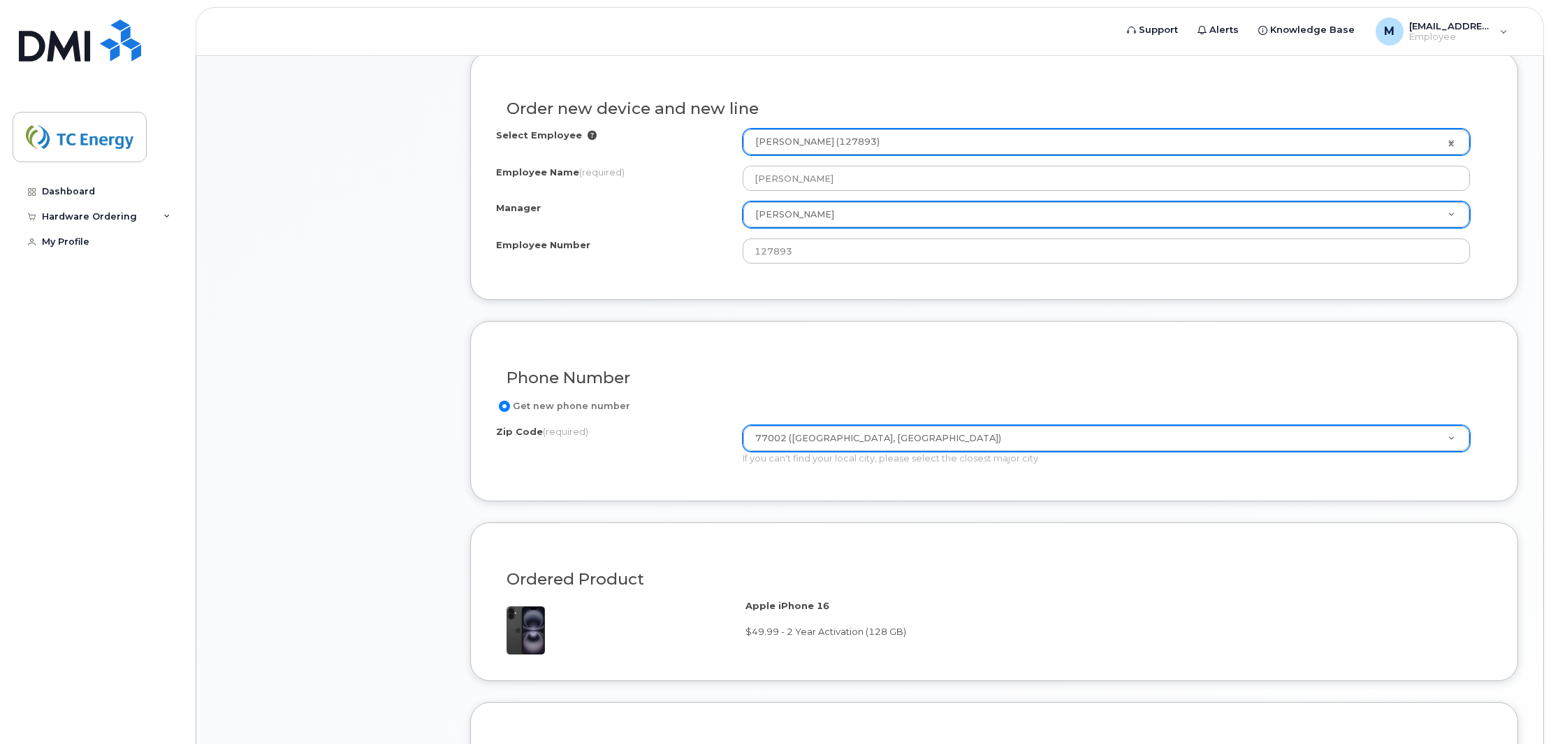
click at [787, 304] on form "Existing User Additional cost to upgrading the device Selected device is Eligib…" at bounding box center [994, 501] width 1048 height 899
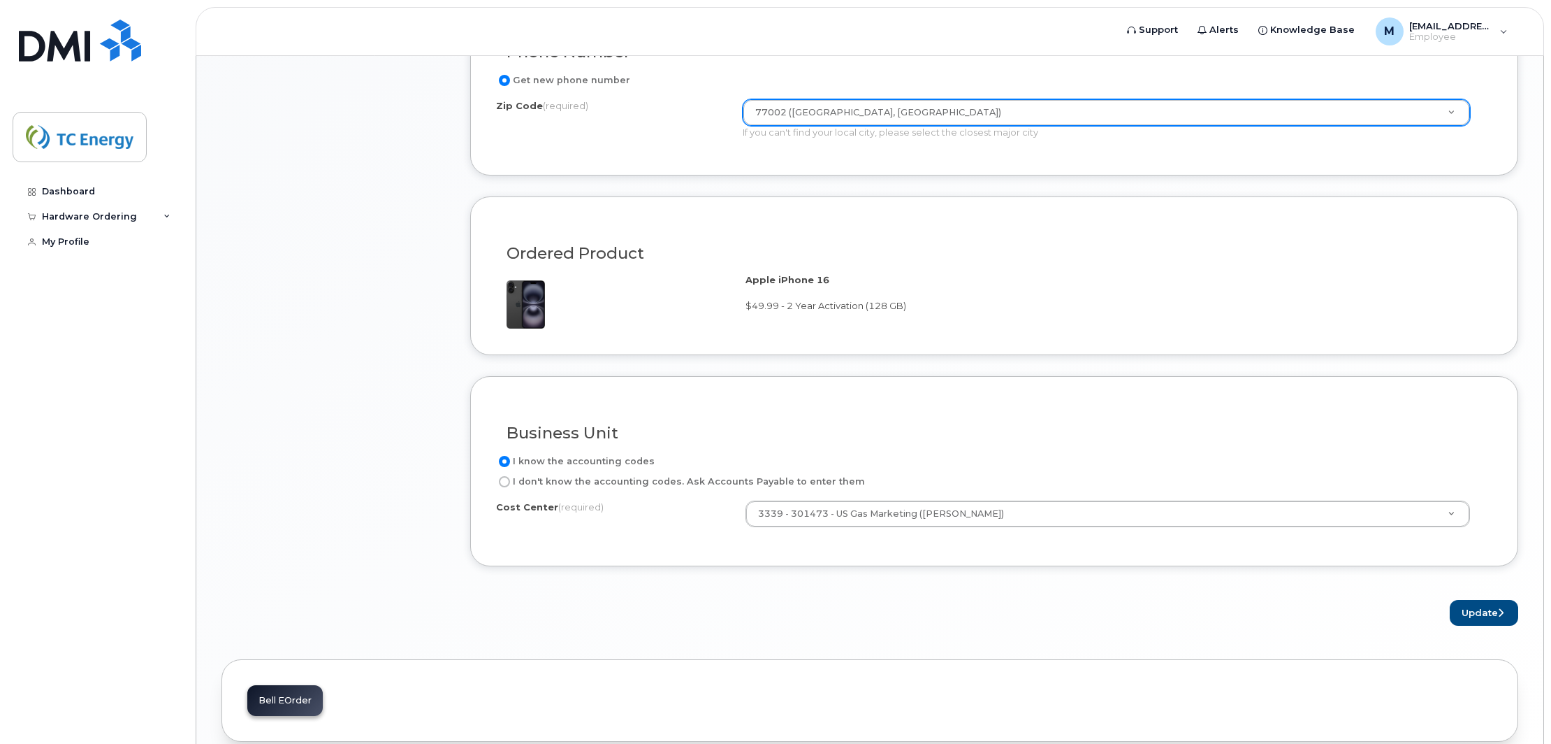
scroll to position [949, 0]
click at [1483, 616] on button "Update" at bounding box center [1484, 611] width 68 height 26
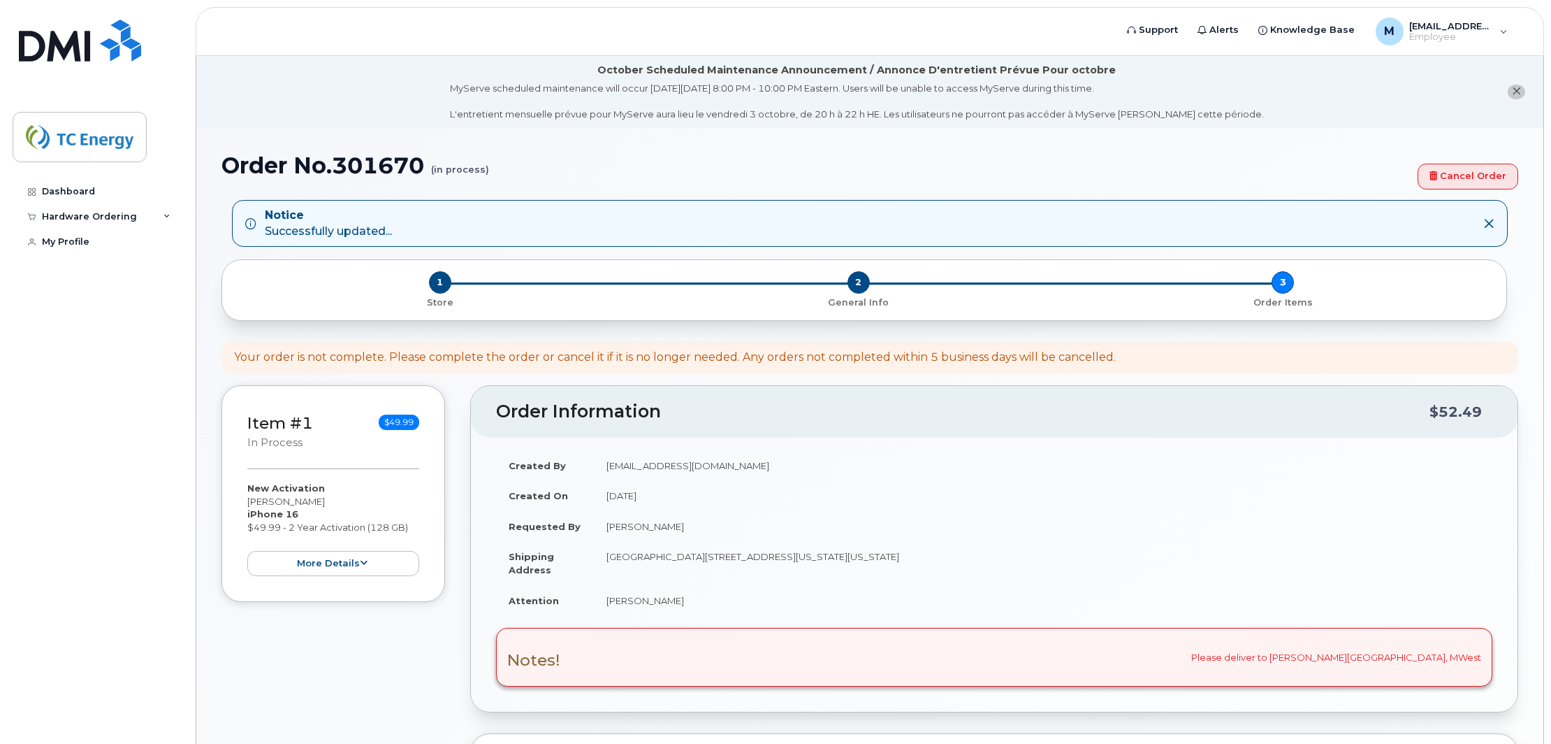
scroll to position [396, 0]
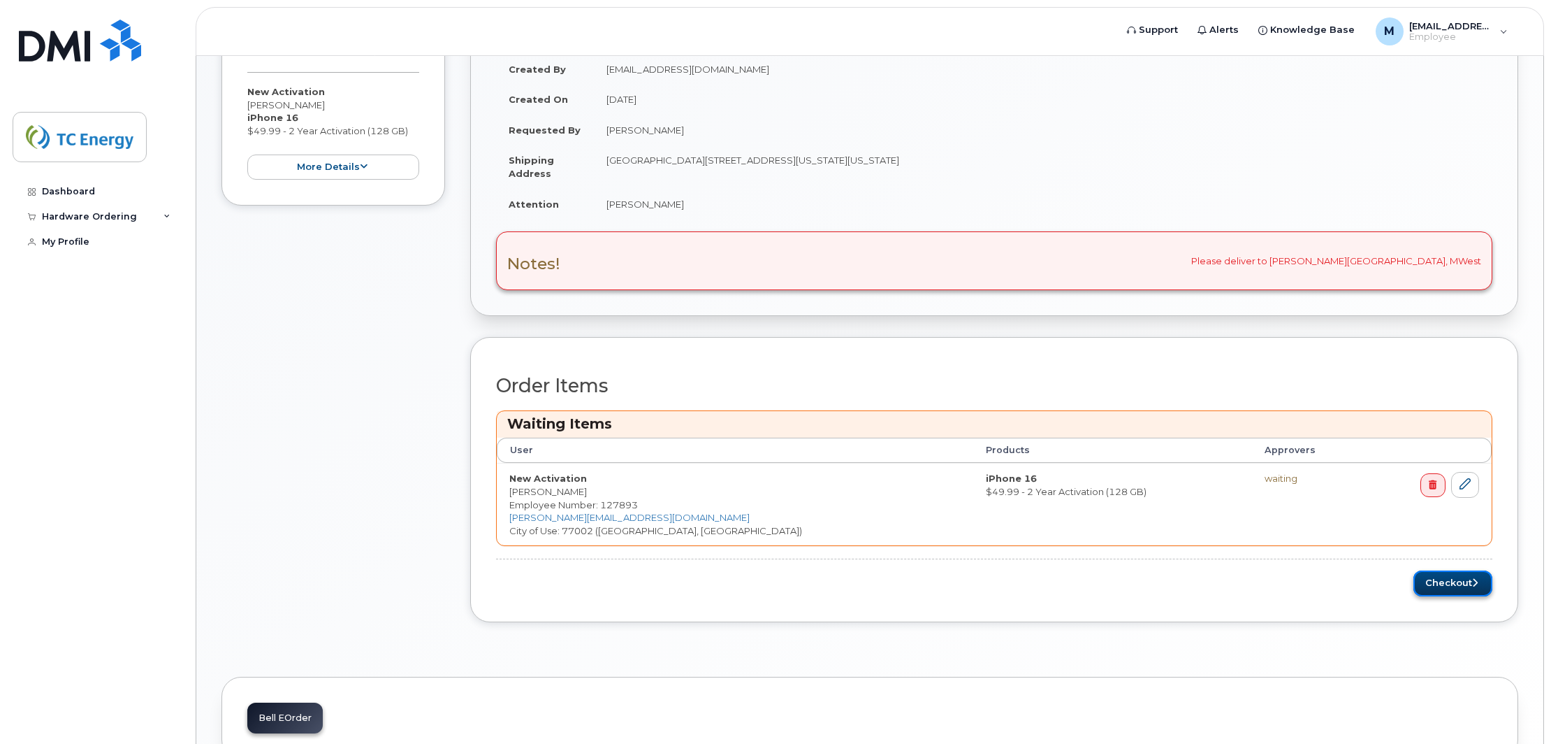
click at [1467, 588] on button "Checkout" at bounding box center [1453, 583] width 79 height 26
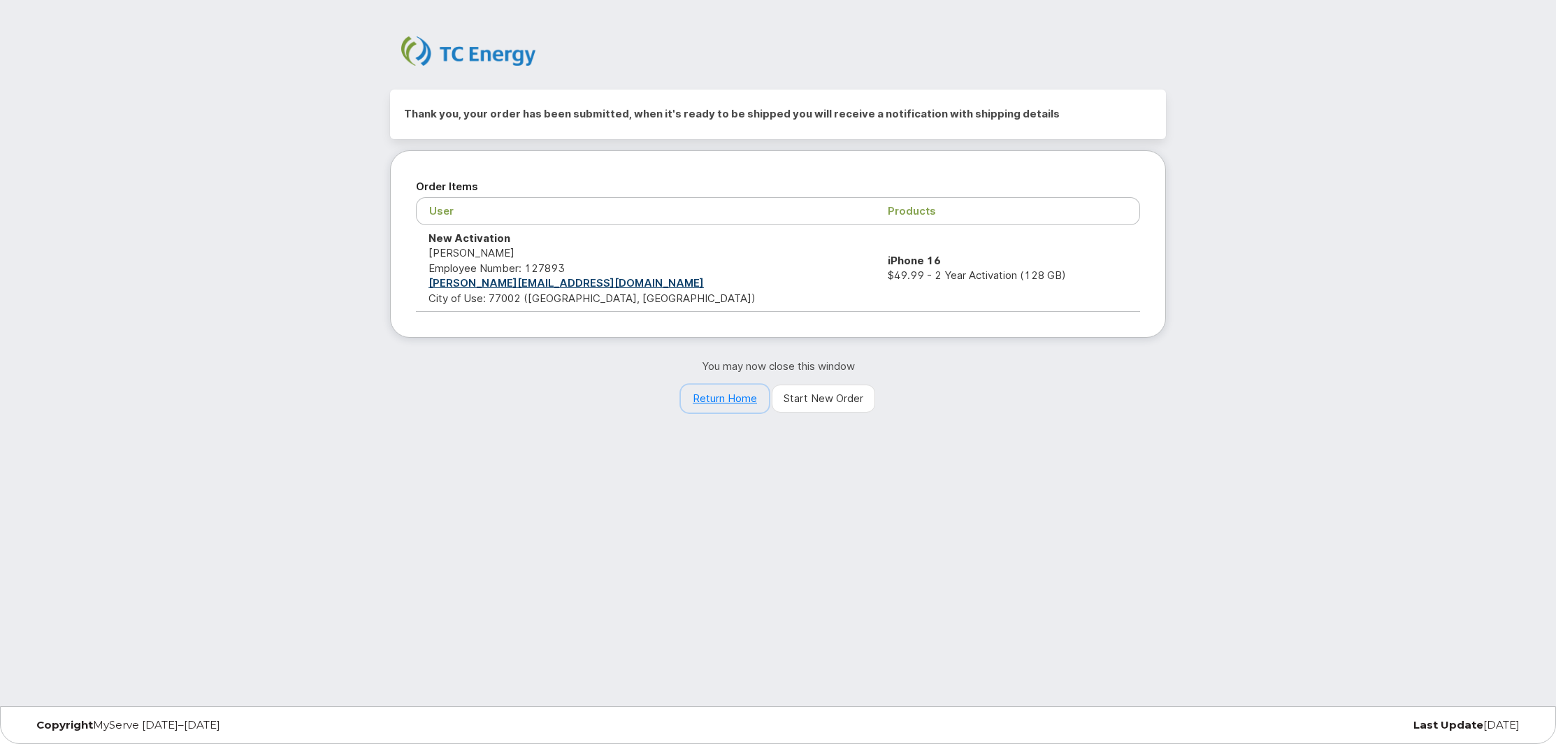
click at [702, 403] on link "Return Home" at bounding box center [725, 398] width 88 height 28
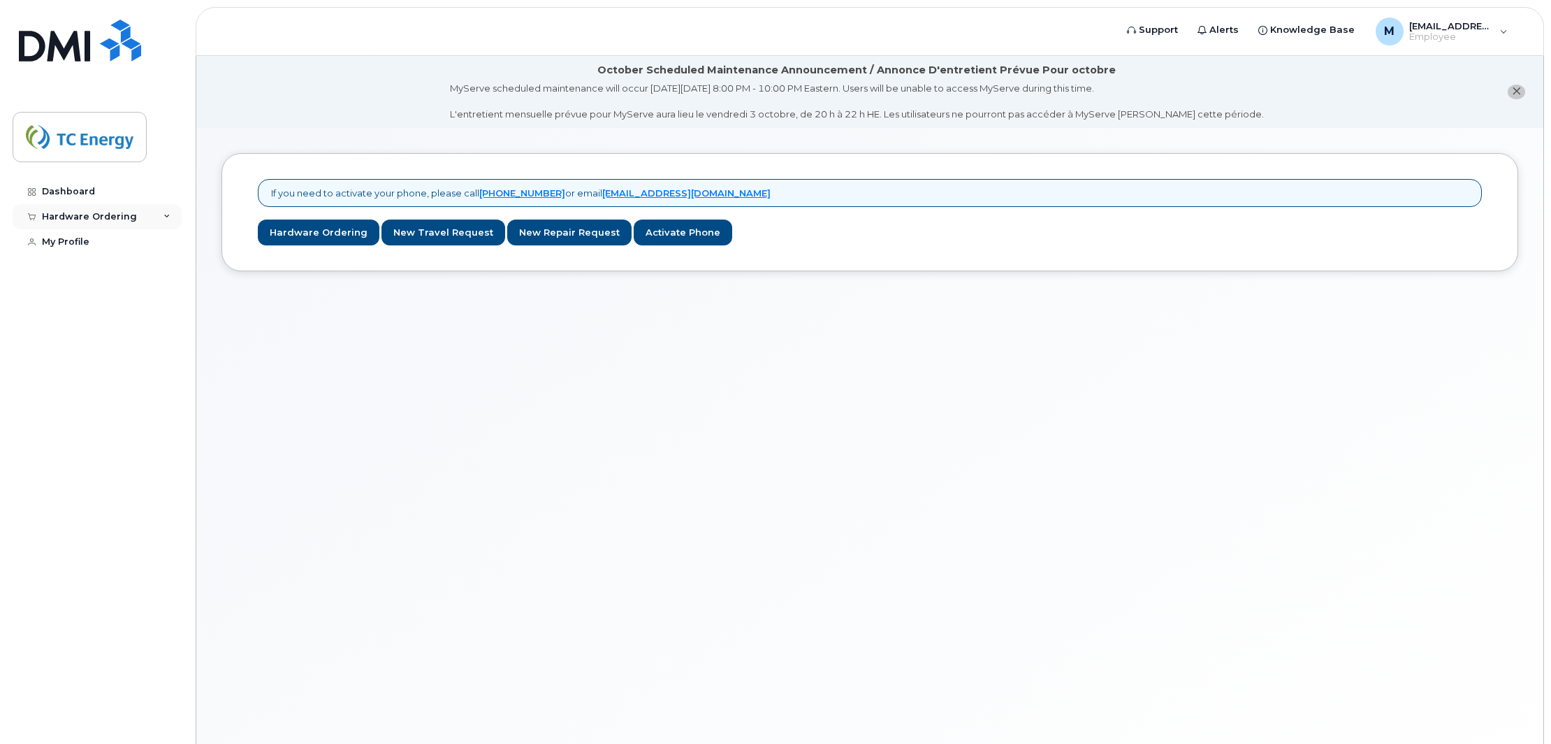
click at [75, 215] on div "Hardware Ordering" at bounding box center [89, 216] width 95 height 11
click at [74, 236] on div "My Orders" at bounding box center [73, 242] width 50 height 13
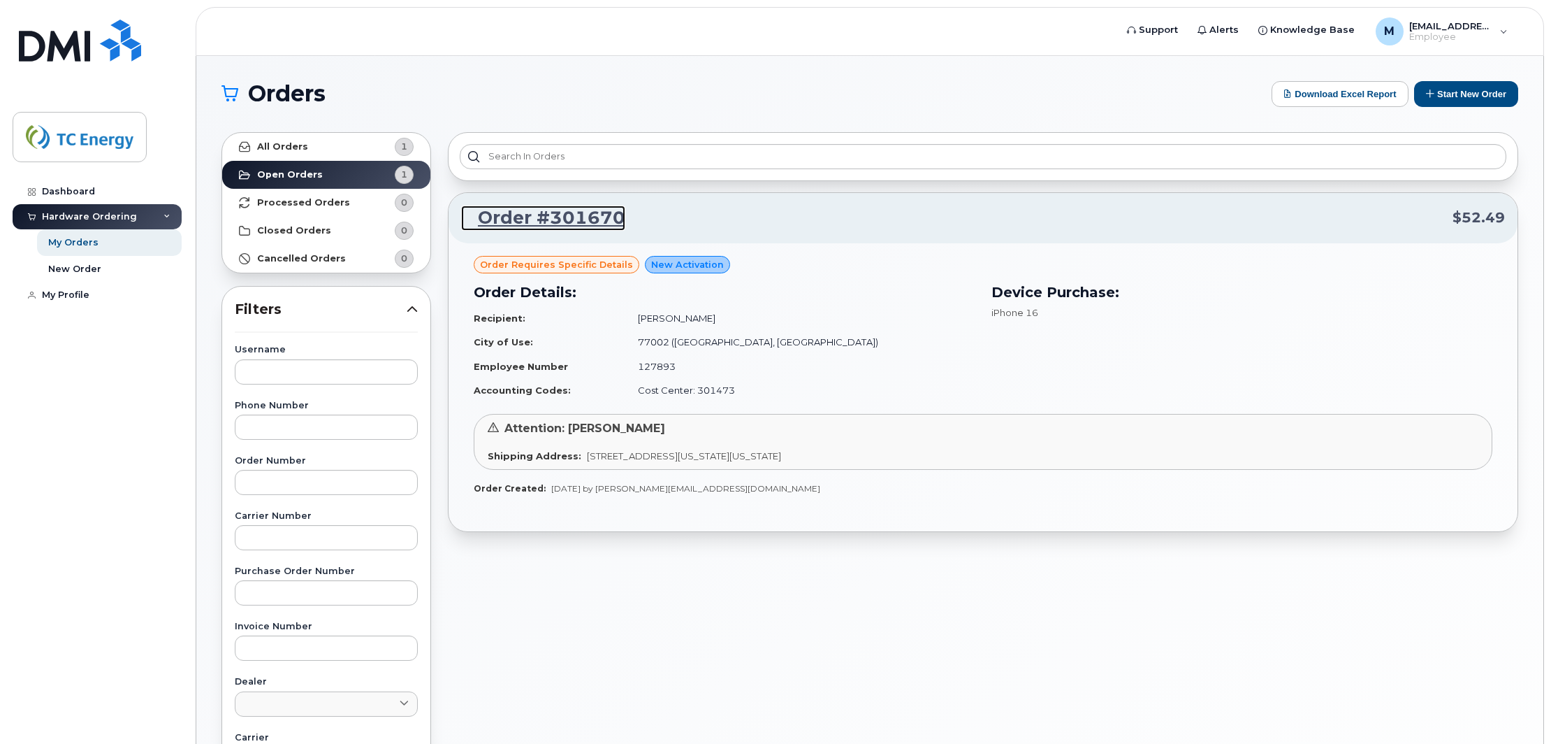
click at [570, 222] on link "Order #301670" at bounding box center [543, 217] width 164 height 25
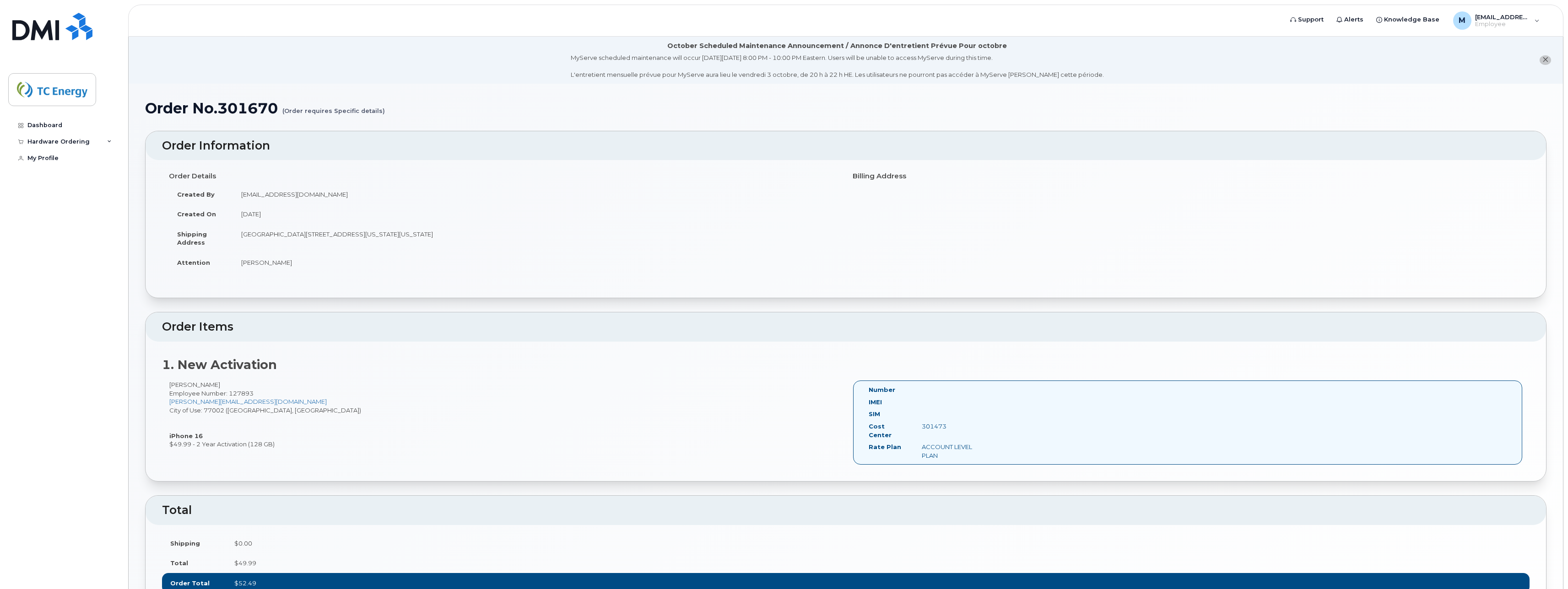
click at [103, 214] on div "Dashboard Hardware Ordering My Orders New Order My Profile" at bounding box center [65, 346] width 113 height 458
click at [36, 122] on div "Dashboard" at bounding box center [45, 125] width 35 height 7
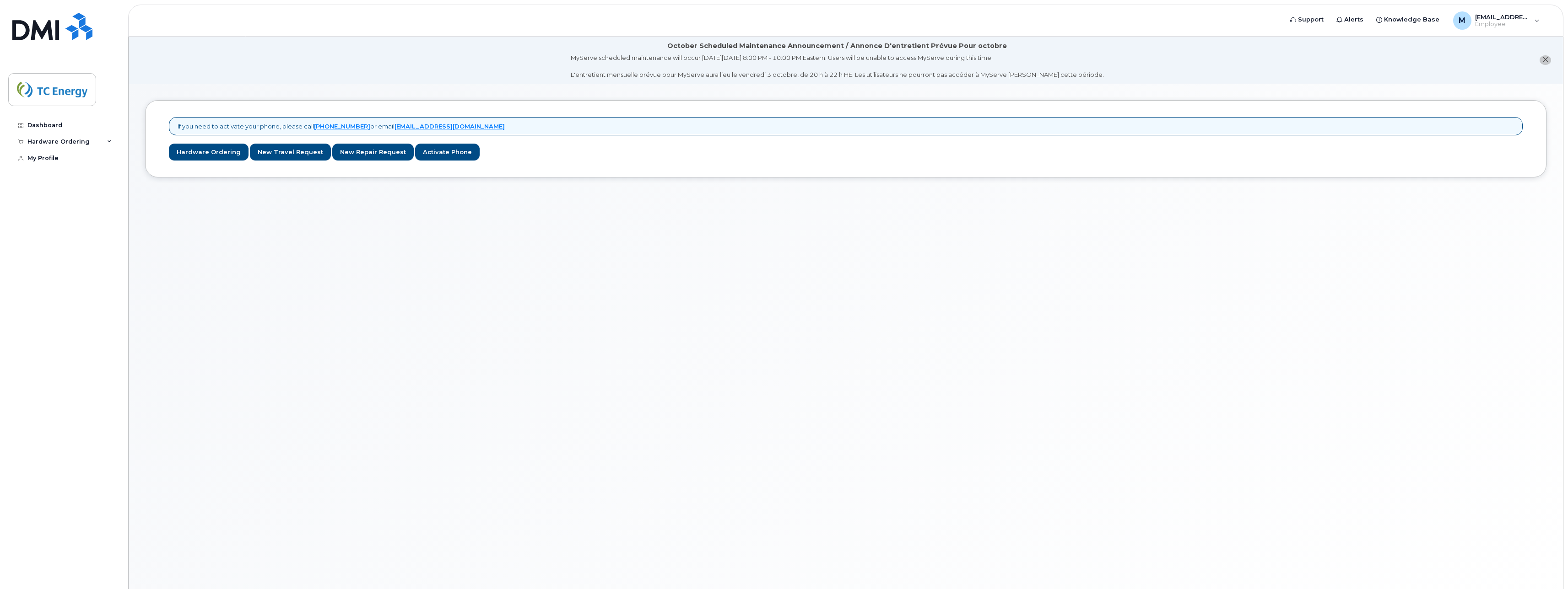
click at [1235, 29] on header "Support Alerts Knowledge Base M [EMAIL_ADDRESS][DOMAIN_NAME] Employee English F…" at bounding box center [846, 20] width 1435 height 32
